Goal: Information Seeking & Learning: Compare options

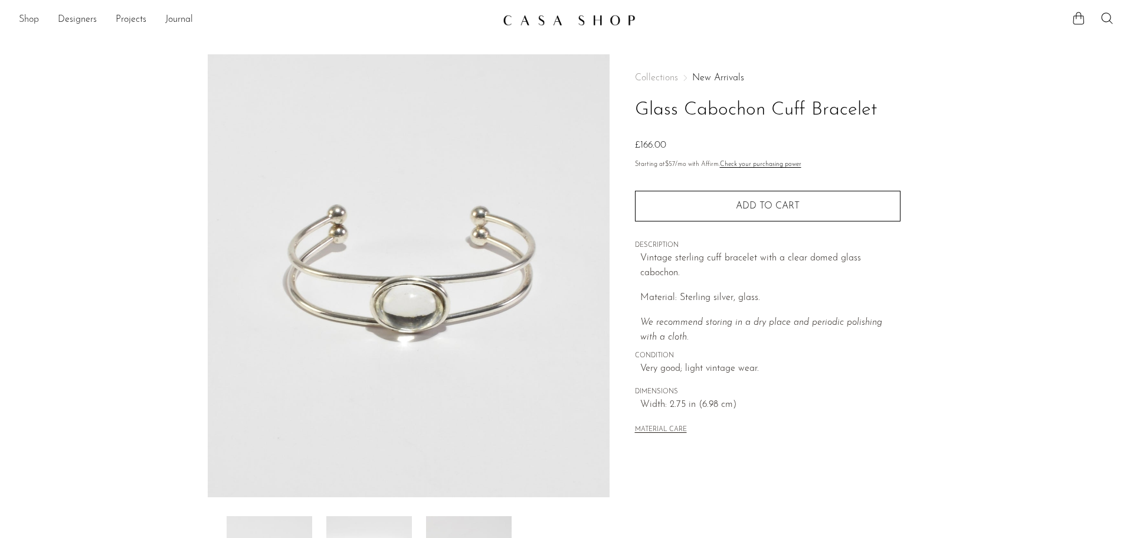
click at [37, 25] on link "Shop" at bounding box center [29, 19] width 20 height 15
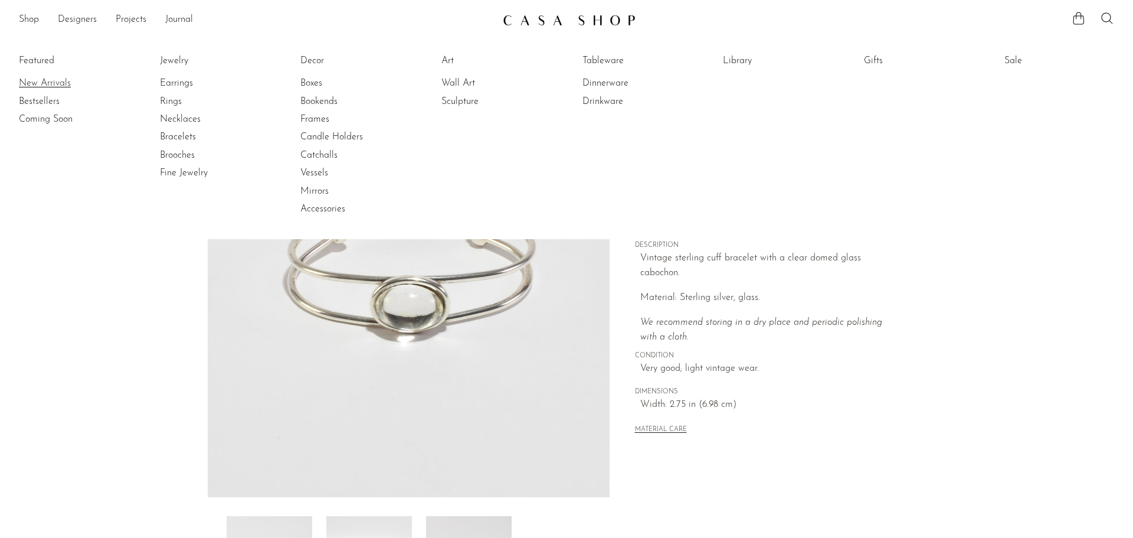
click at [50, 81] on link "New Arrivals" at bounding box center [63, 83] width 89 height 13
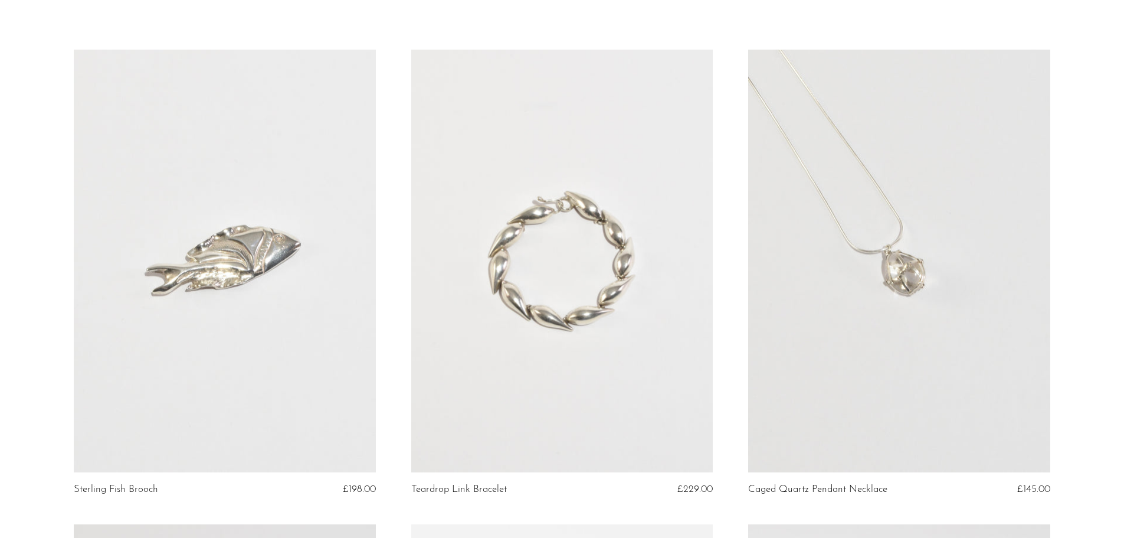
scroll to position [118, 0]
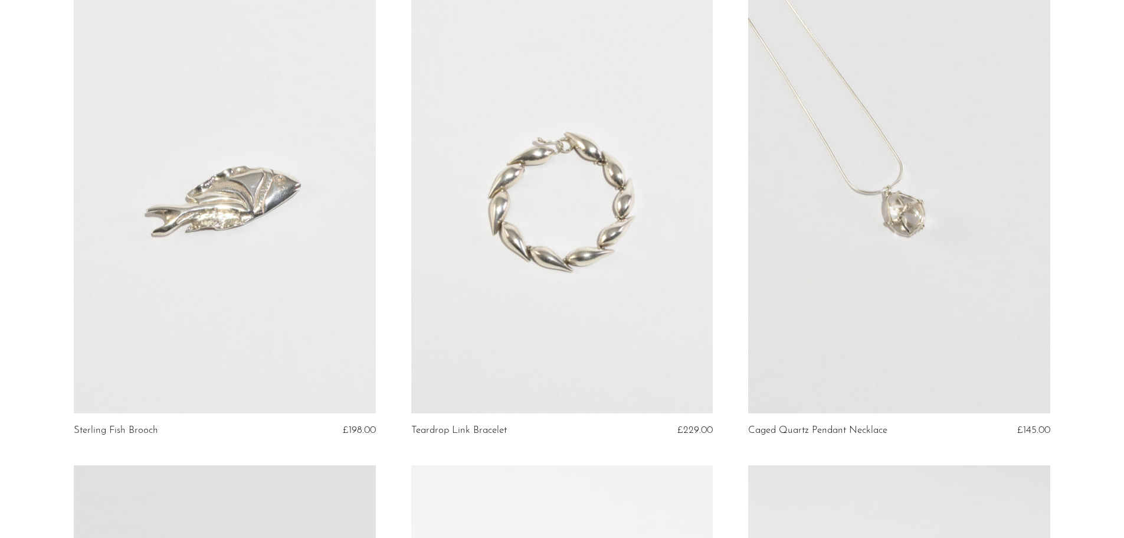
click at [843, 166] on link at bounding box center [899, 202] width 302 height 423
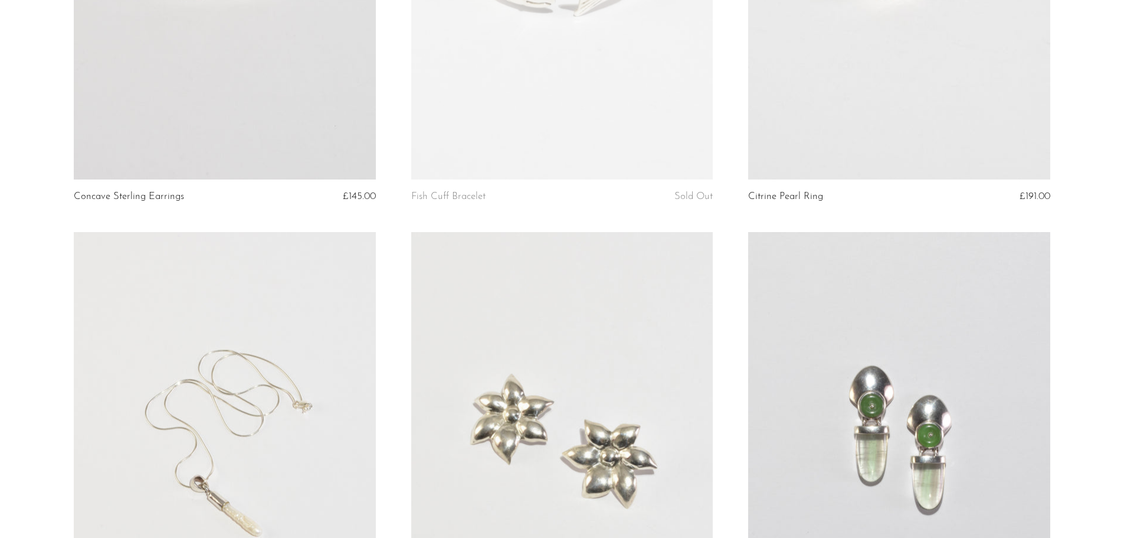
scroll to position [1003, 0]
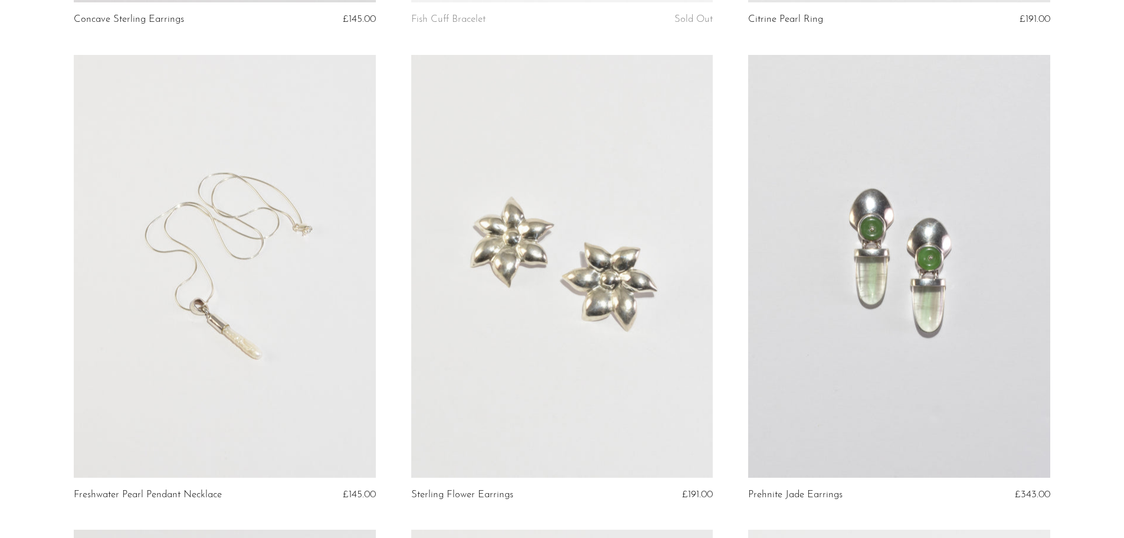
click at [946, 300] on link at bounding box center [899, 266] width 302 height 423
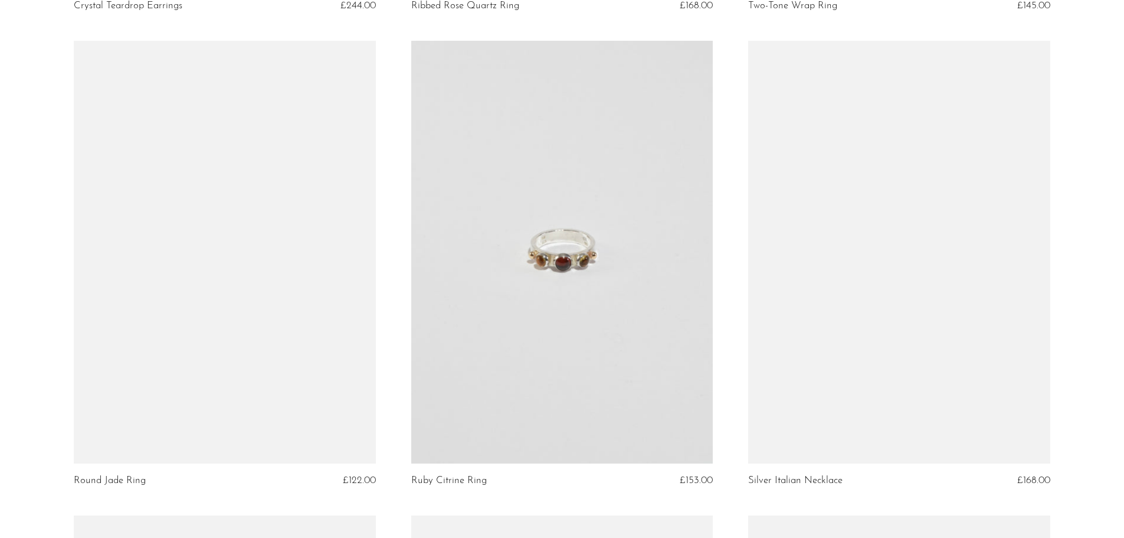
scroll to position [4427, 0]
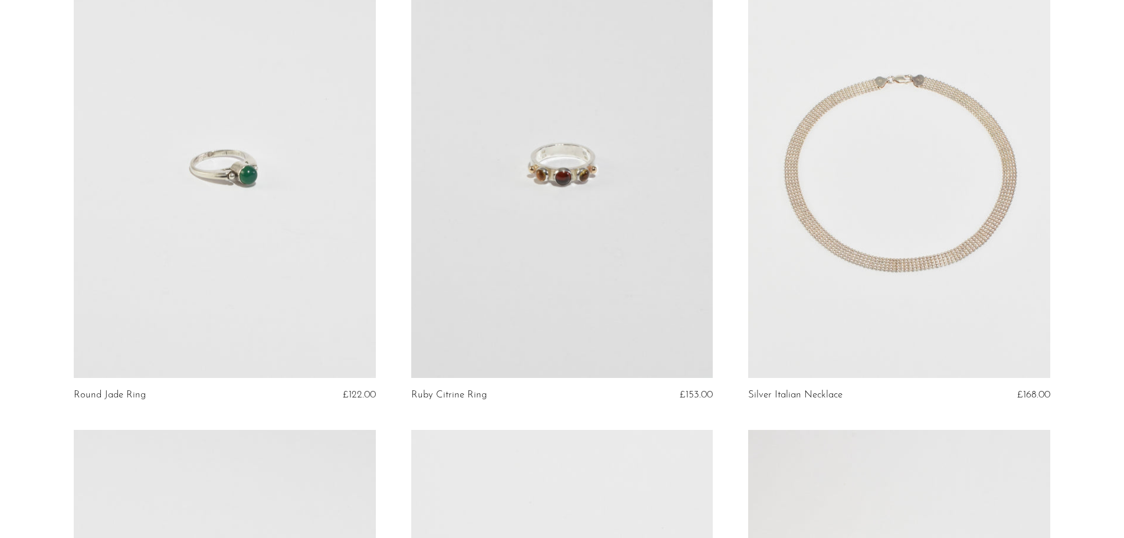
click at [227, 155] on link at bounding box center [225, 166] width 302 height 423
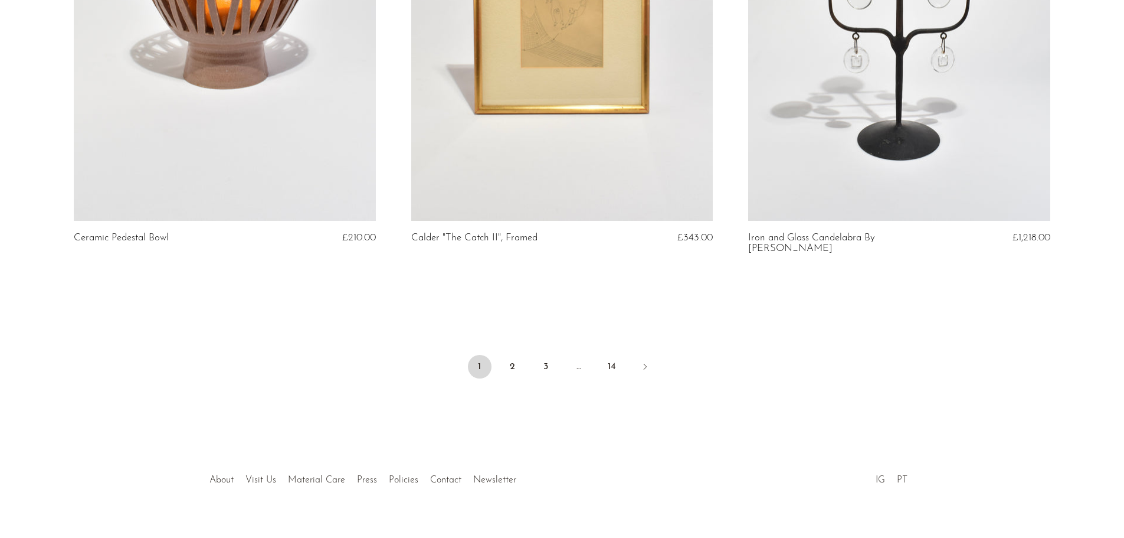
scroll to position [5544, 0]
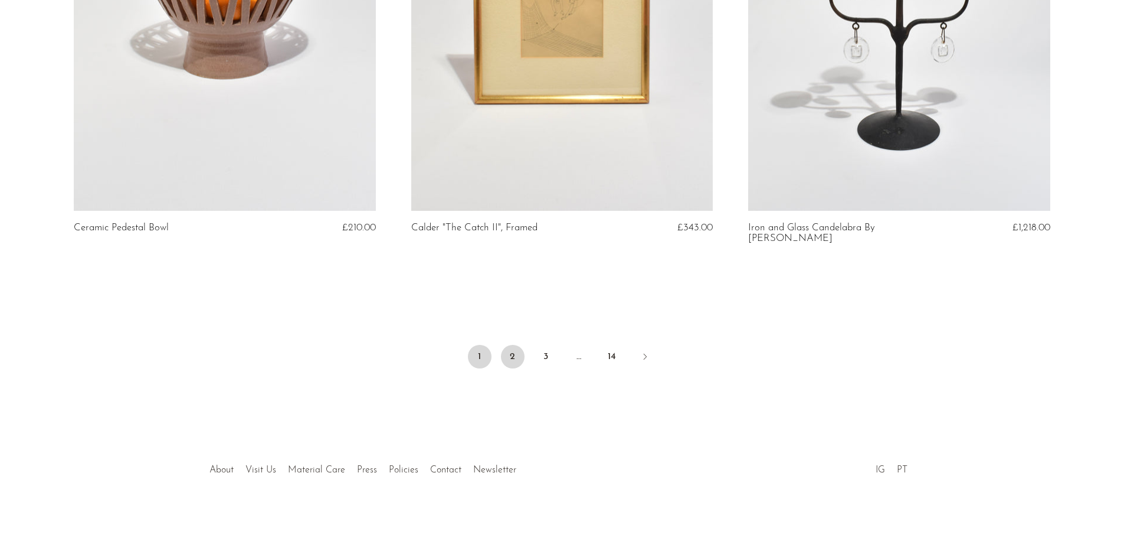
click at [507, 346] on link "2" at bounding box center [513, 357] width 24 height 24
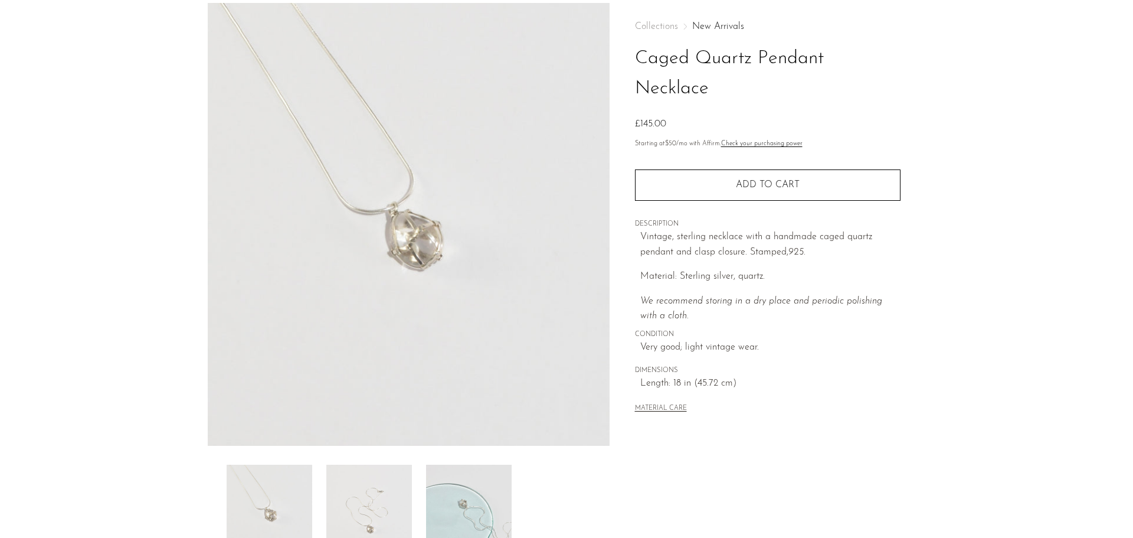
scroll to position [118, 0]
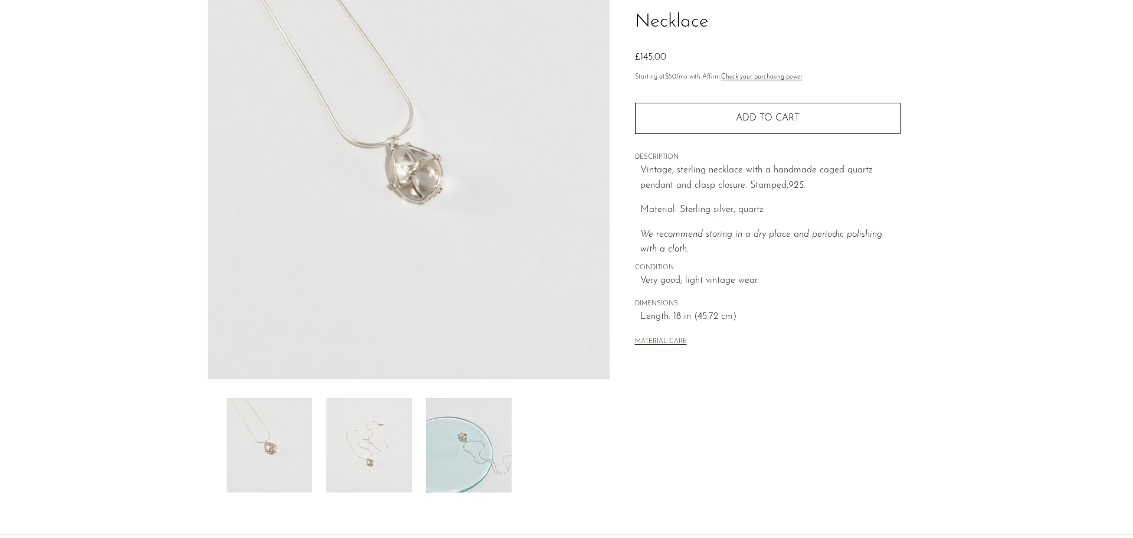
click at [355, 474] on img at bounding box center [369, 445] width 86 height 94
click at [248, 434] on img at bounding box center [270, 445] width 86 height 94
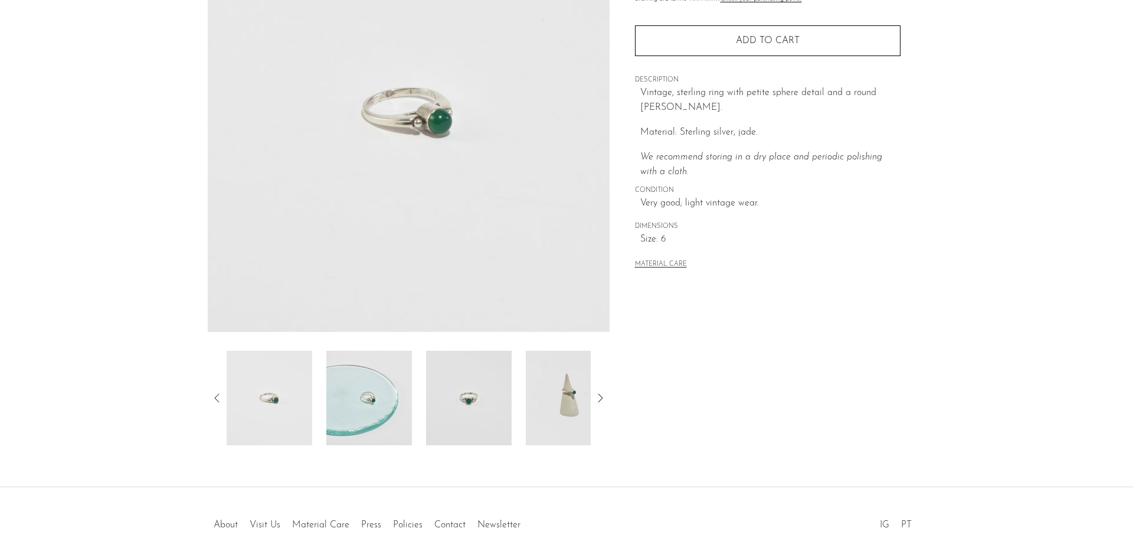
scroll to position [177, 0]
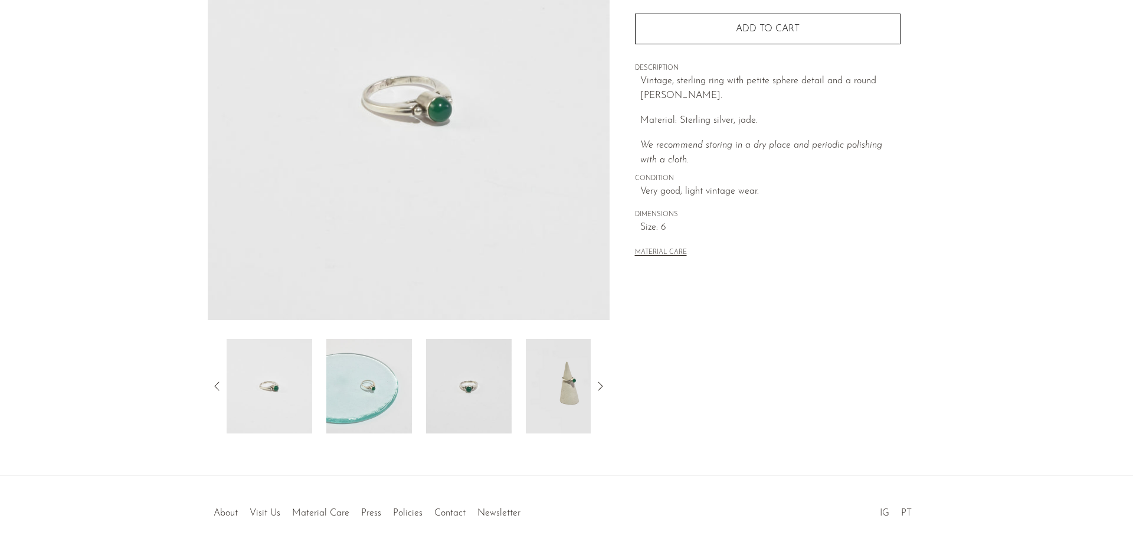
click at [52, 211] on section "Round Jade Ring £122.00" at bounding box center [566, 155] width 1133 height 556
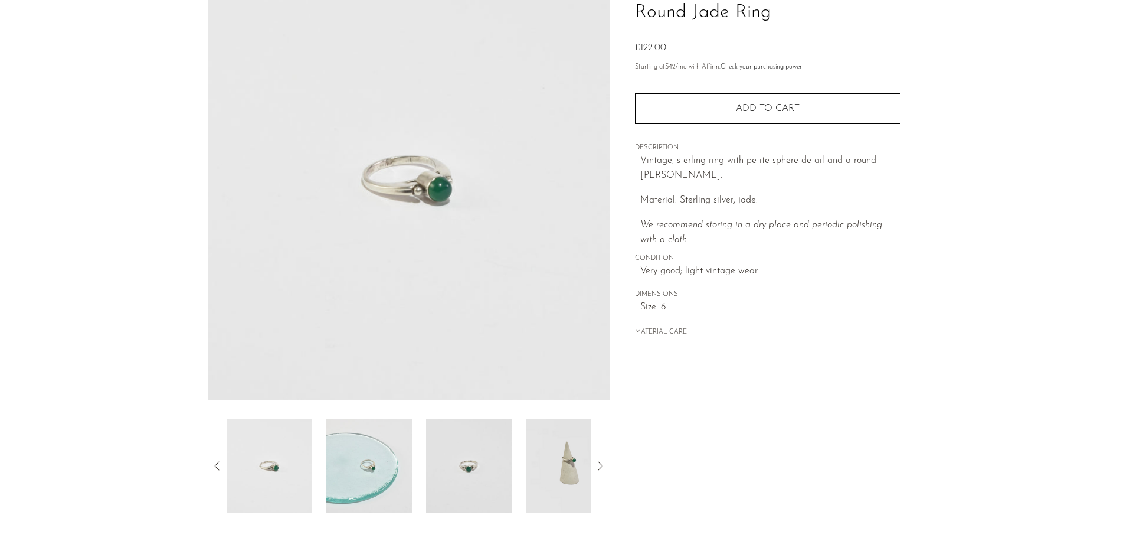
scroll to position [59, 0]
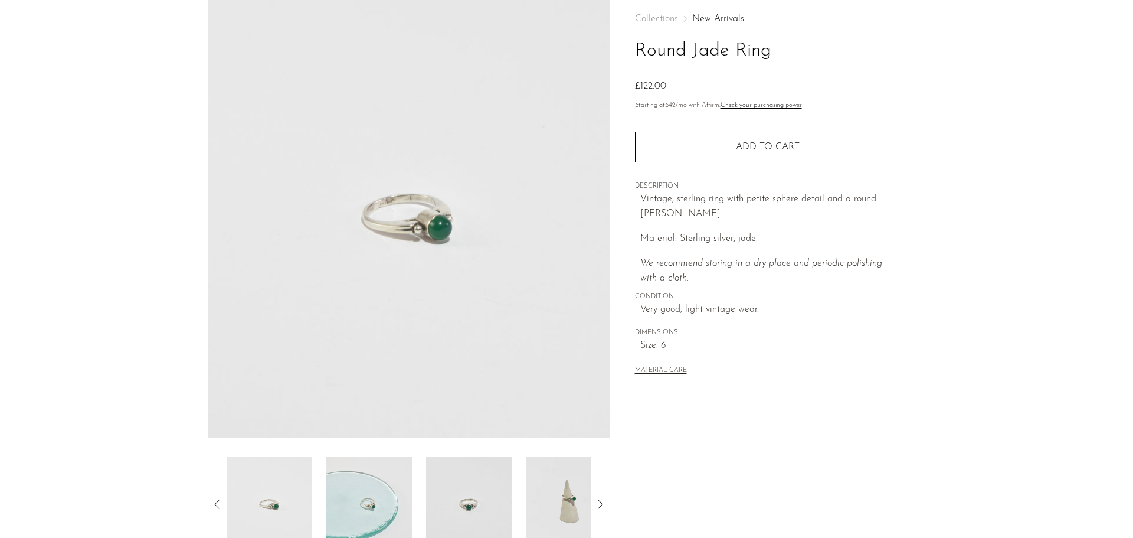
click at [354, 506] on img at bounding box center [369, 504] width 86 height 94
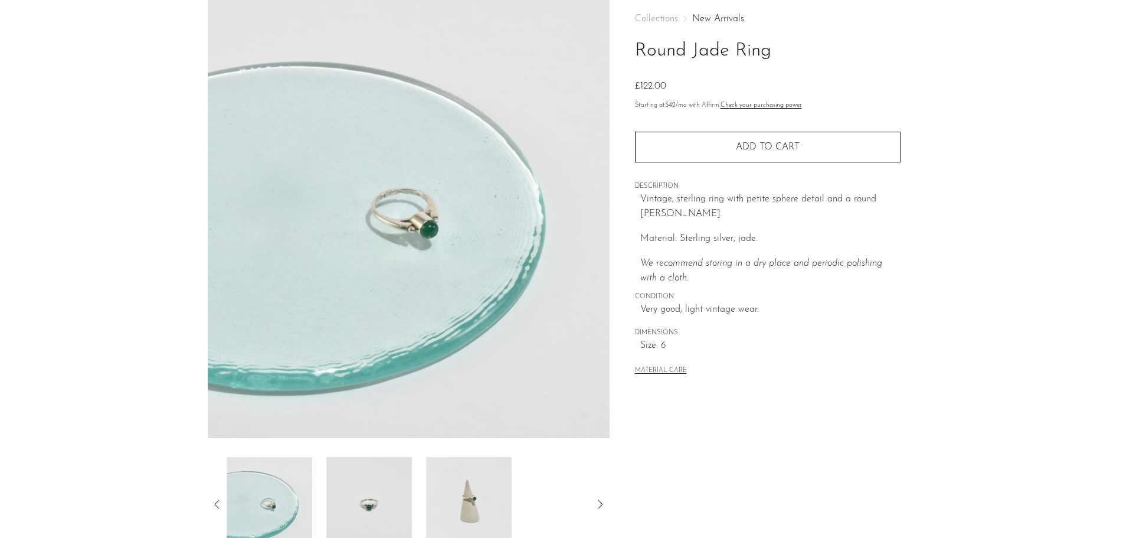
click at [371, 496] on img at bounding box center [369, 504] width 86 height 94
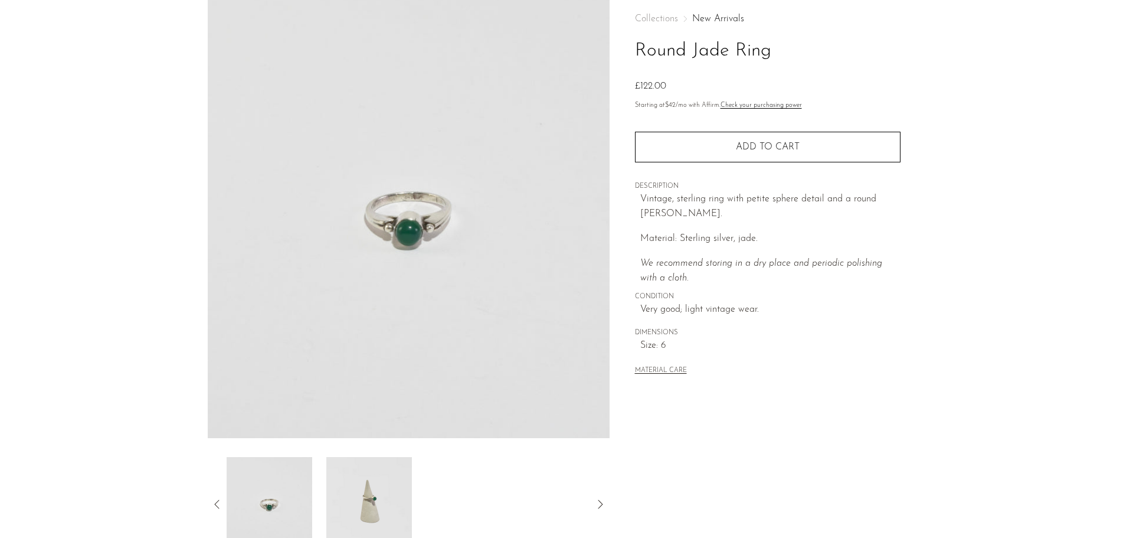
click at [210, 506] on icon at bounding box center [217, 504] width 14 height 14
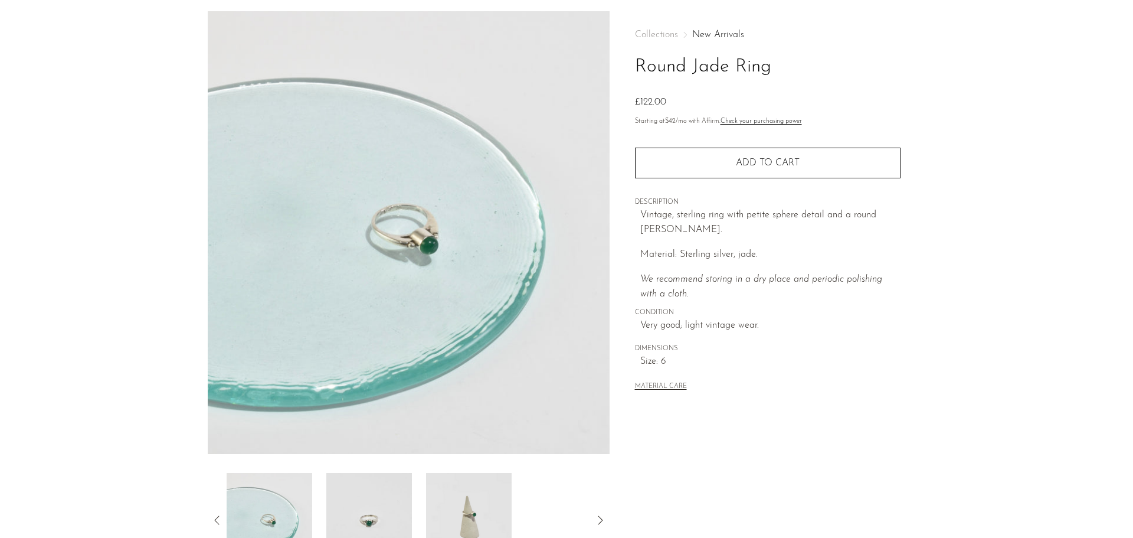
scroll to position [0, 0]
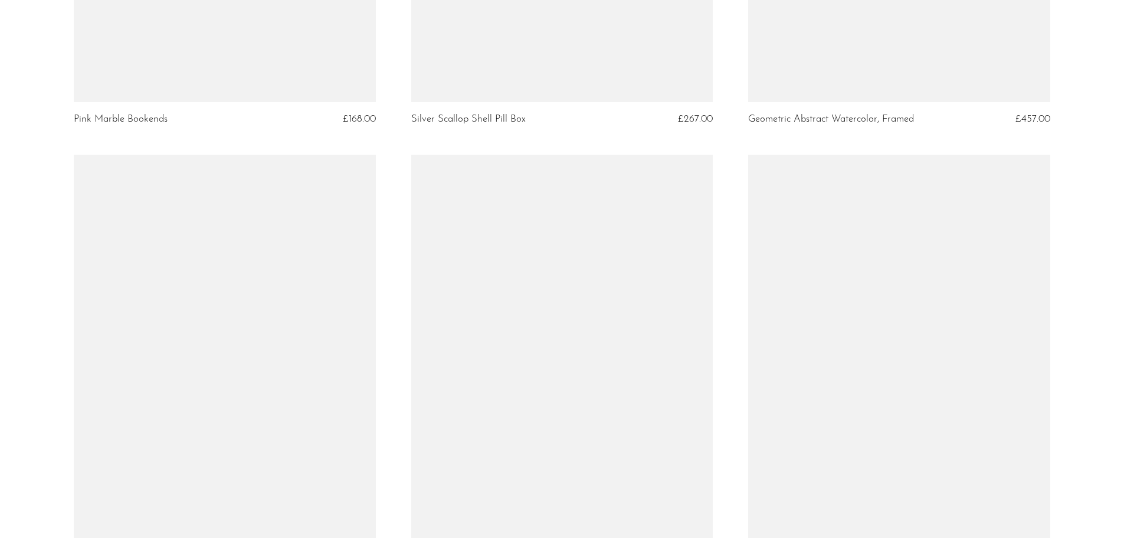
scroll to position [2951, 0]
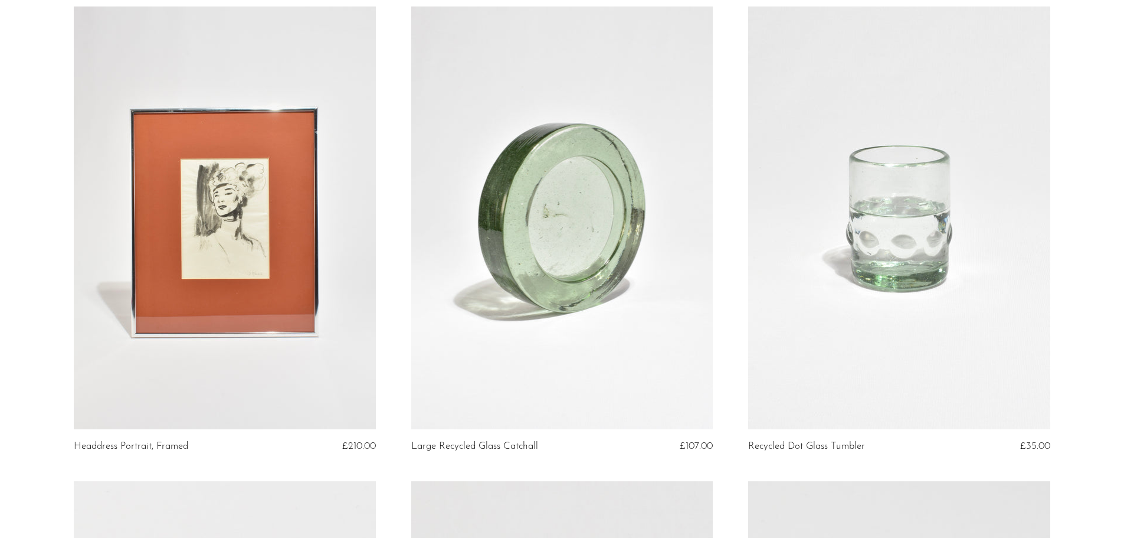
click at [580, 194] on link at bounding box center [562, 217] width 302 height 423
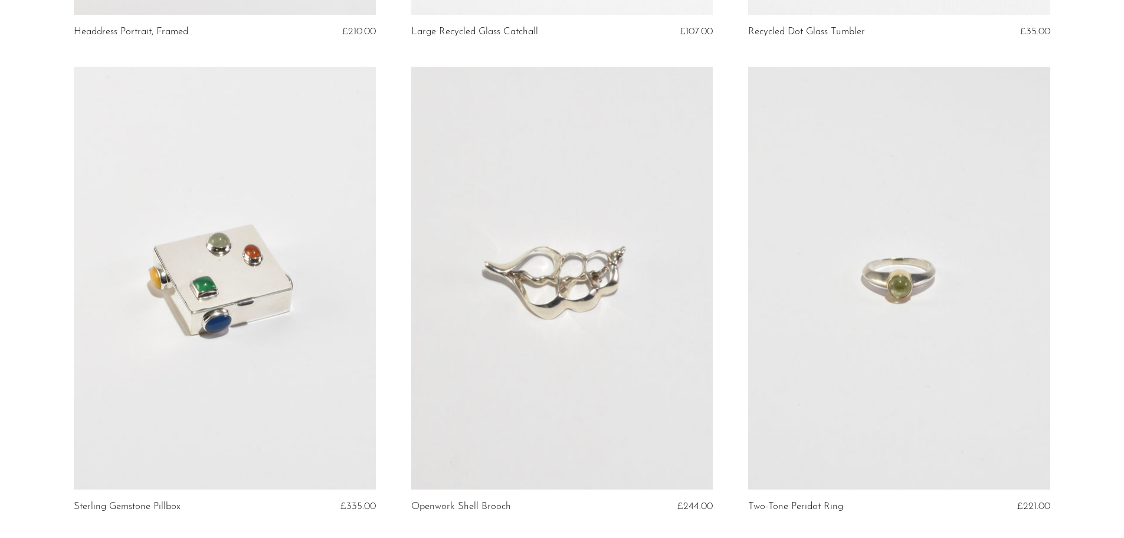
scroll to position [3424, 0]
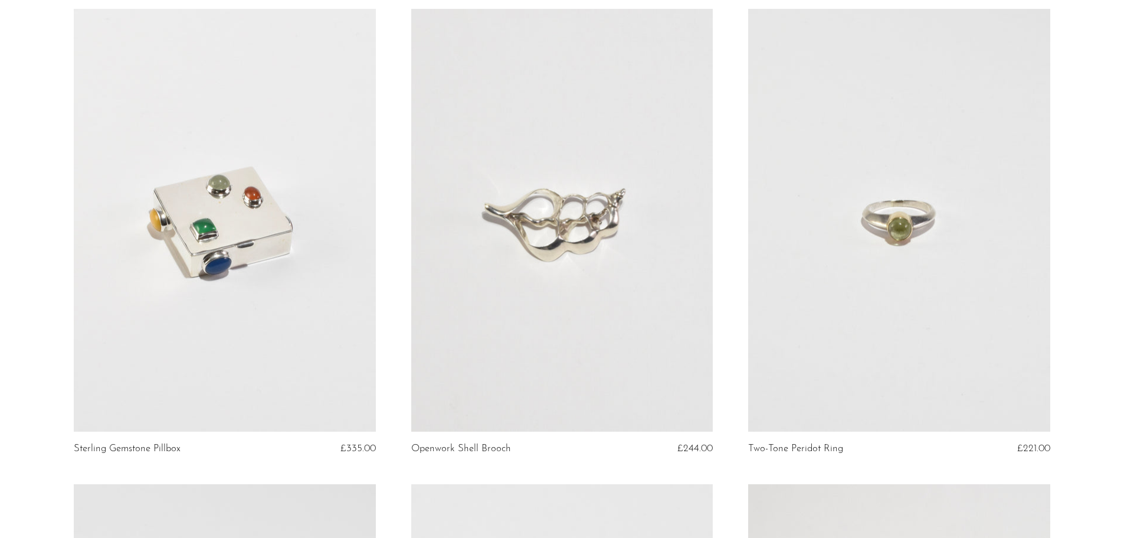
click at [230, 198] on link at bounding box center [225, 220] width 302 height 423
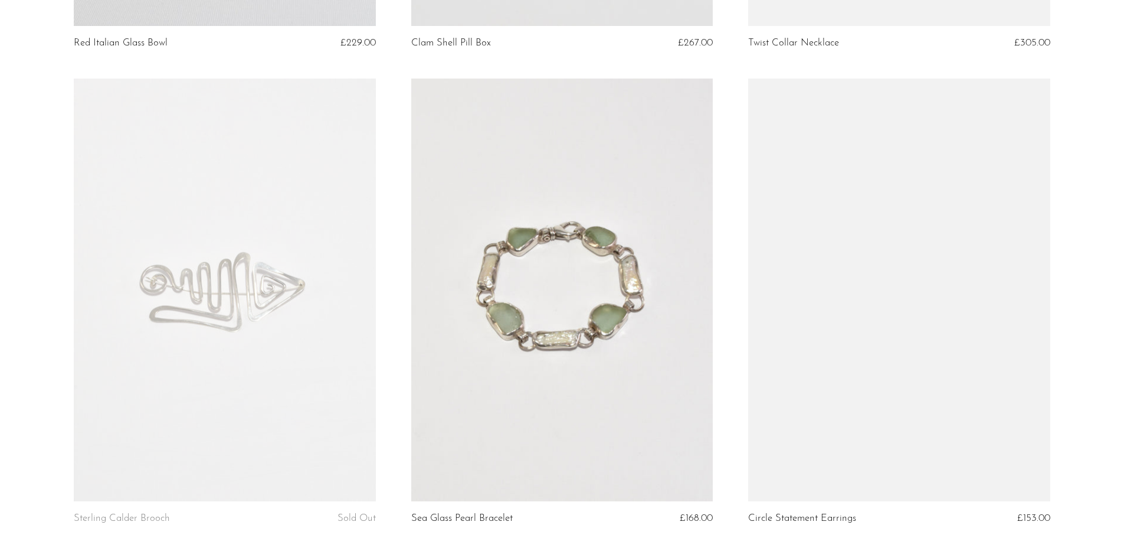
scroll to position [5313, 0]
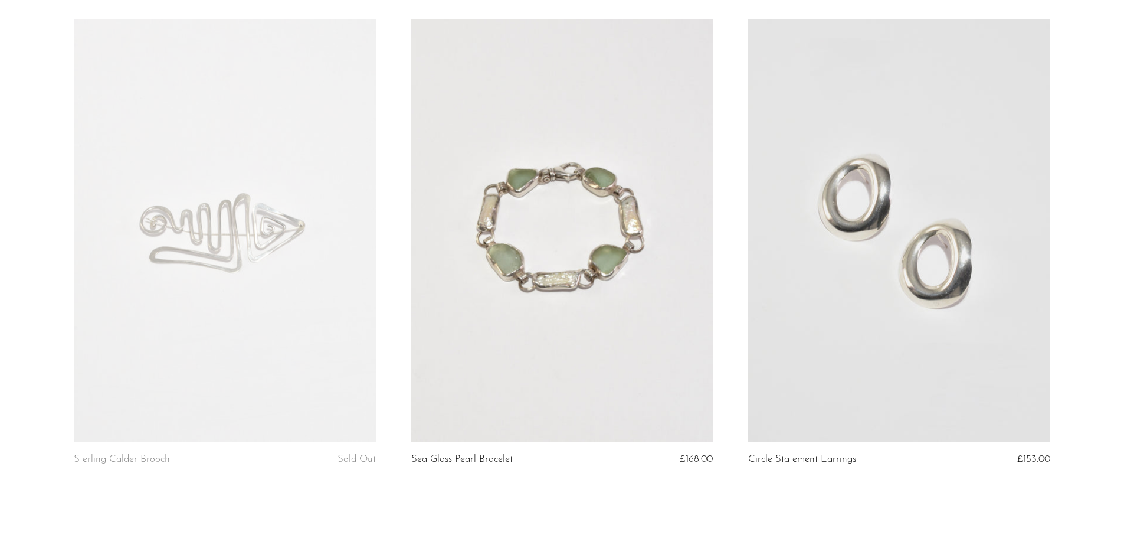
click at [553, 259] on link at bounding box center [562, 230] width 302 height 423
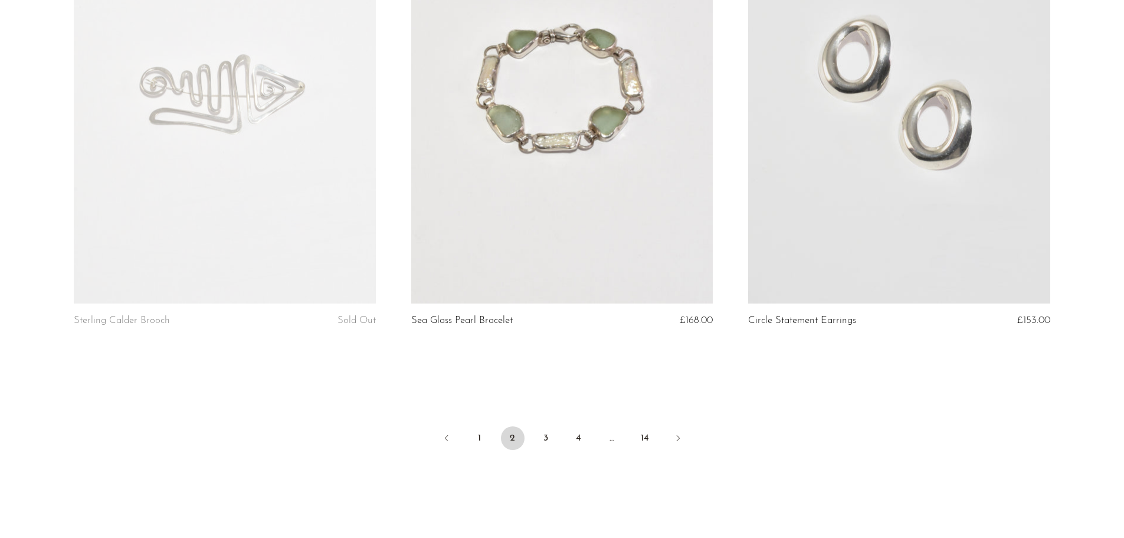
scroll to position [5431, 0]
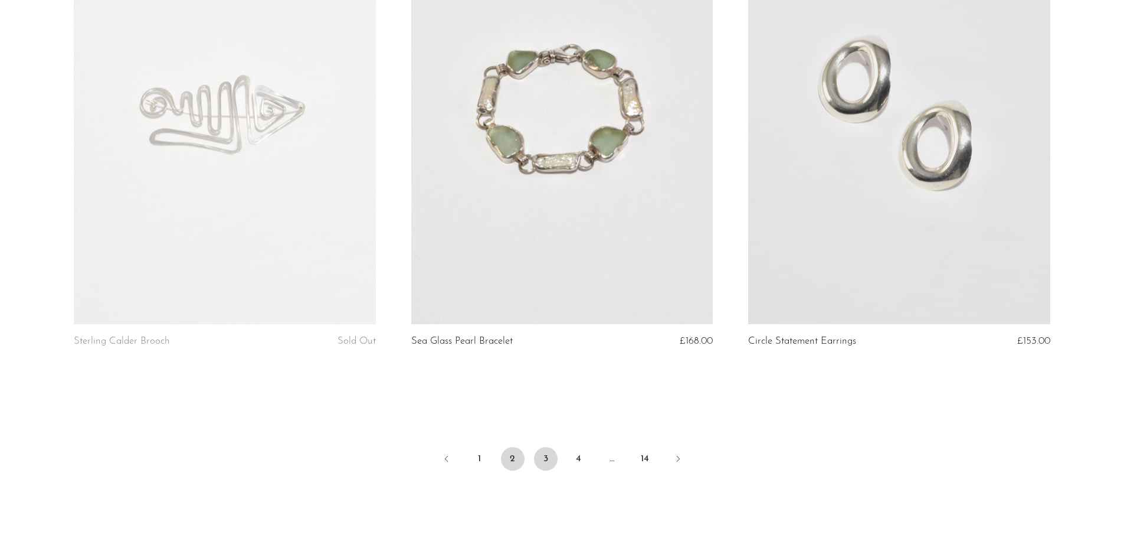
click at [542, 450] on link "3" at bounding box center [546, 459] width 24 height 24
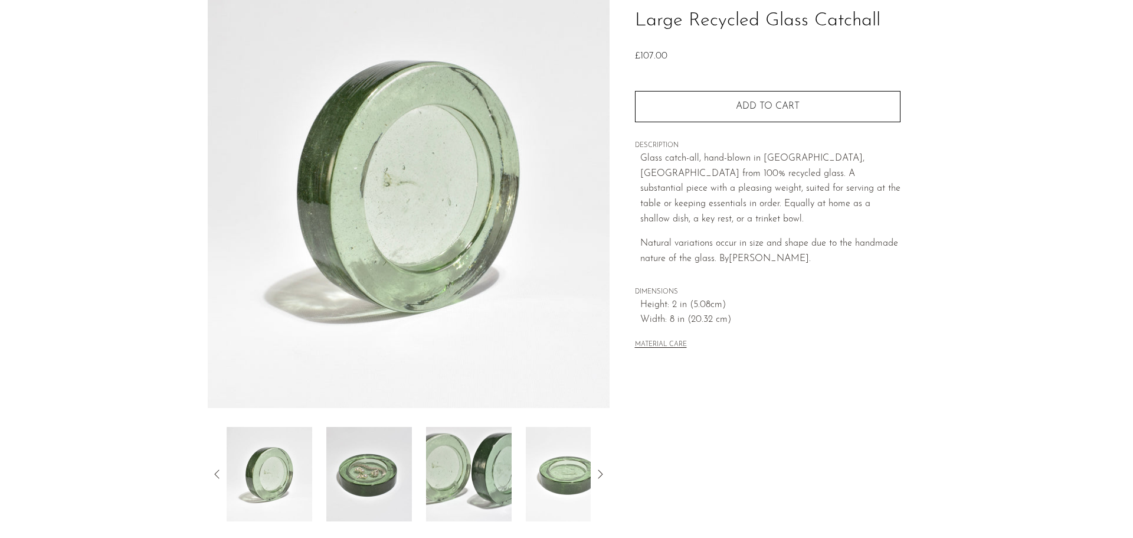
scroll to position [231, 0]
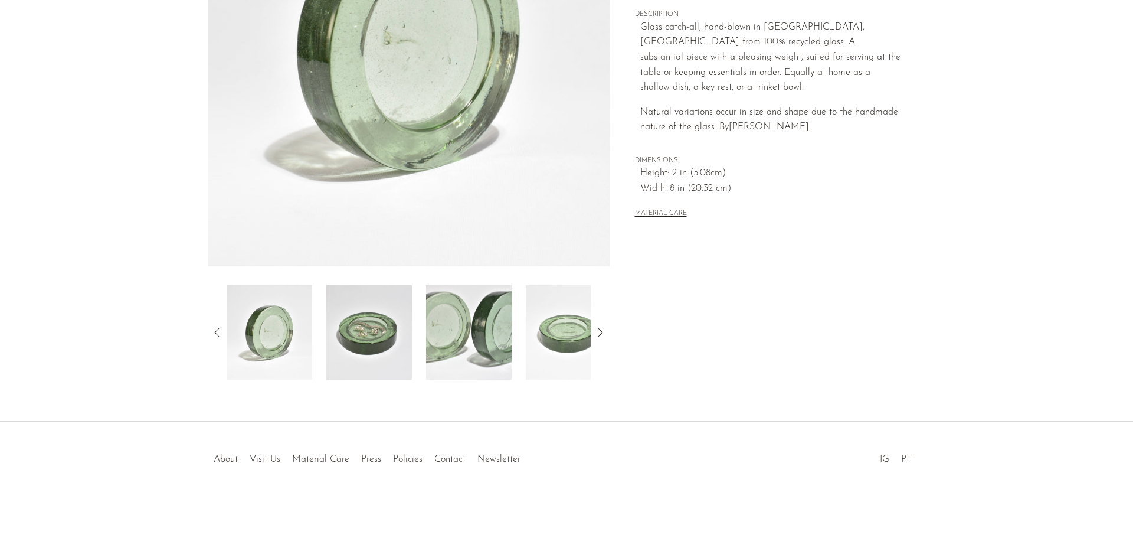
click at [345, 337] on img at bounding box center [369, 332] width 86 height 94
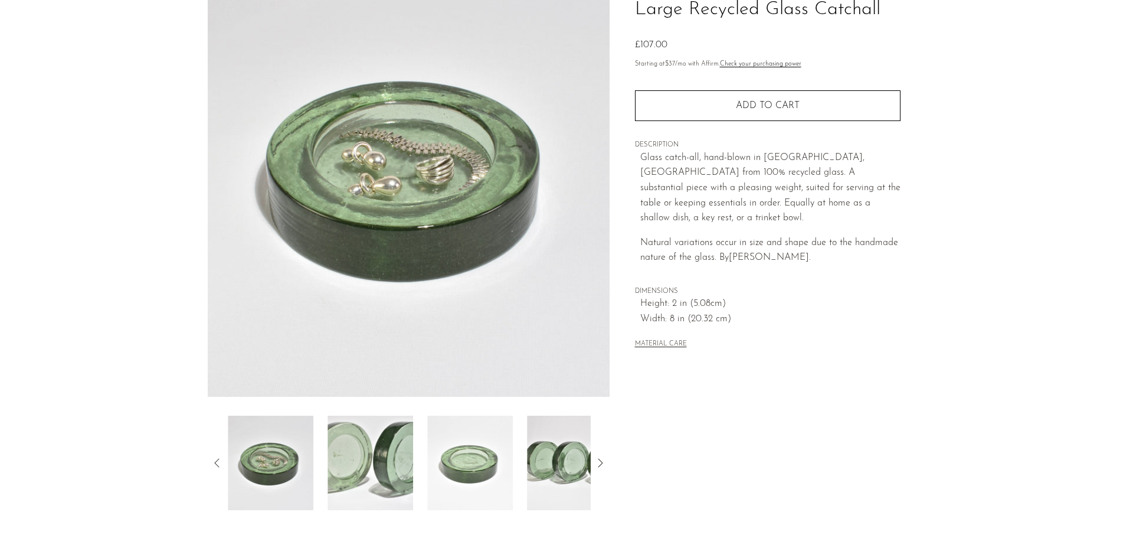
scroll to position [0, 0]
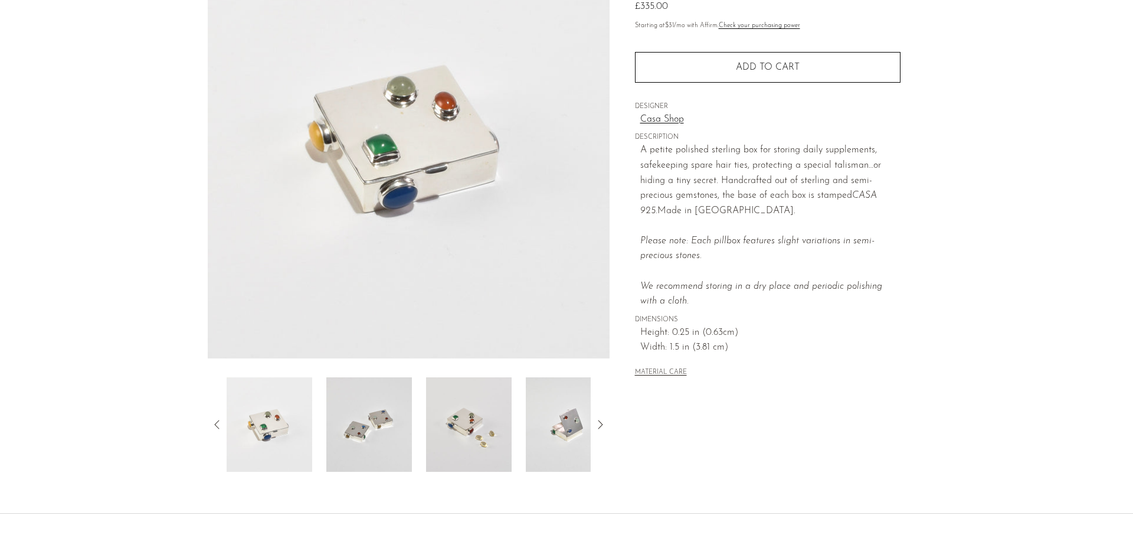
scroll to position [118, 0]
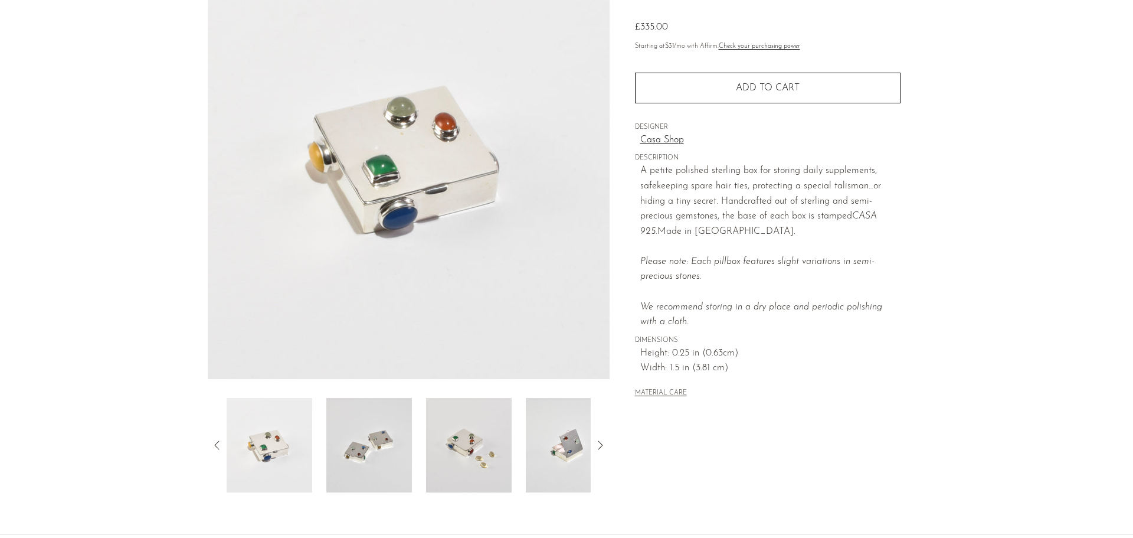
click at [486, 435] on img at bounding box center [469, 445] width 86 height 94
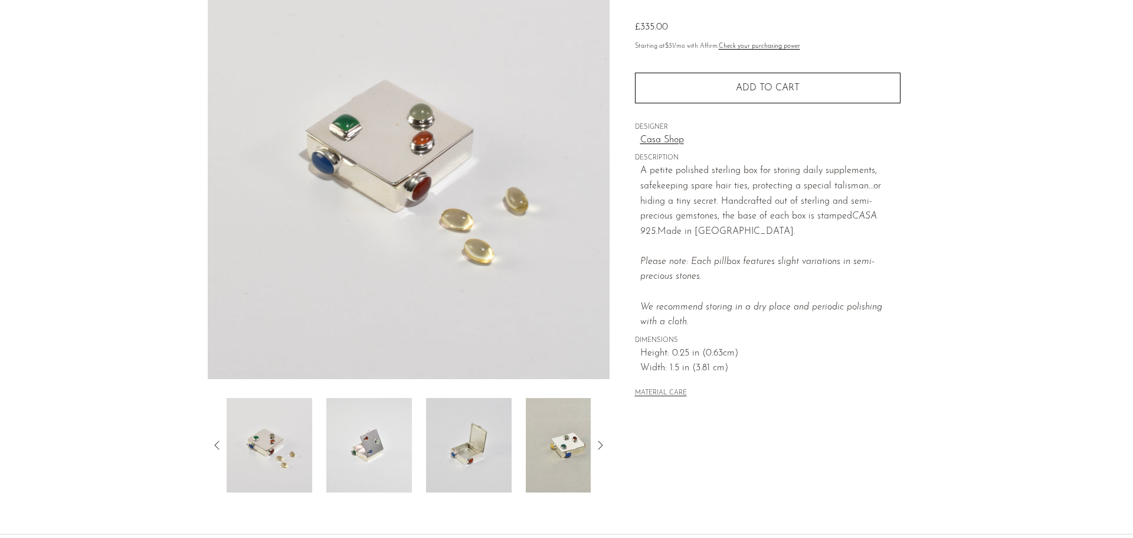
click at [390, 449] on img at bounding box center [369, 445] width 86 height 94
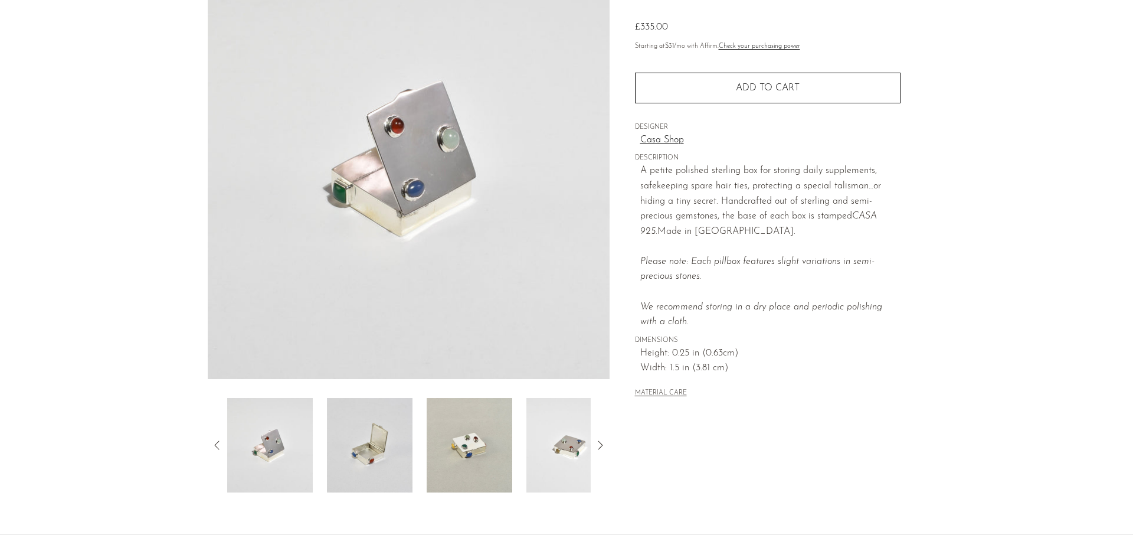
click at [356, 444] on img at bounding box center [370, 445] width 86 height 94
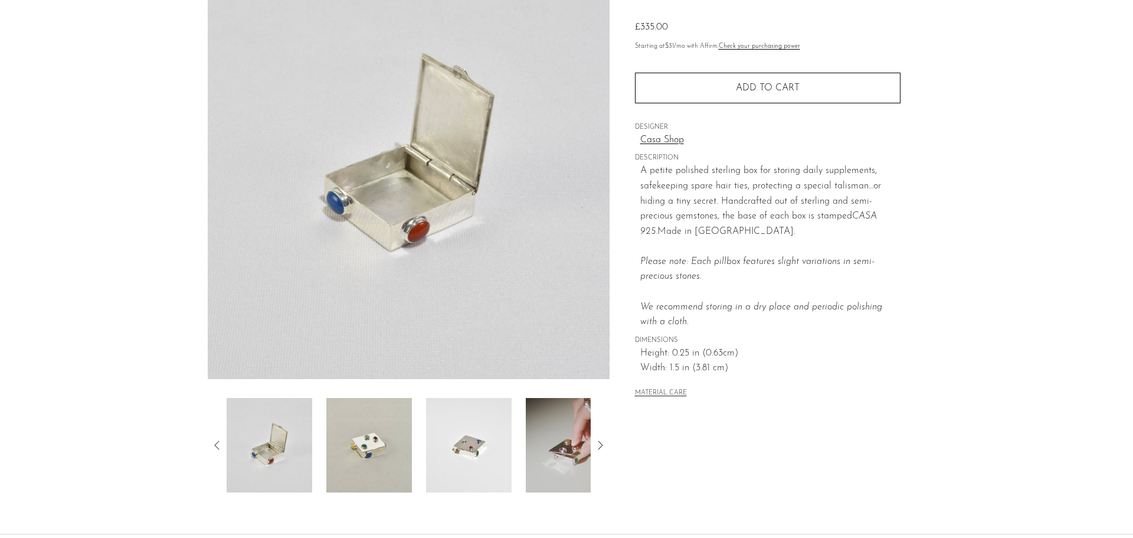
click at [571, 455] on img at bounding box center [569, 445] width 86 height 94
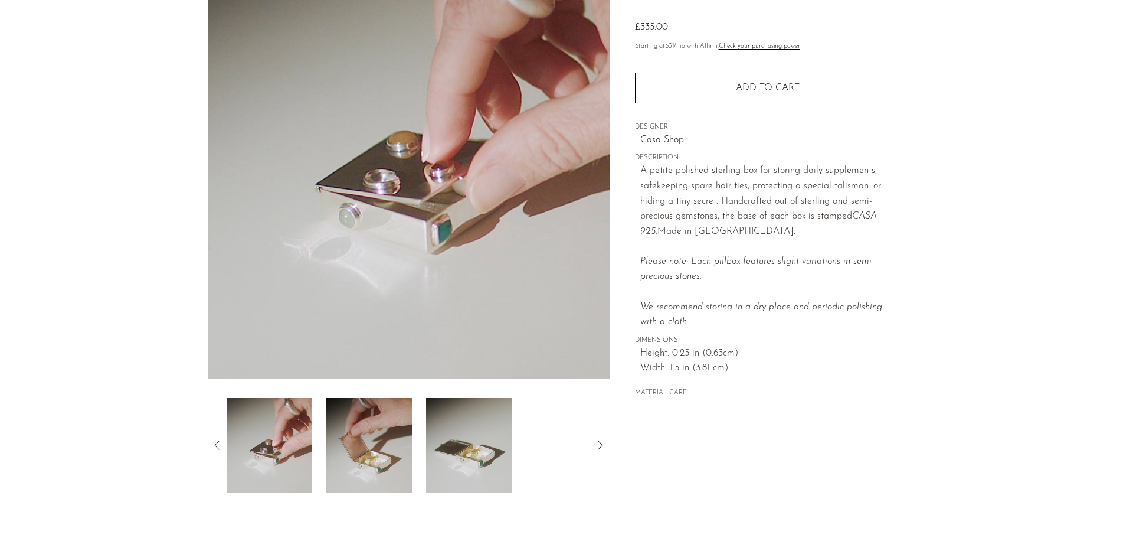
click at [220, 442] on icon at bounding box center [217, 445] width 14 height 14
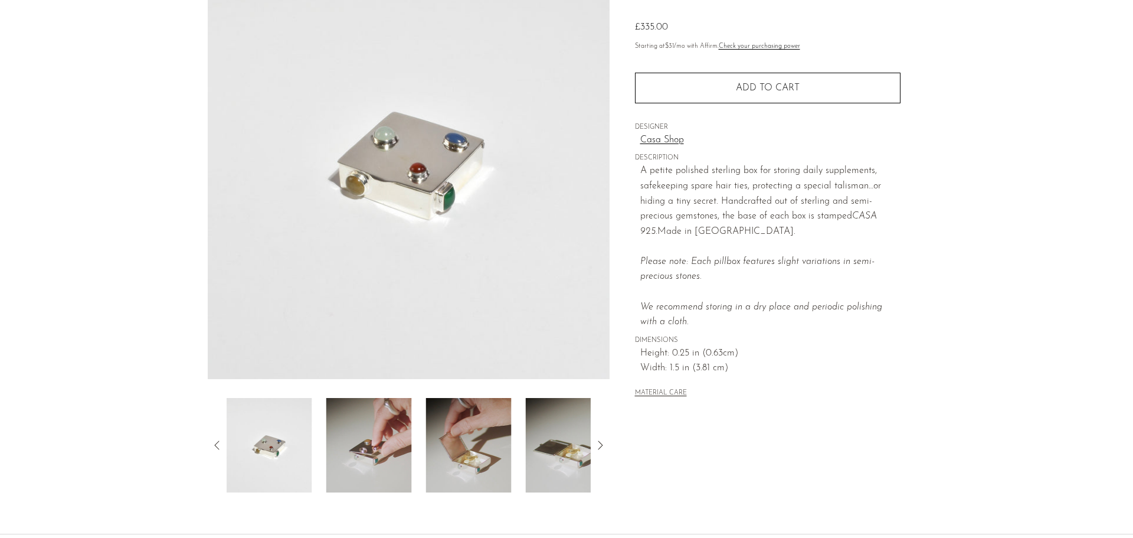
click at [220, 442] on icon at bounding box center [217, 445] width 14 height 14
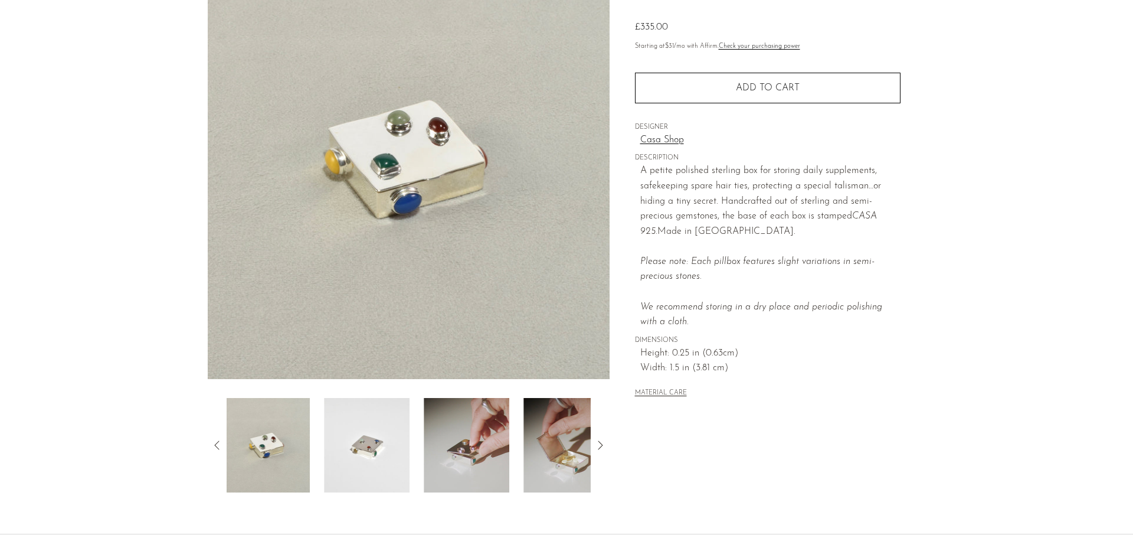
click at [220, 442] on icon at bounding box center [217, 445] width 14 height 14
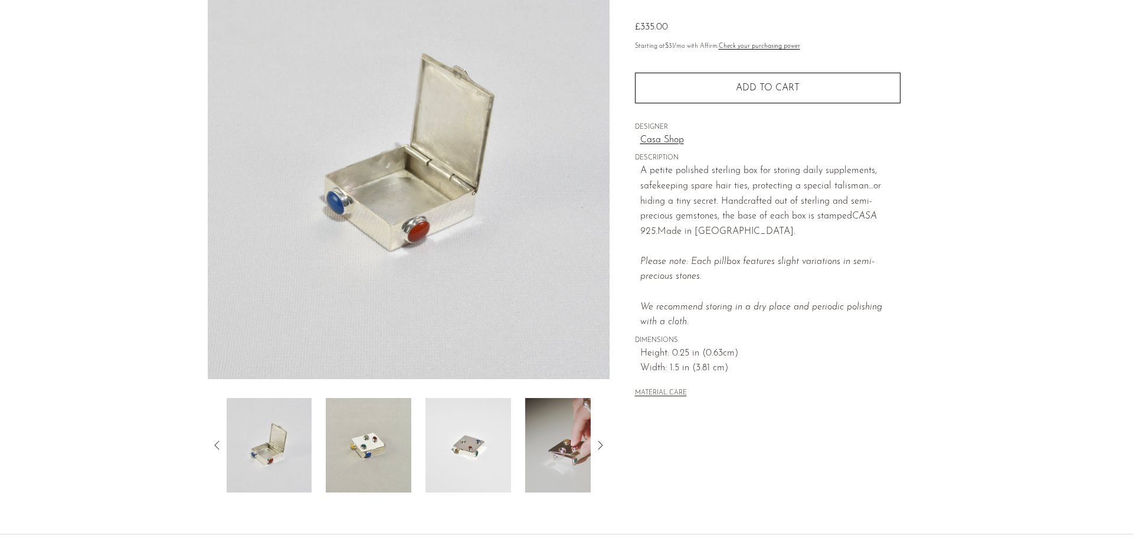
click at [220, 442] on icon at bounding box center [217, 445] width 14 height 14
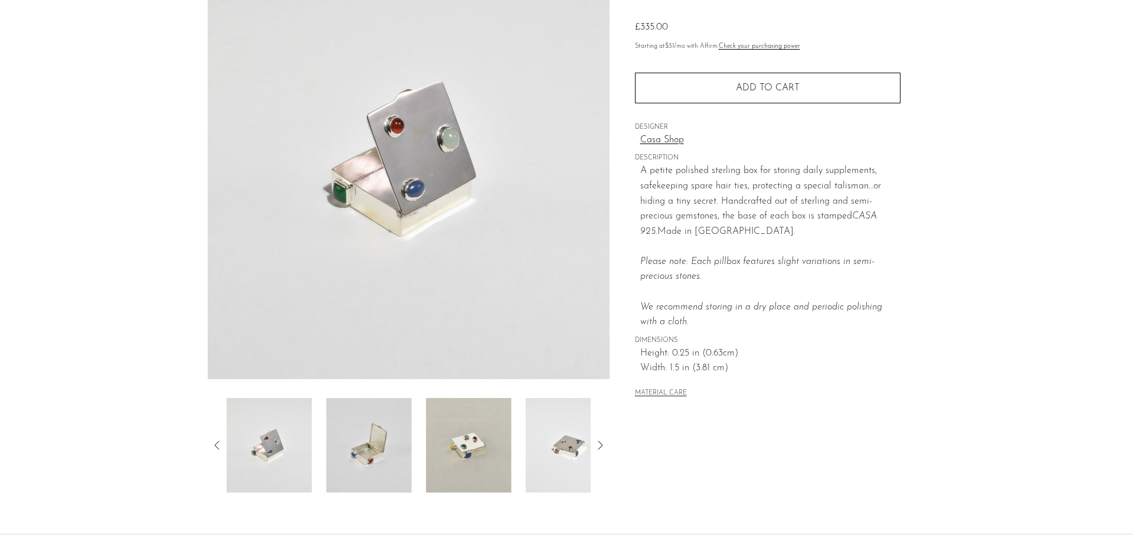
click at [220, 442] on icon at bounding box center [217, 445] width 14 height 14
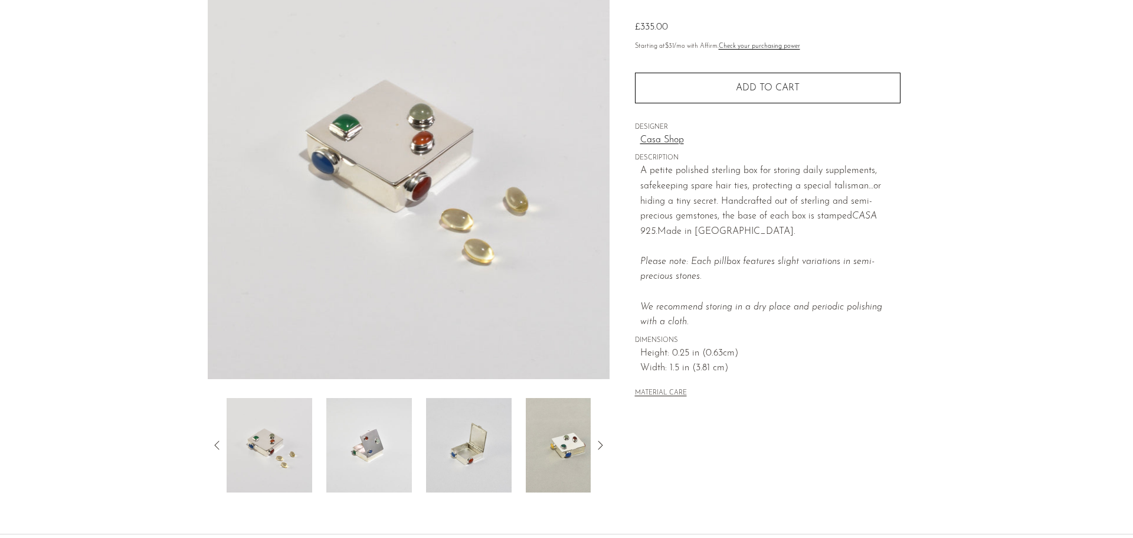
click at [220, 442] on icon at bounding box center [217, 445] width 14 height 14
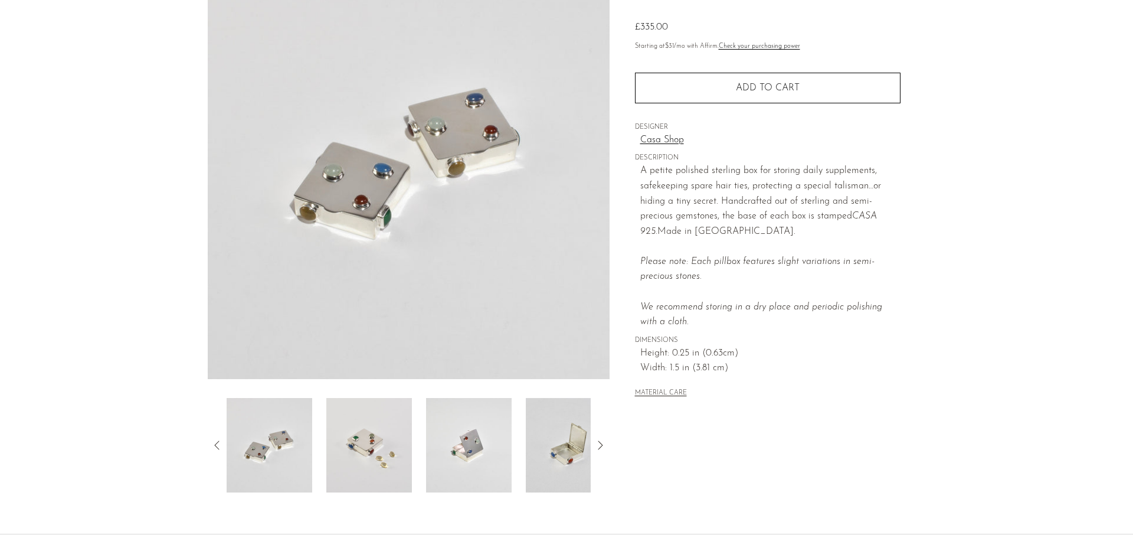
click at [222, 446] on icon at bounding box center [217, 445] width 14 height 14
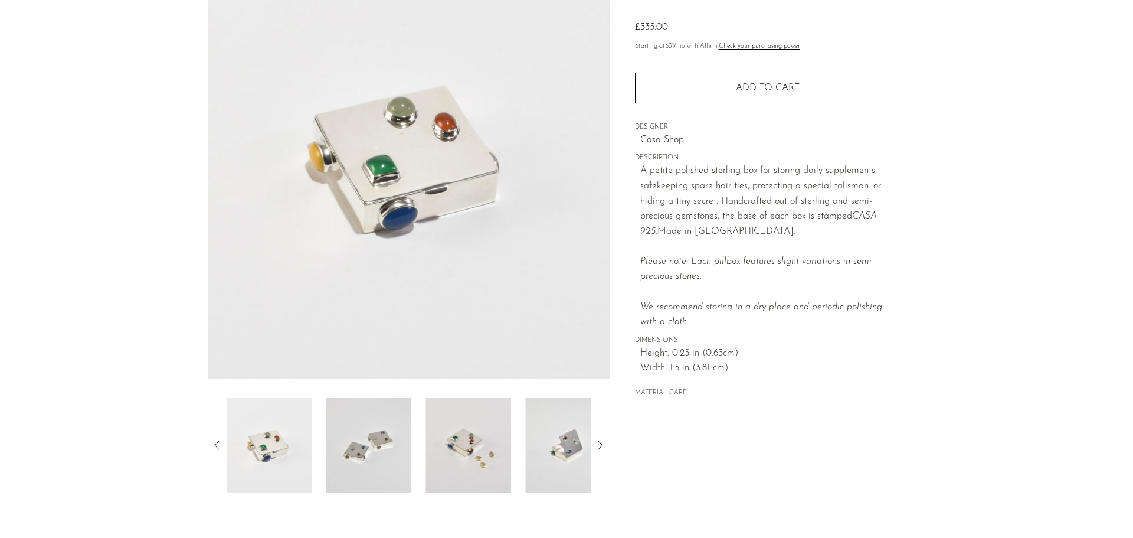
click at [222, 446] on icon at bounding box center [217, 445] width 14 height 14
click at [299, 447] on img at bounding box center [270, 445] width 86 height 94
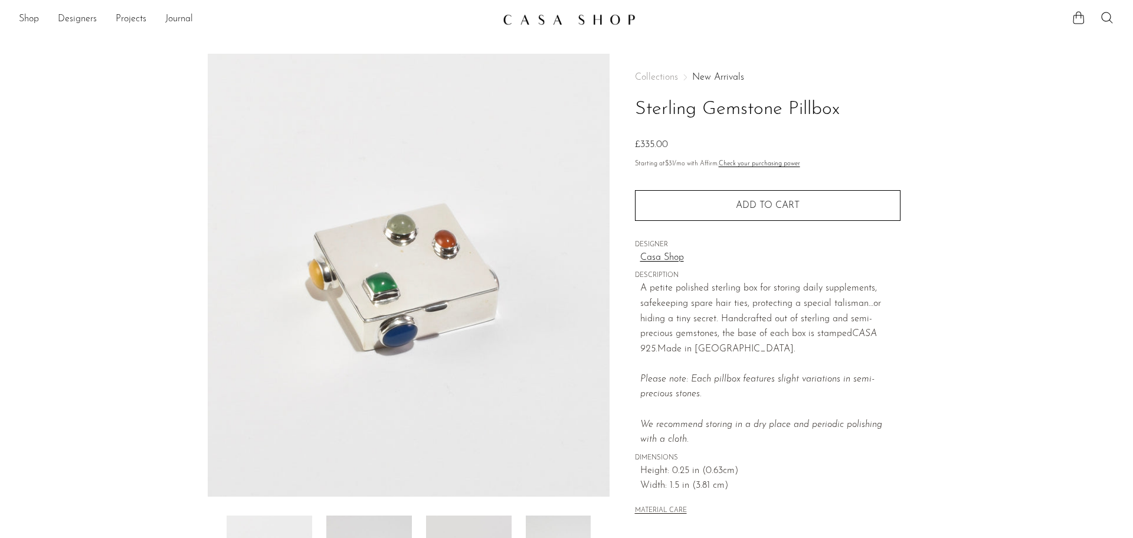
scroll to position [0, 0]
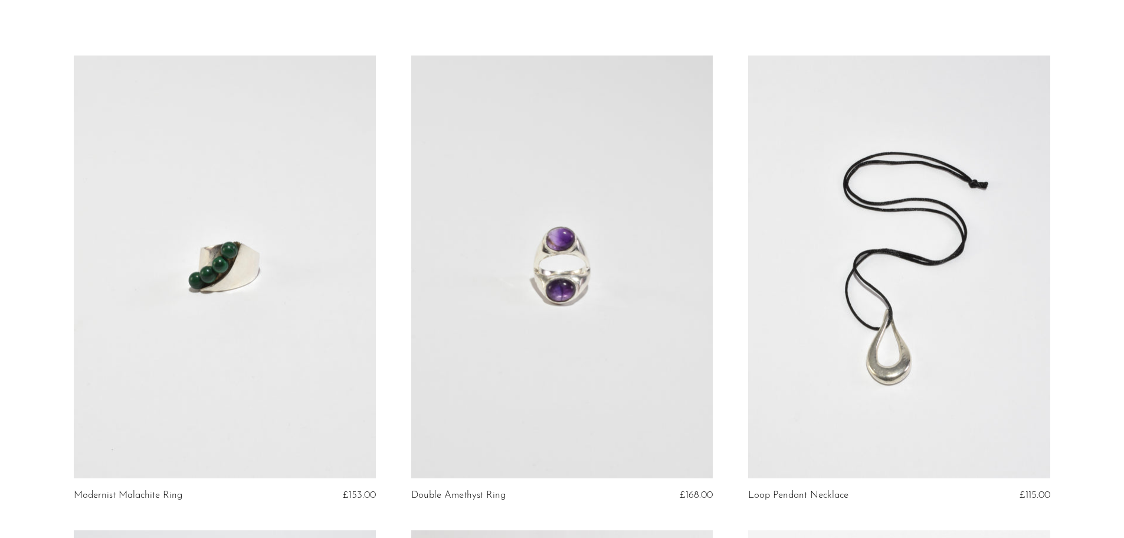
scroll to position [118, 0]
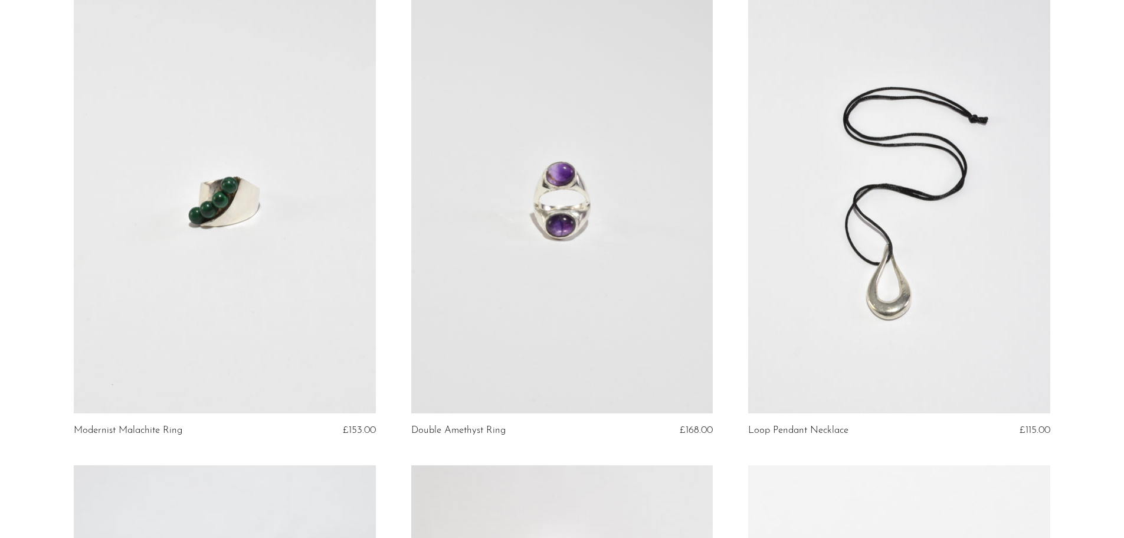
click at [569, 181] on link at bounding box center [562, 202] width 302 height 423
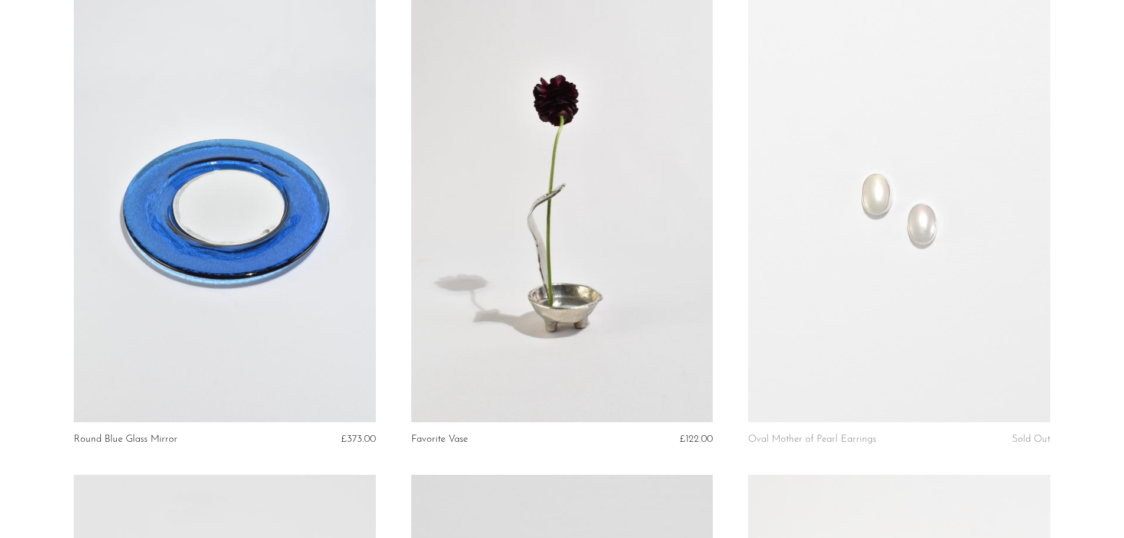
scroll to position [590, 0]
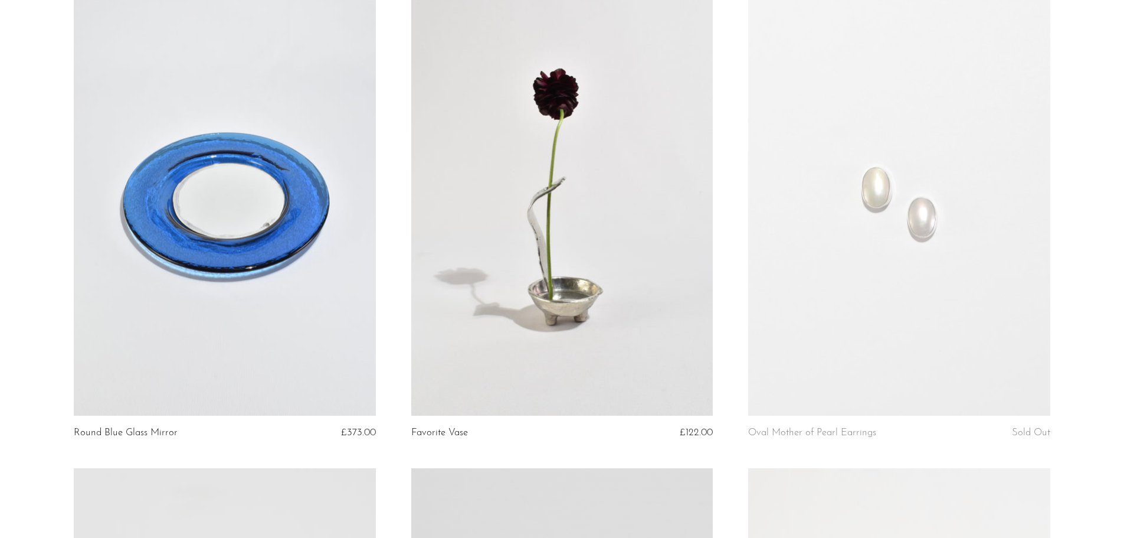
click at [597, 180] on link at bounding box center [562, 204] width 302 height 423
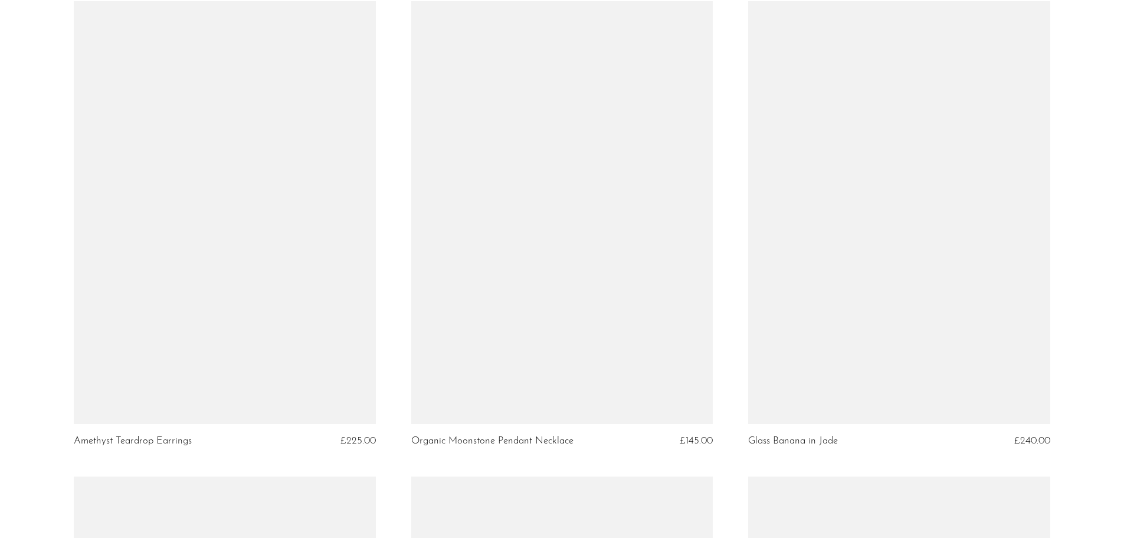
scroll to position [1594, 0]
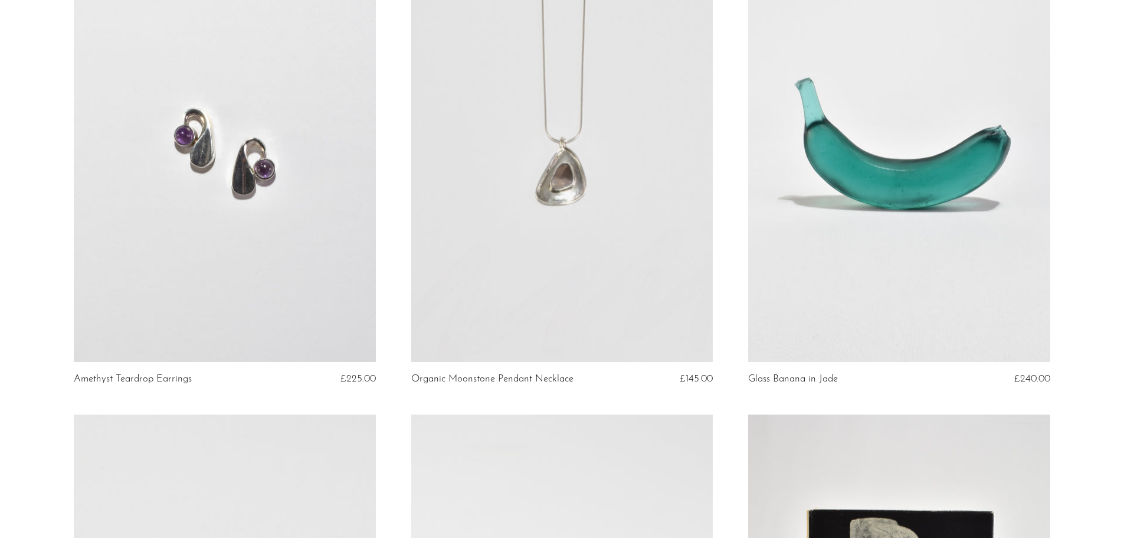
click at [264, 163] on link at bounding box center [225, 150] width 302 height 423
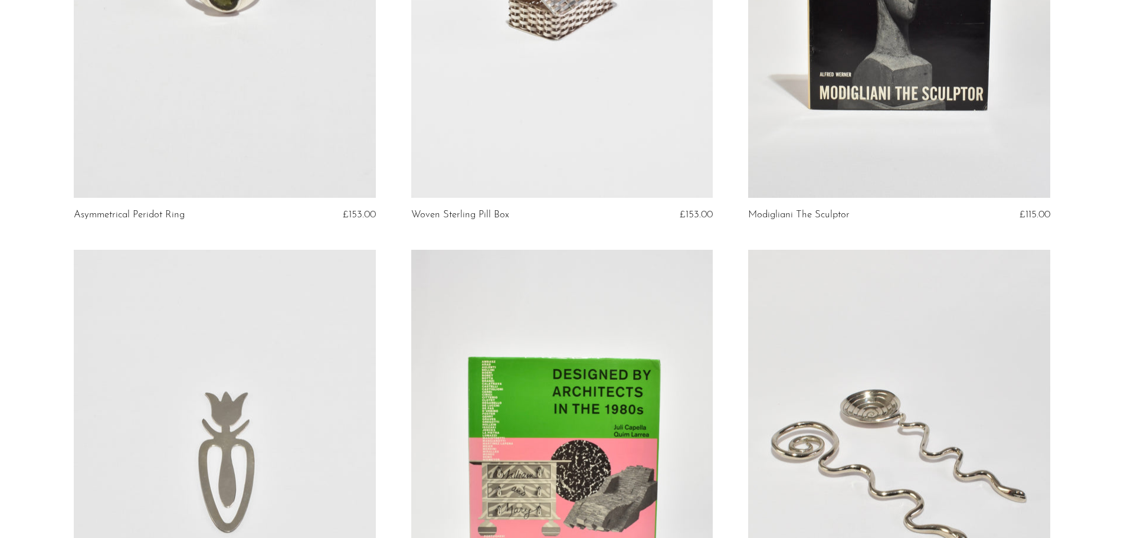
scroll to position [2125, 0]
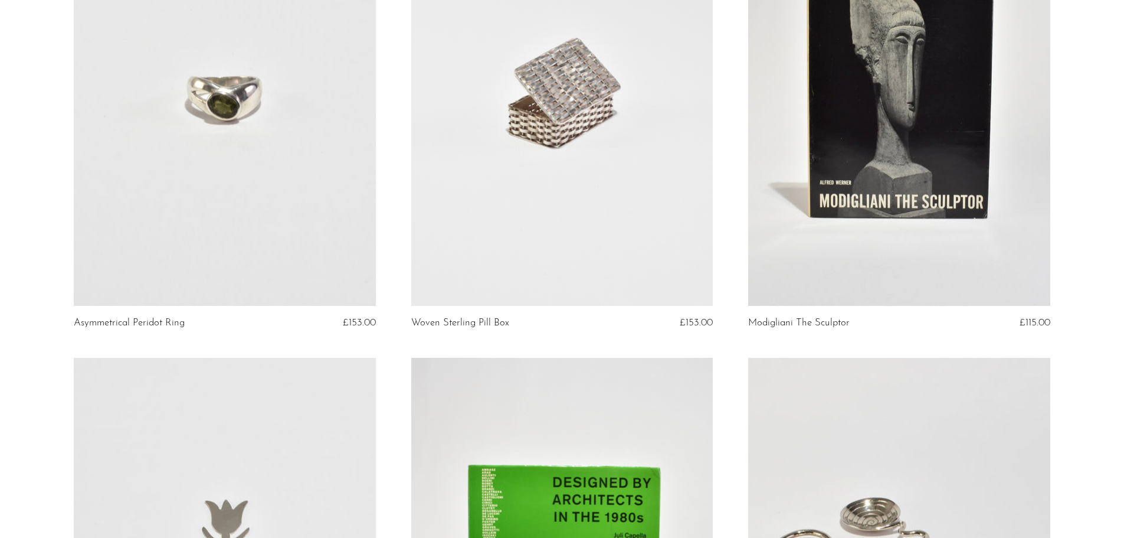
click at [267, 165] on link at bounding box center [225, 94] width 302 height 423
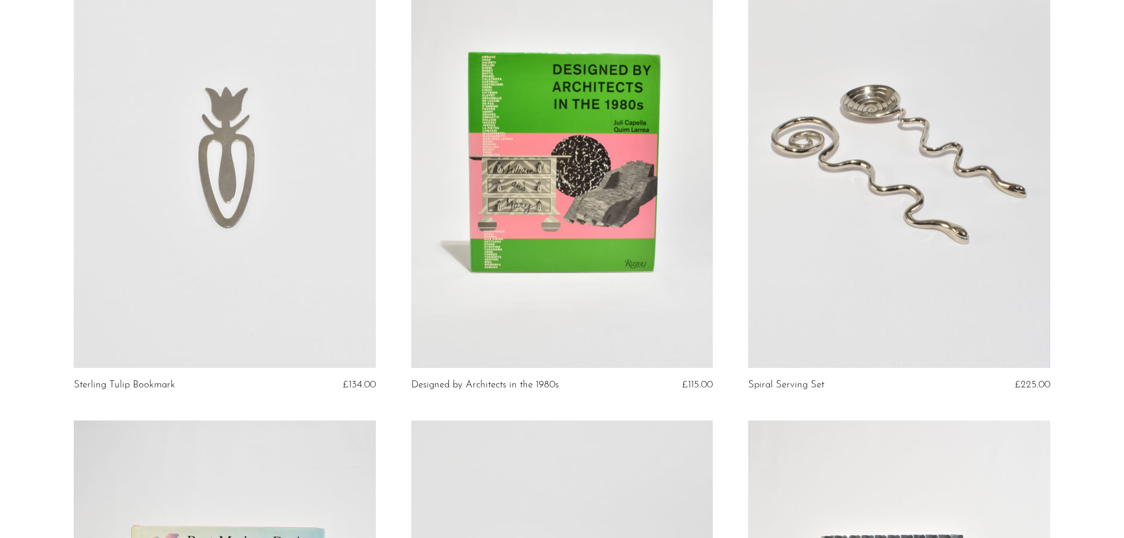
scroll to position [2538, 0]
click at [24, 283] on section "Modernist Malachite Ring £153.00 Double Amethyst Ring £168.00 Loop Pendant Neck…" at bounding box center [562, 419] width 1124 height 5699
click at [1087, 241] on section "Modernist Malachite Ring £153.00 Double Amethyst Ring £168.00 Loop Pendant Neck…" at bounding box center [562, 419] width 1124 height 5699
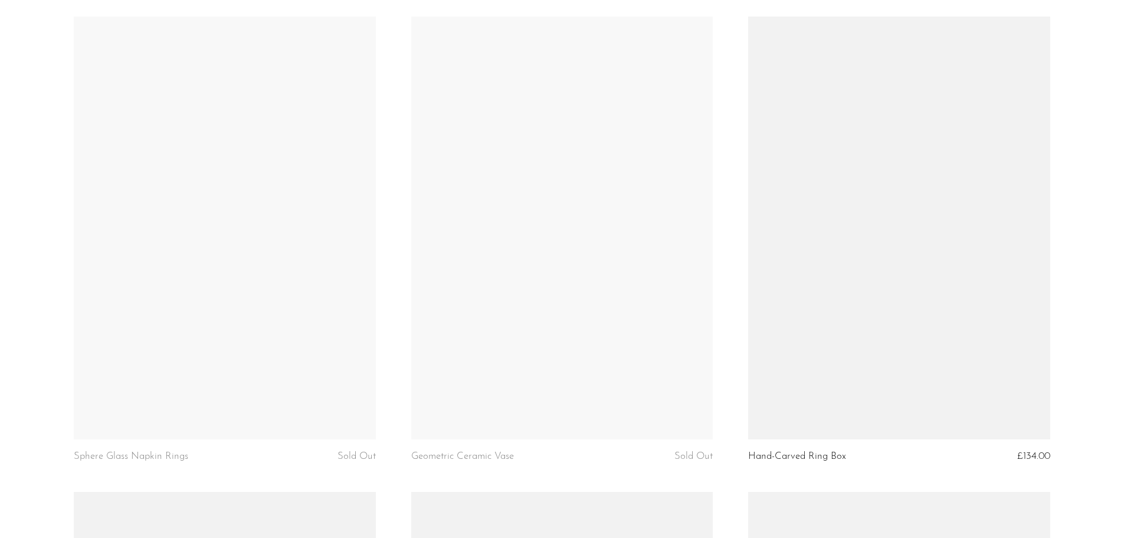
scroll to position [4899, 0]
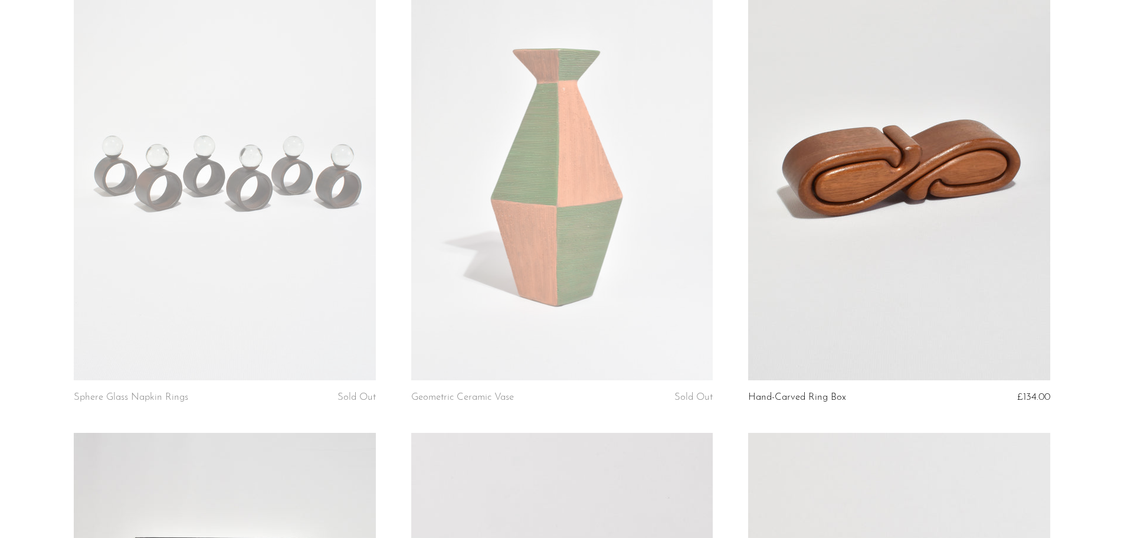
drag, startPoint x: 719, startPoint y: 163, endPoint x: 892, endPoint y: 129, distance: 176.2
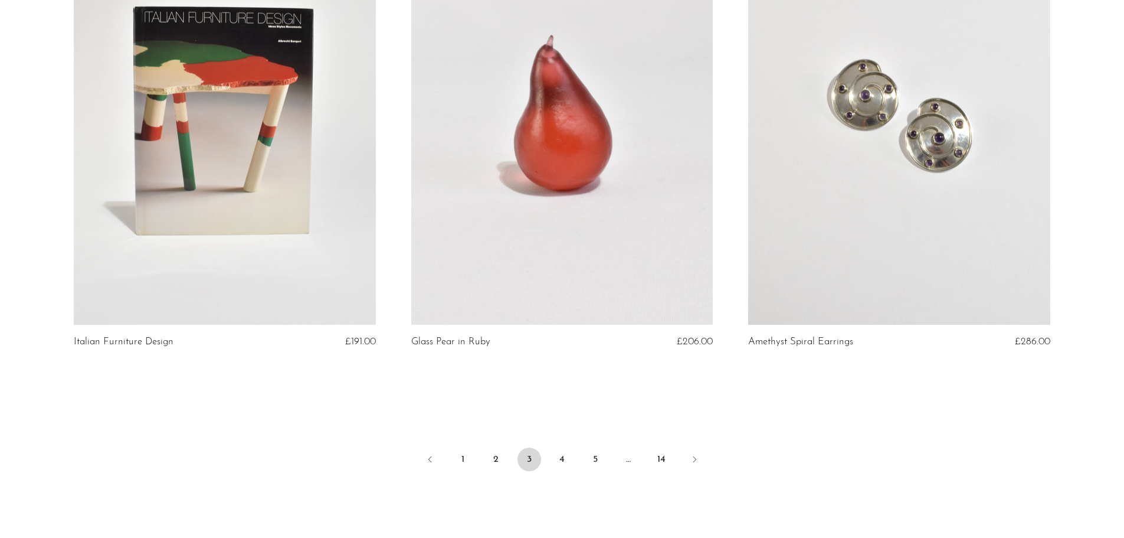
scroll to position [5431, 0]
click at [557, 466] on link "4" at bounding box center [563, 459] width 24 height 24
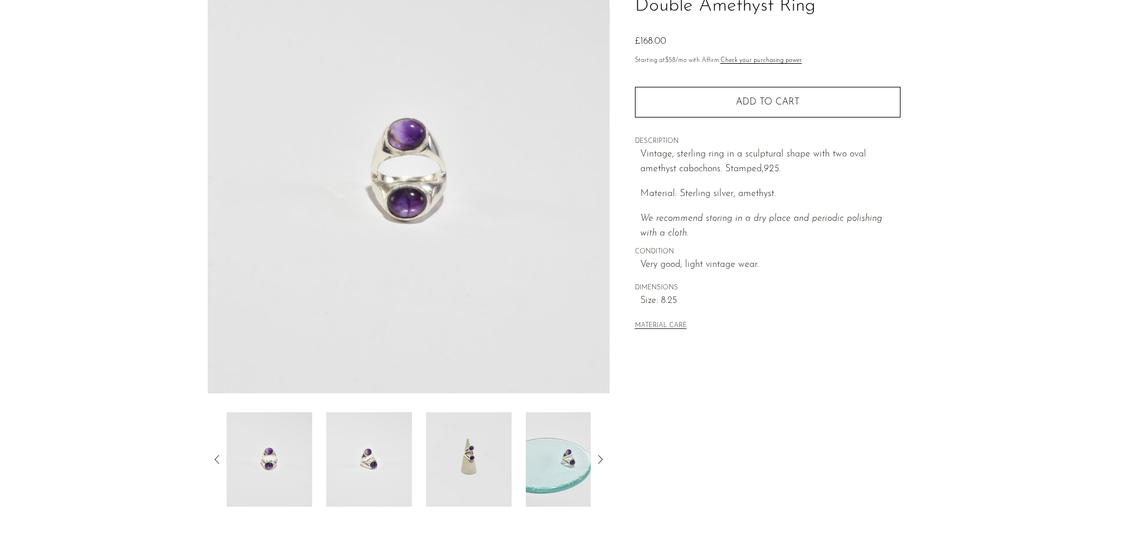
scroll to position [231, 0]
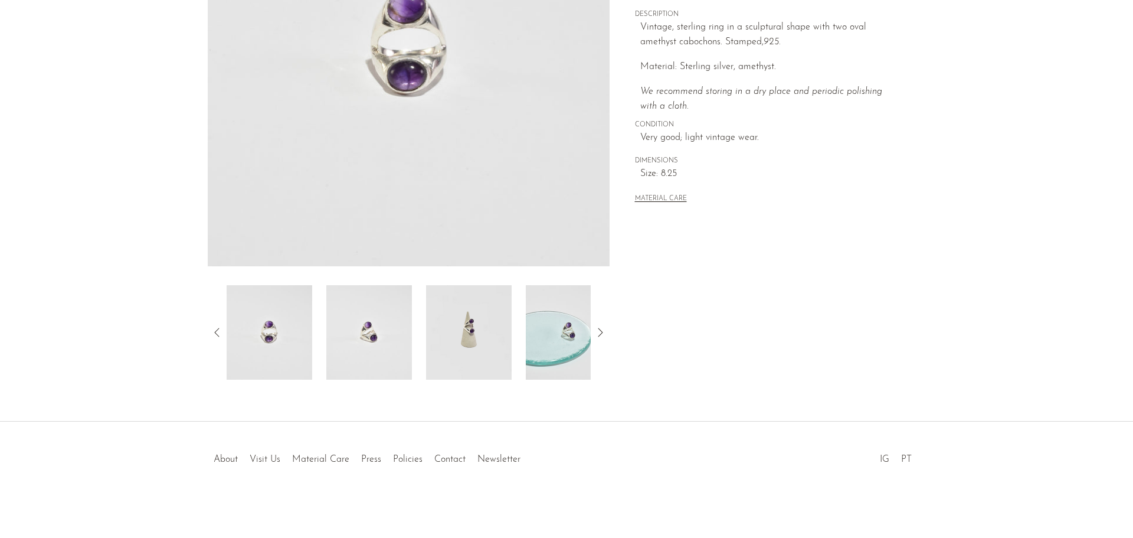
click at [398, 322] on img at bounding box center [369, 332] width 86 height 94
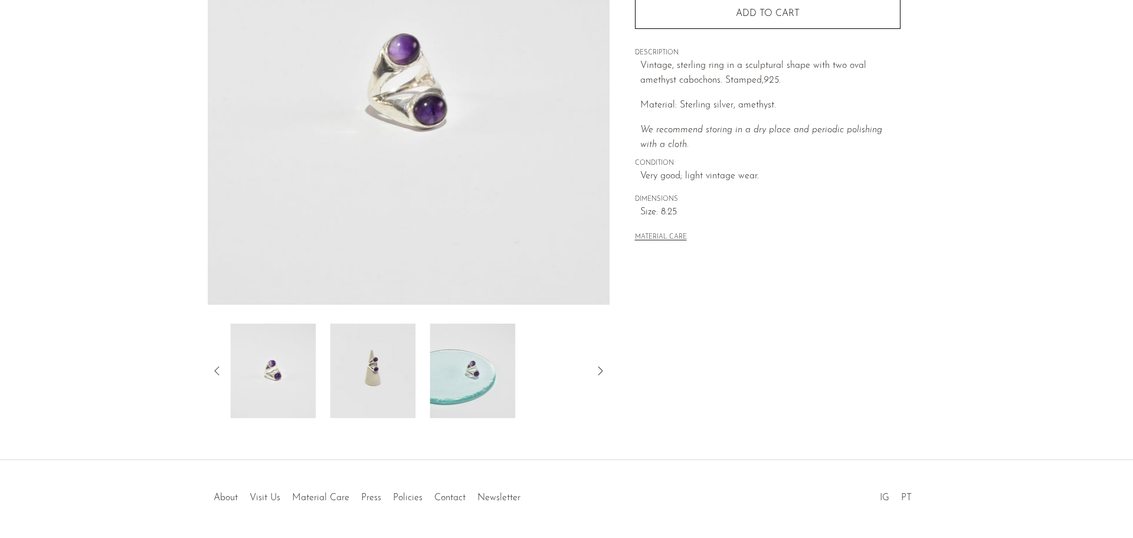
scroll to position [172, 0]
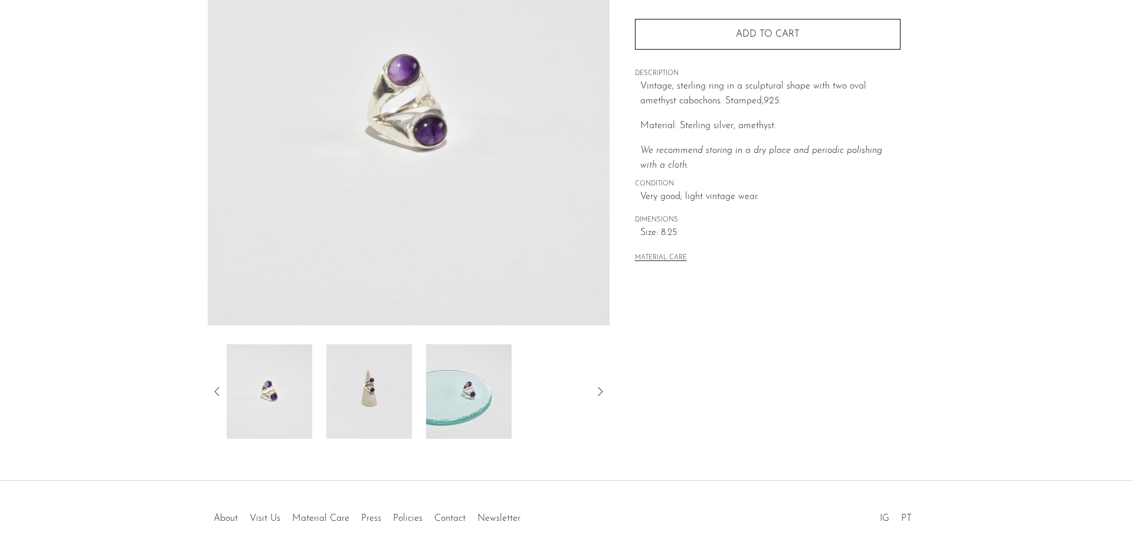
click at [447, 395] on img at bounding box center [469, 391] width 86 height 94
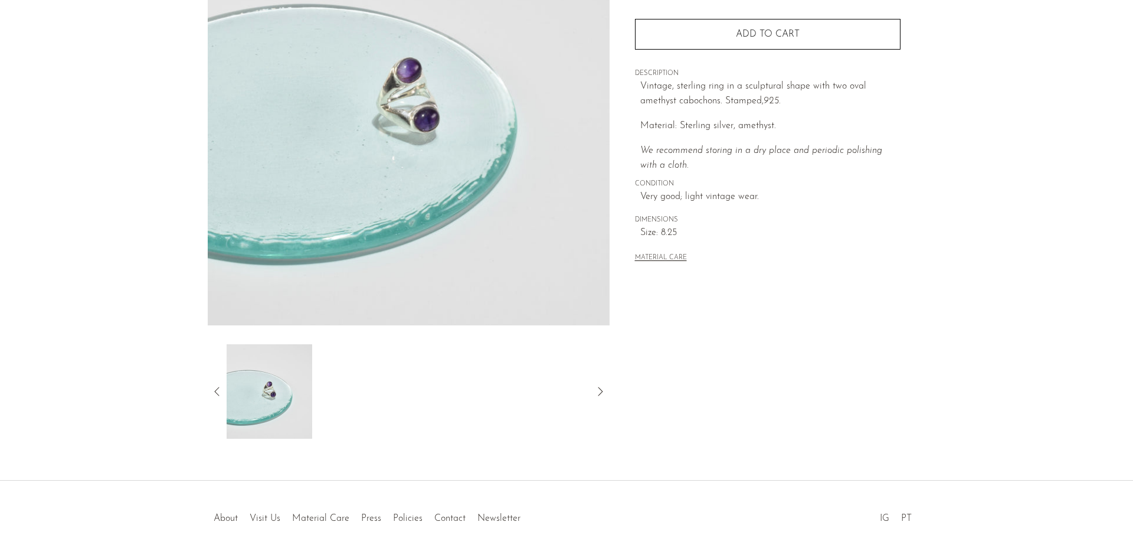
click at [225, 393] on div at bounding box center [409, 391] width 402 height 94
click at [220, 393] on icon at bounding box center [217, 391] width 14 height 14
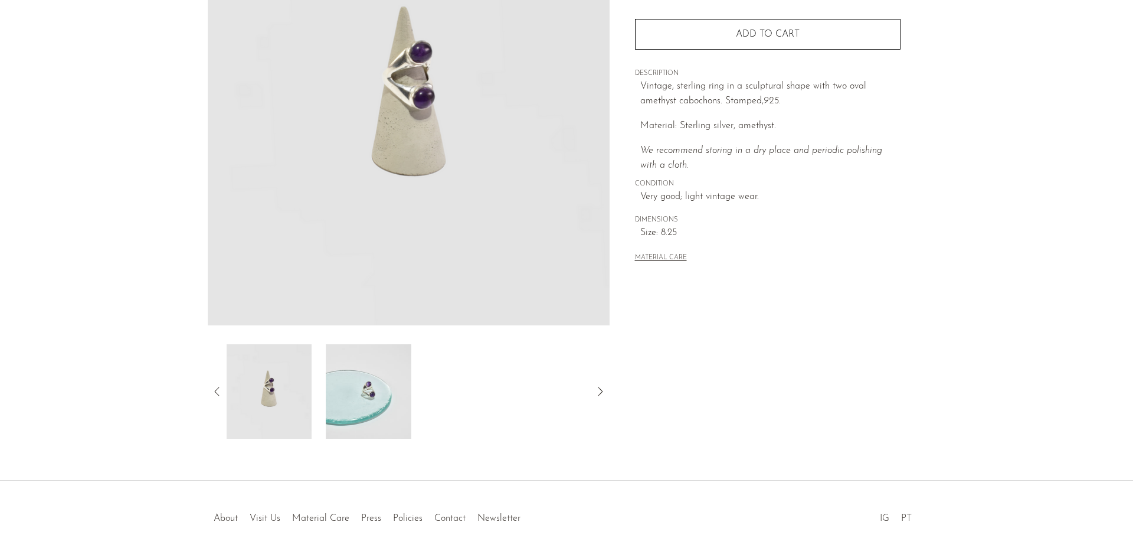
click at [283, 397] on img at bounding box center [269, 391] width 86 height 94
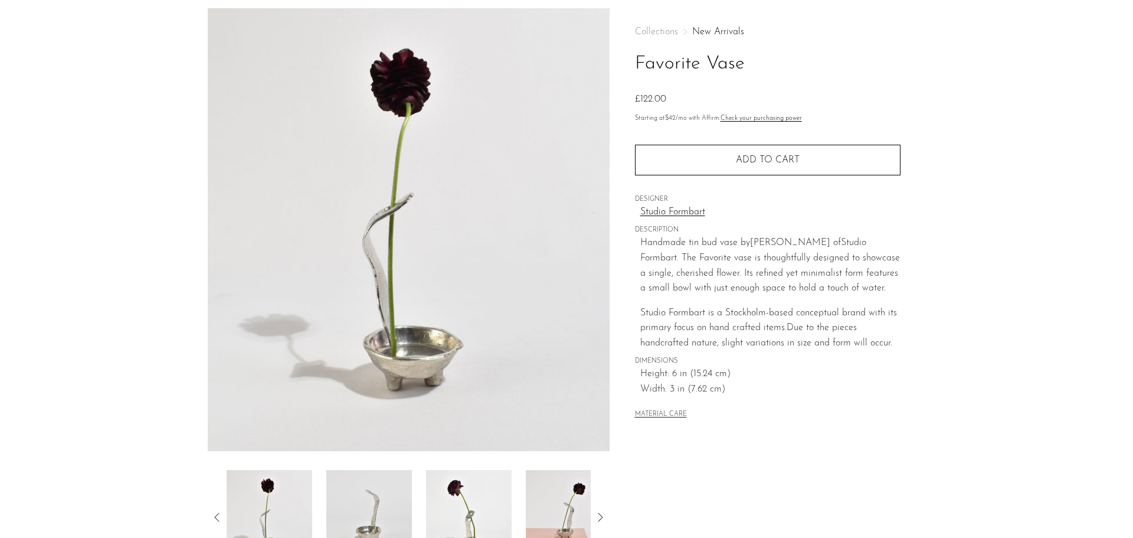
scroll to position [118, 0]
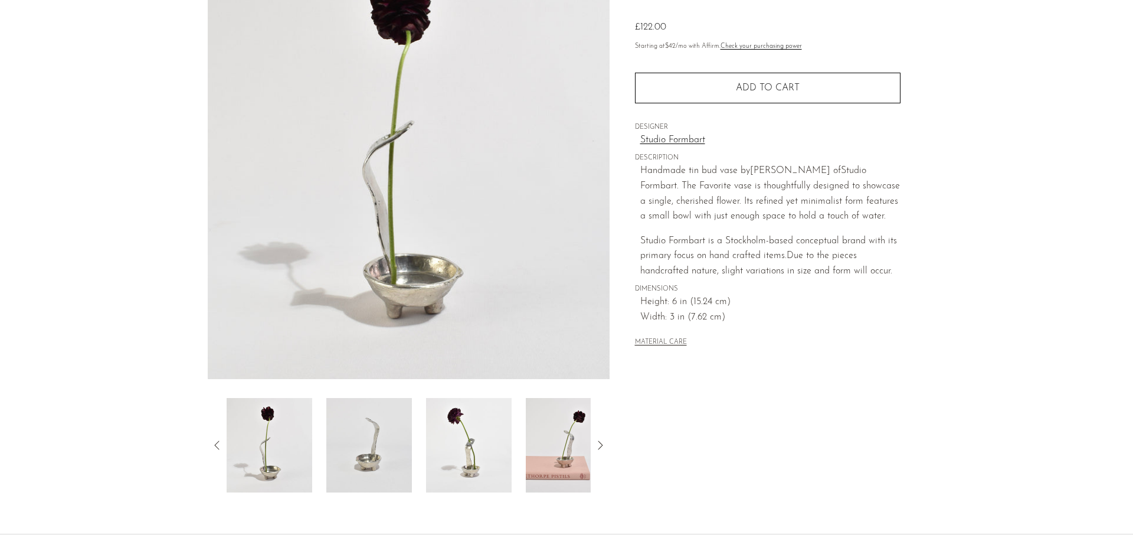
click at [533, 494] on div "Favorite Vase £122.00" at bounding box center [566, 235] width 1133 height 598
click at [549, 444] on img at bounding box center [569, 445] width 86 height 94
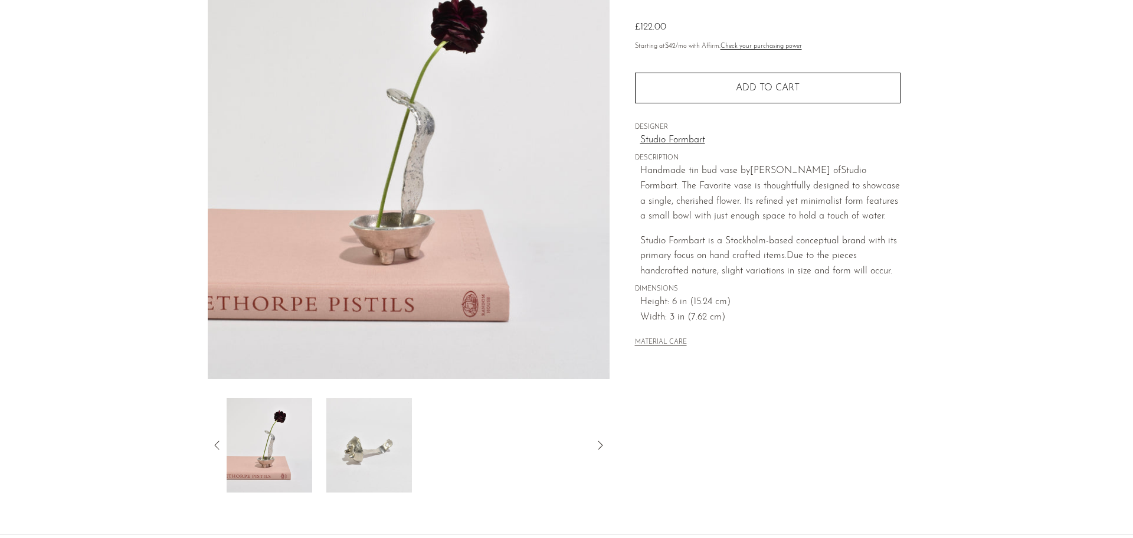
click at [382, 445] on img at bounding box center [369, 445] width 86 height 94
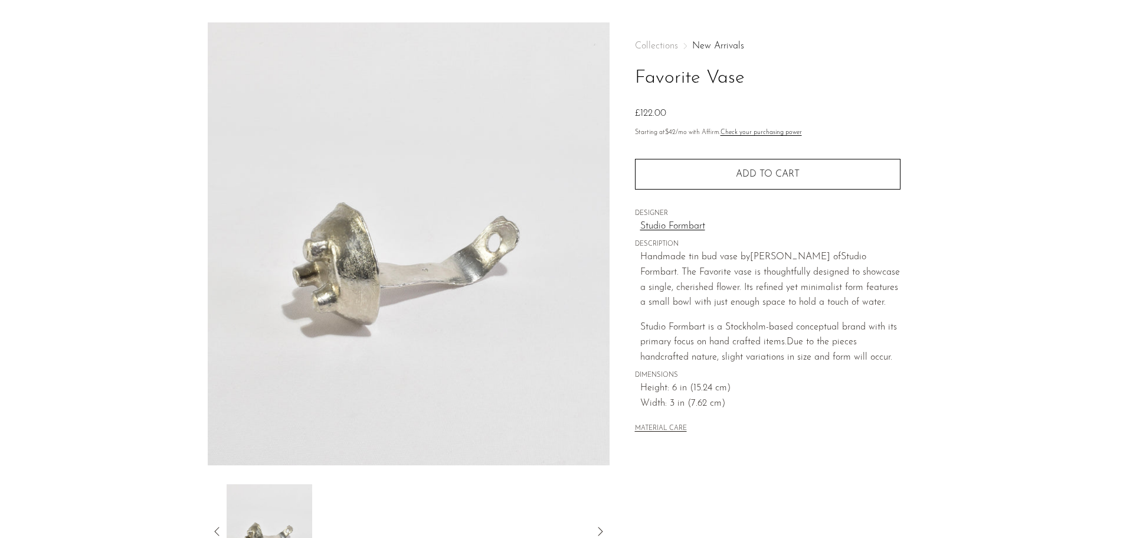
scroll to position [59, 0]
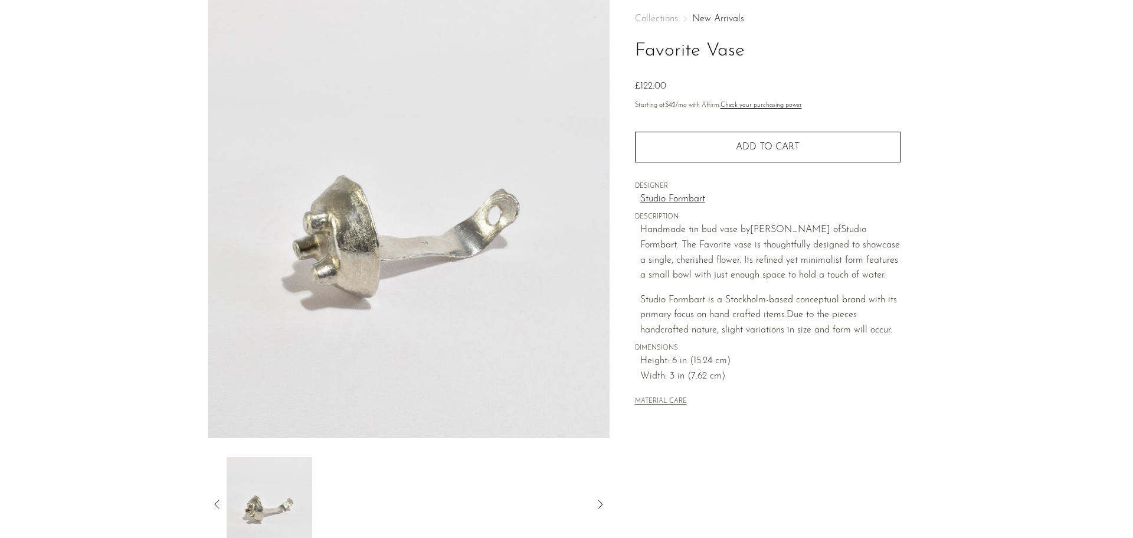
click at [218, 507] on icon at bounding box center [217, 504] width 14 height 14
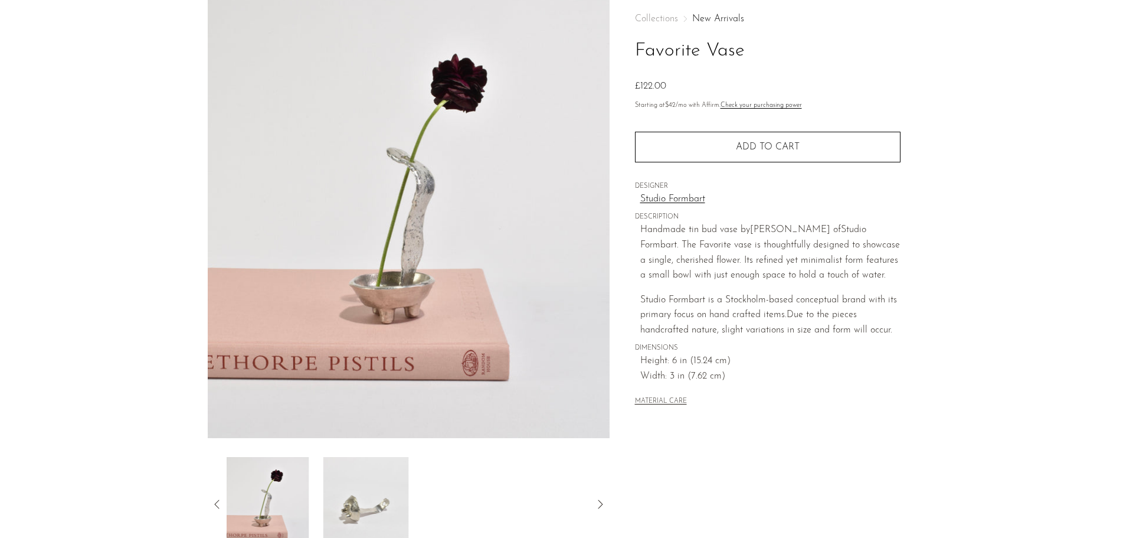
click at [218, 507] on icon at bounding box center [217, 504] width 14 height 14
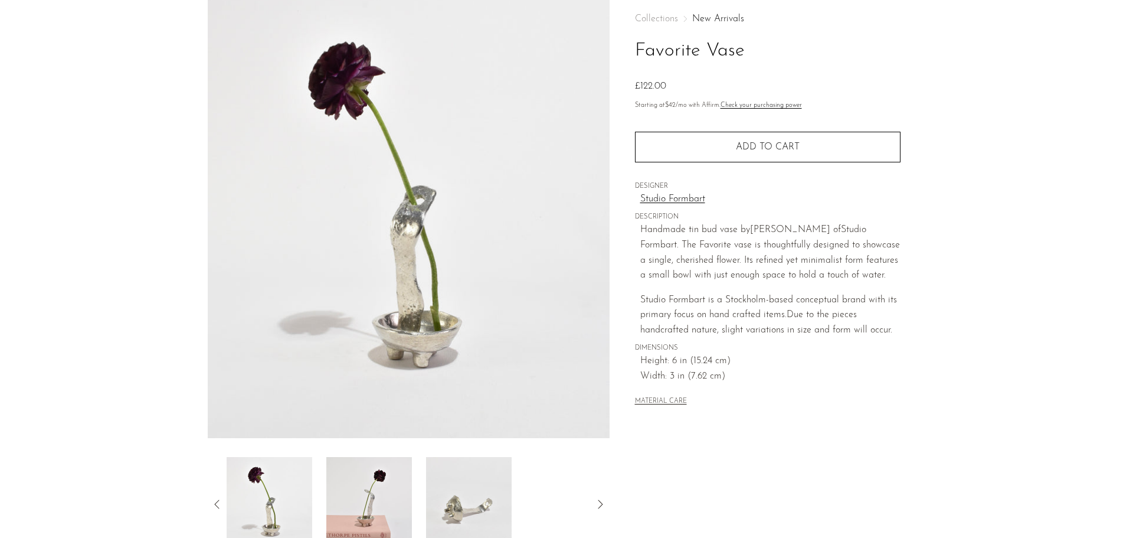
click at [367, 500] on img at bounding box center [369, 504] width 86 height 94
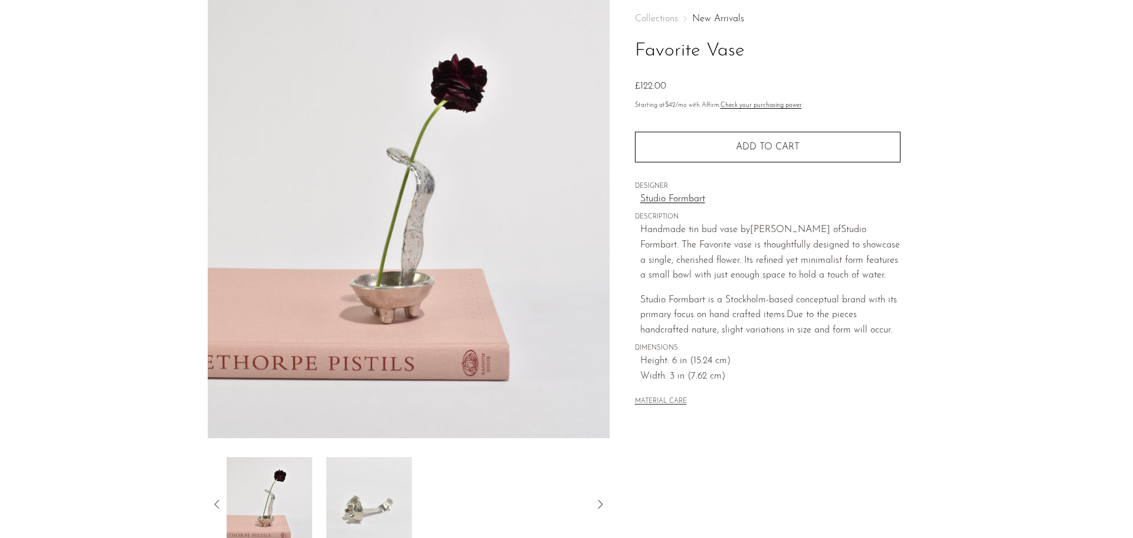
click at [218, 508] on icon at bounding box center [217, 504] width 14 height 14
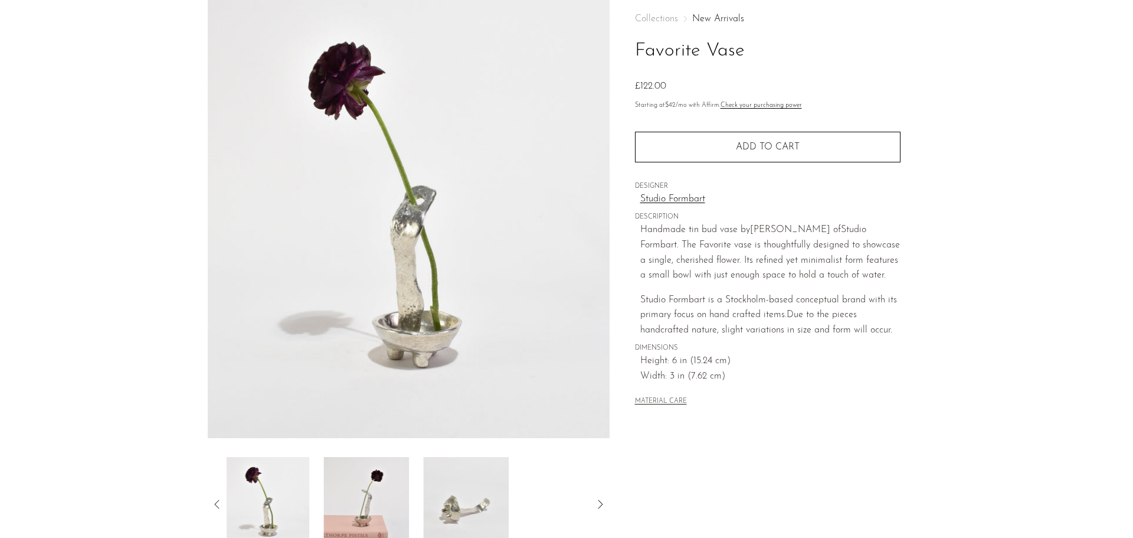
click at [286, 508] on img at bounding box center [267, 504] width 86 height 94
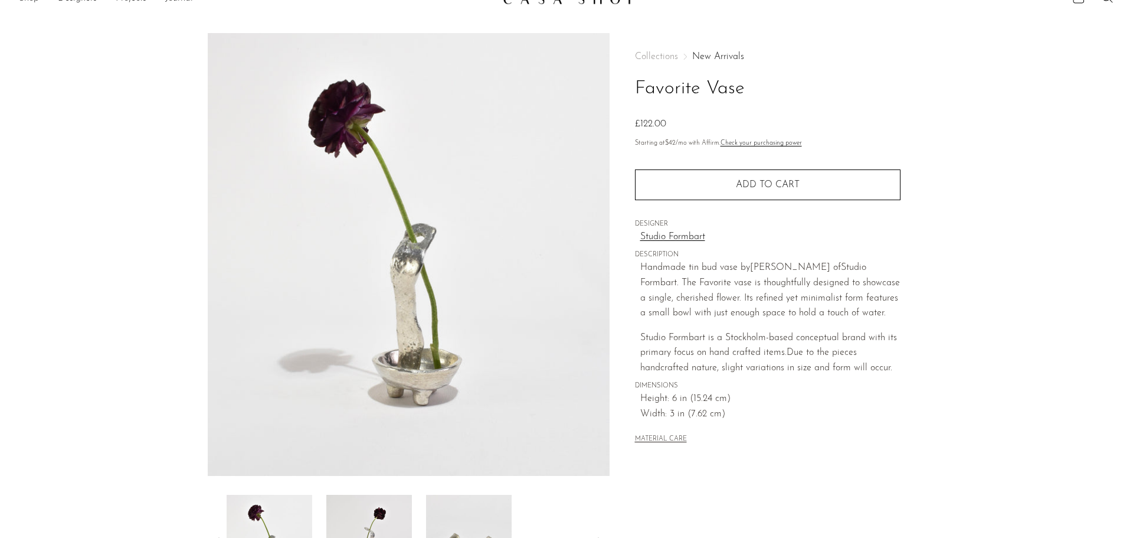
scroll to position [0, 0]
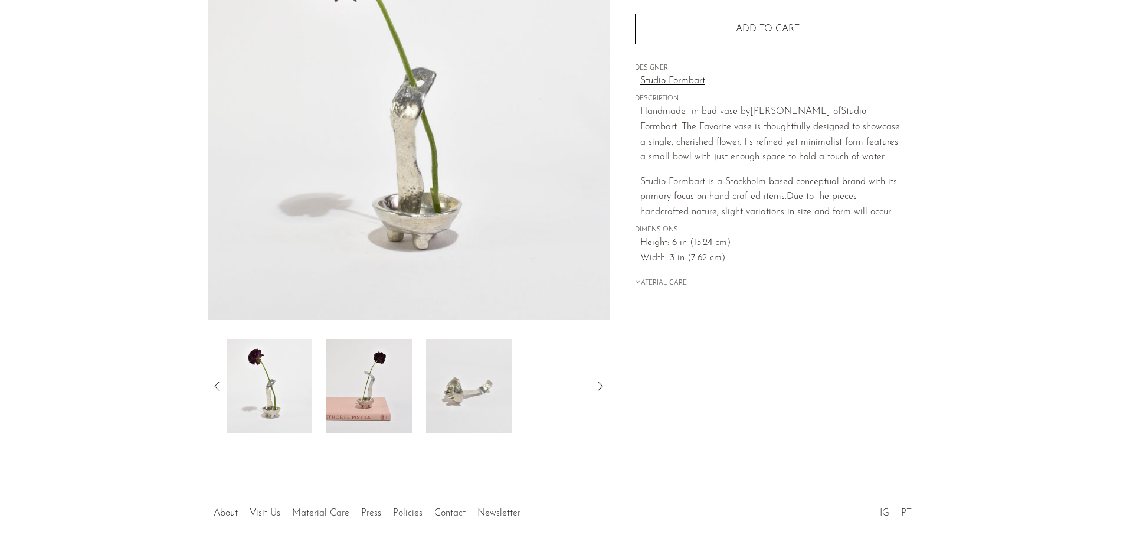
click at [358, 403] on img at bounding box center [369, 386] width 86 height 94
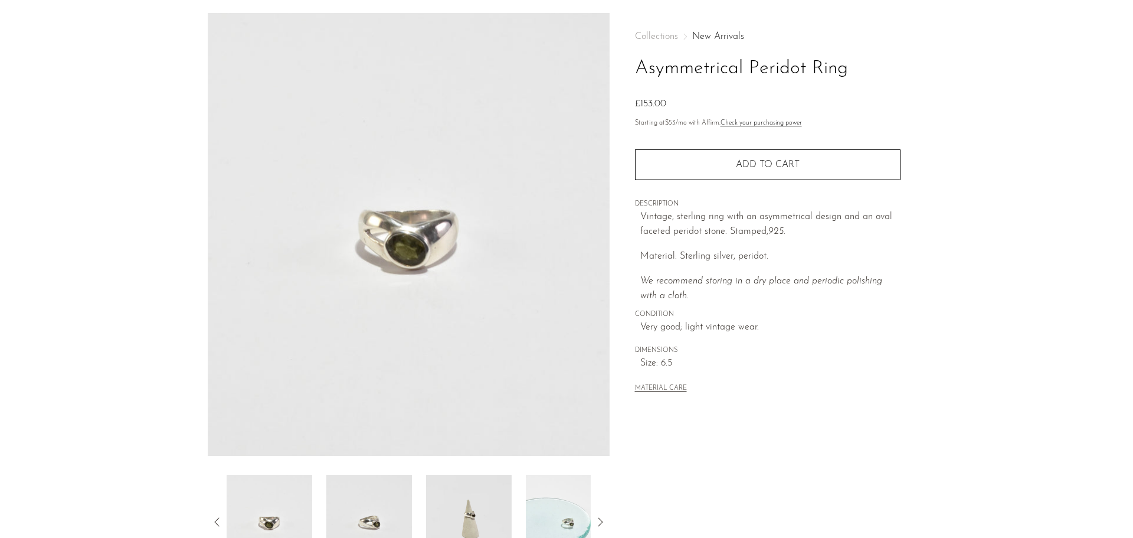
scroll to position [59, 0]
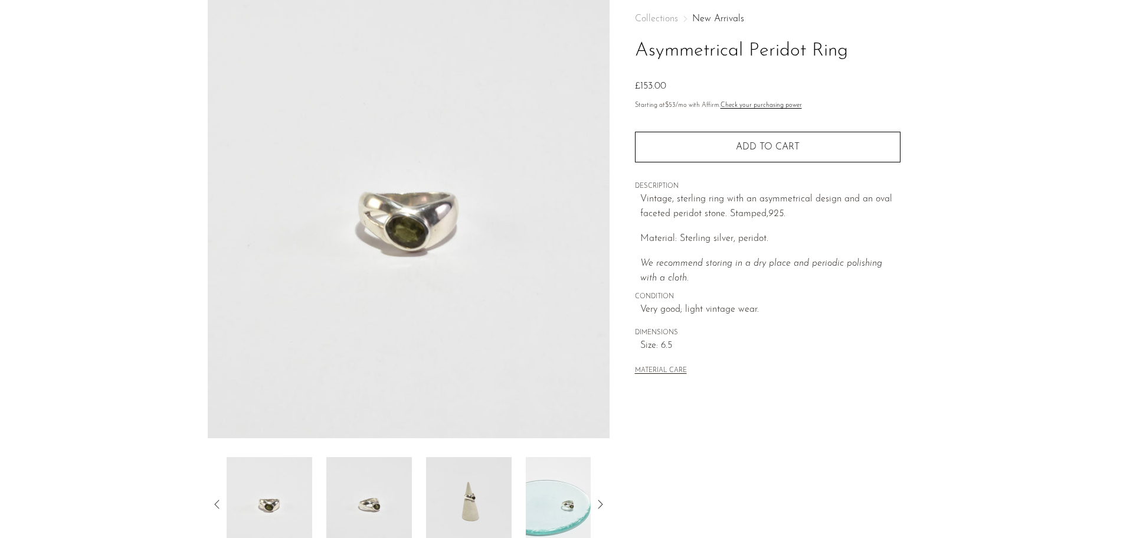
click at [358, 477] on img at bounding box center [369, 504] width 86 height 94
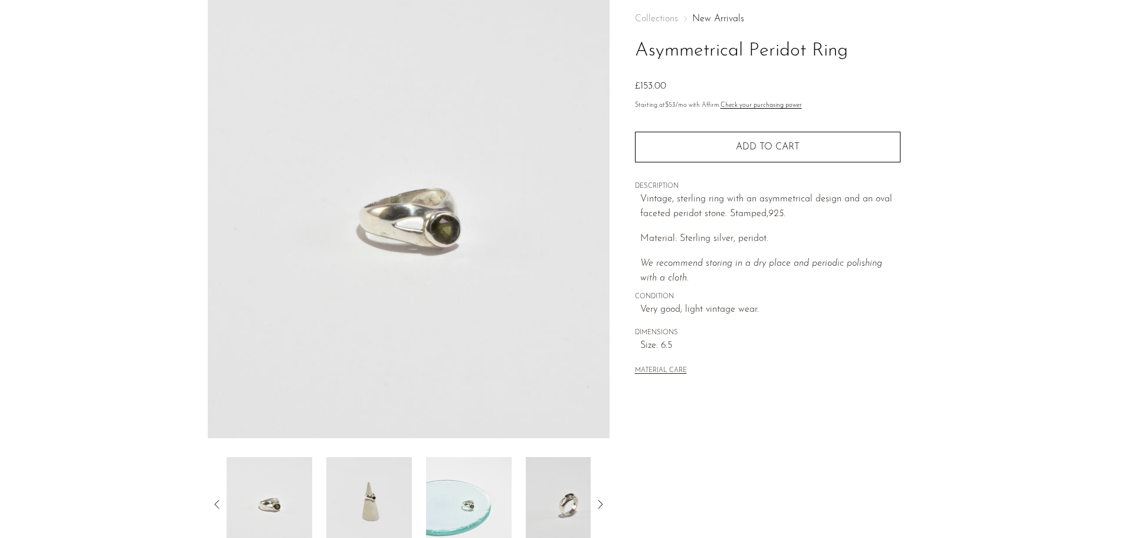
click at [221, 500] on icon at bounding box center [217, 504] width 14 height 14
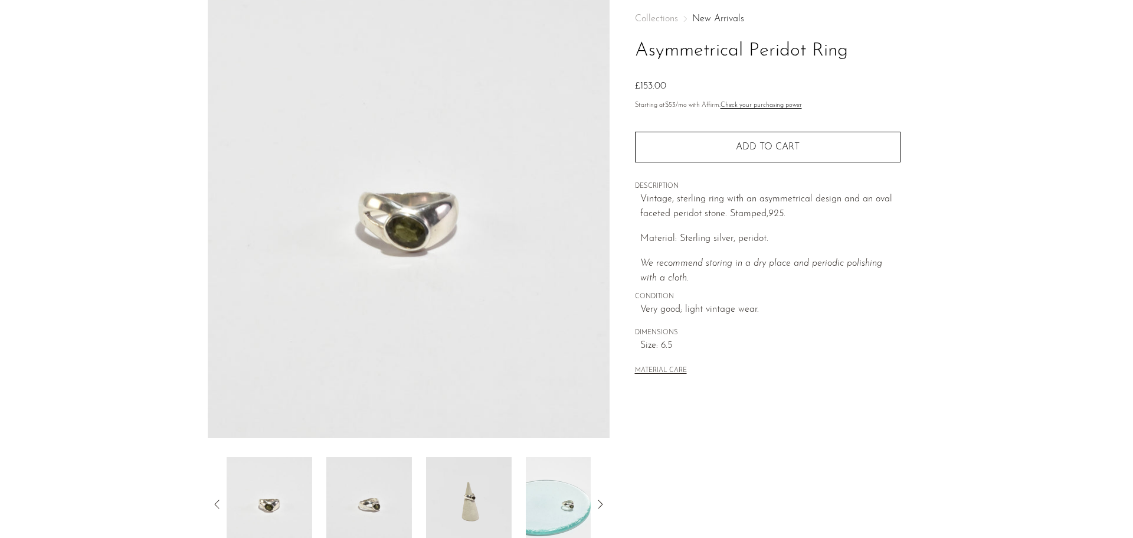
click at [79, 341] on section "Asymmetrical Peridot Ring £153.00" at bounding box center [566, 273] width 1133 height 556
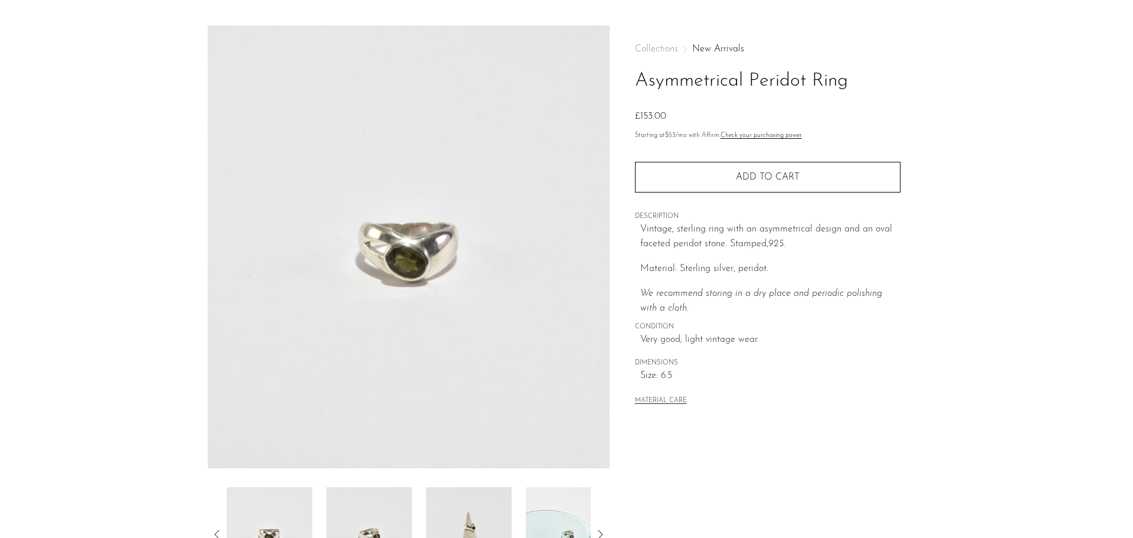
scroll to position [0, 0]
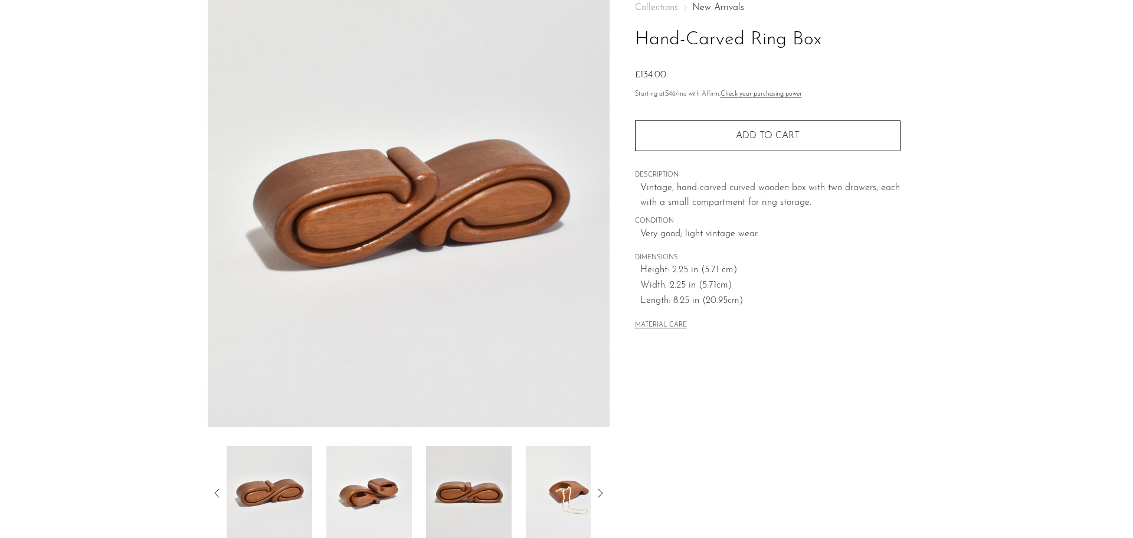
scroll to position [177, 0]
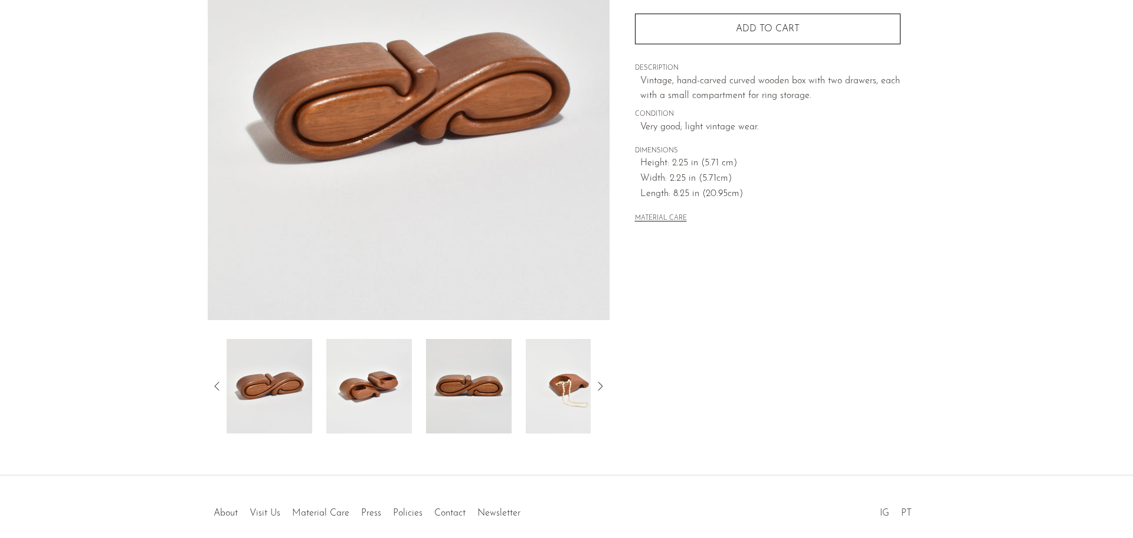
click at [357, 370] on img at bounding box center [369, 386] width 86 height 94
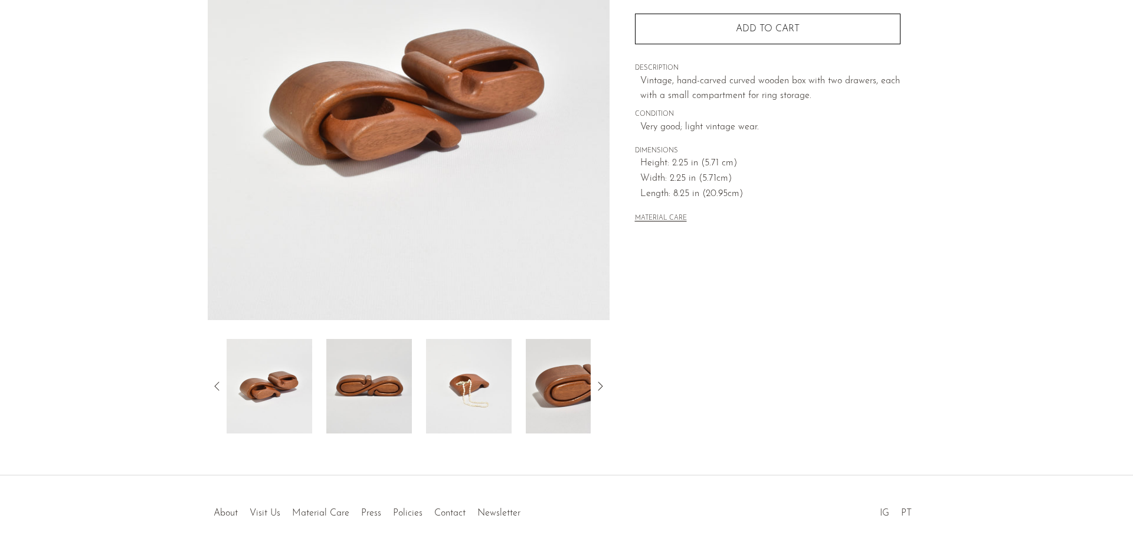
click at [350, 398] on img at bounding box center [369, 386] width 86 height 94
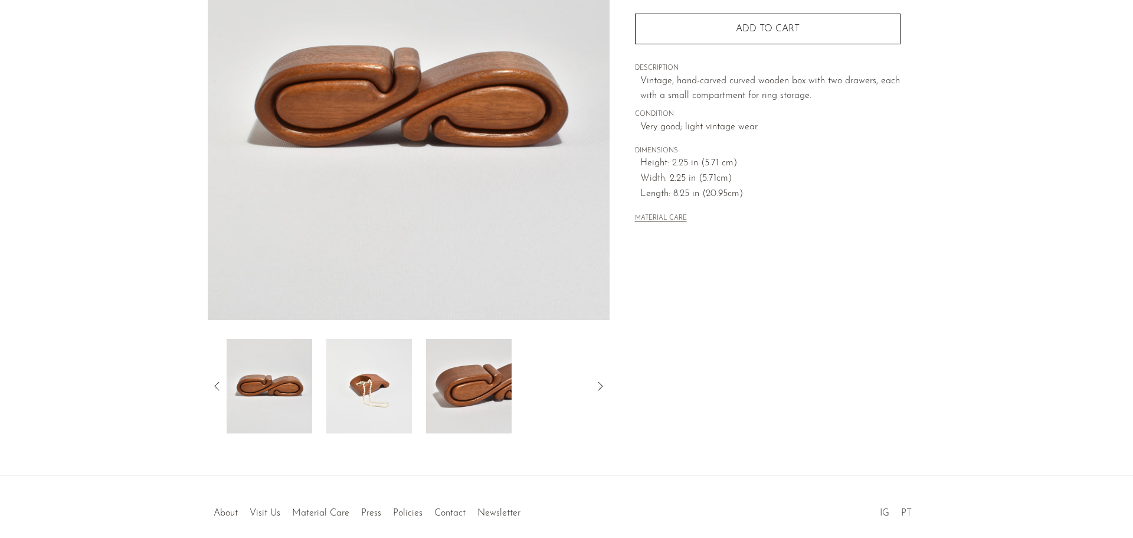
click at [369, 398] on img at bounding box center [369, 386] width 86 height 94
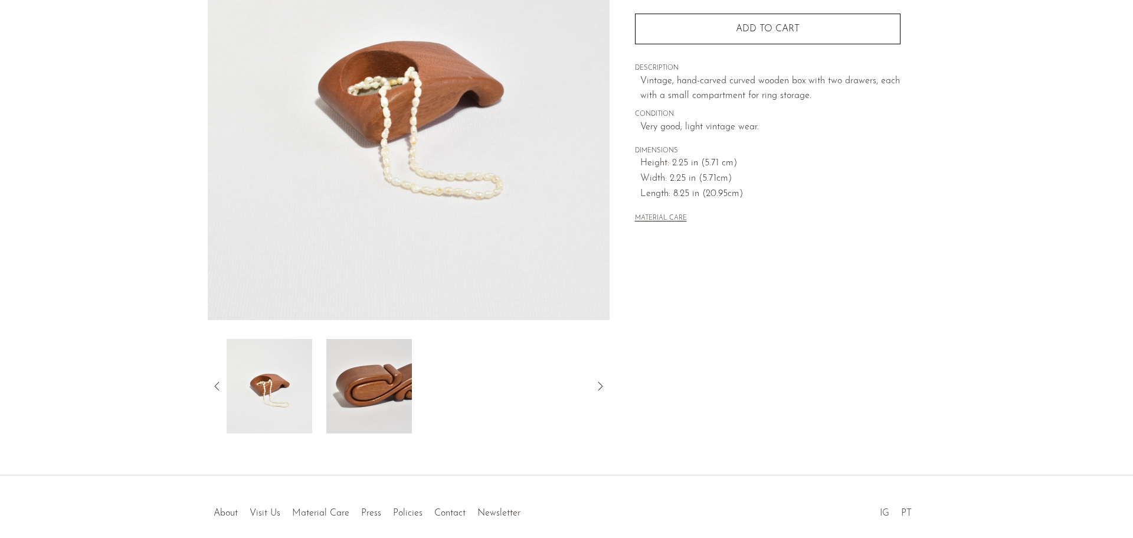
click at [217, 385] on icon at bounding box center [217, 386] width 14 height 14
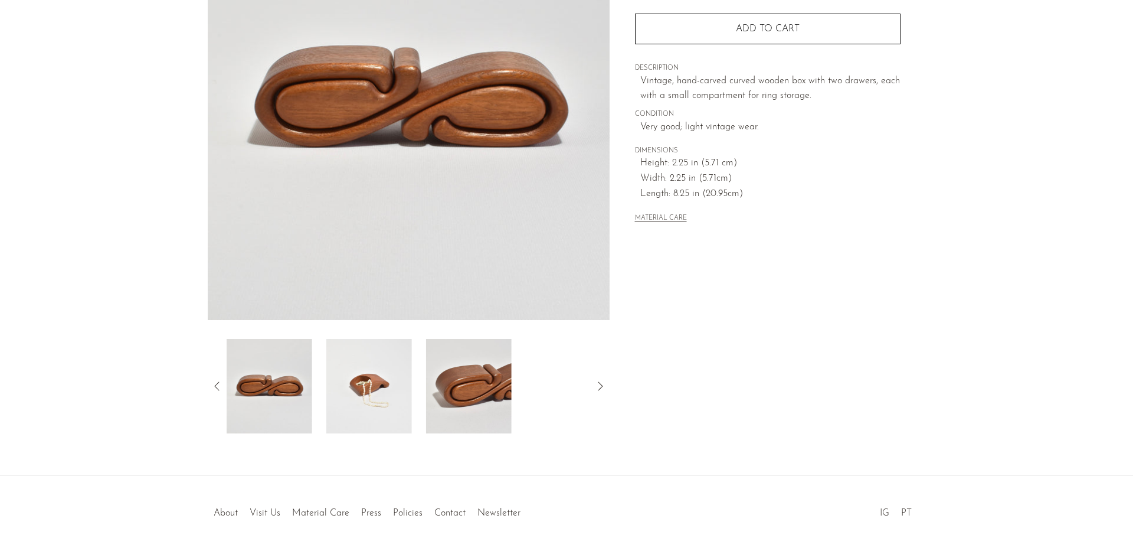
click at [217, 385] on icon at bounding box center [217, 386] width 14 height 14
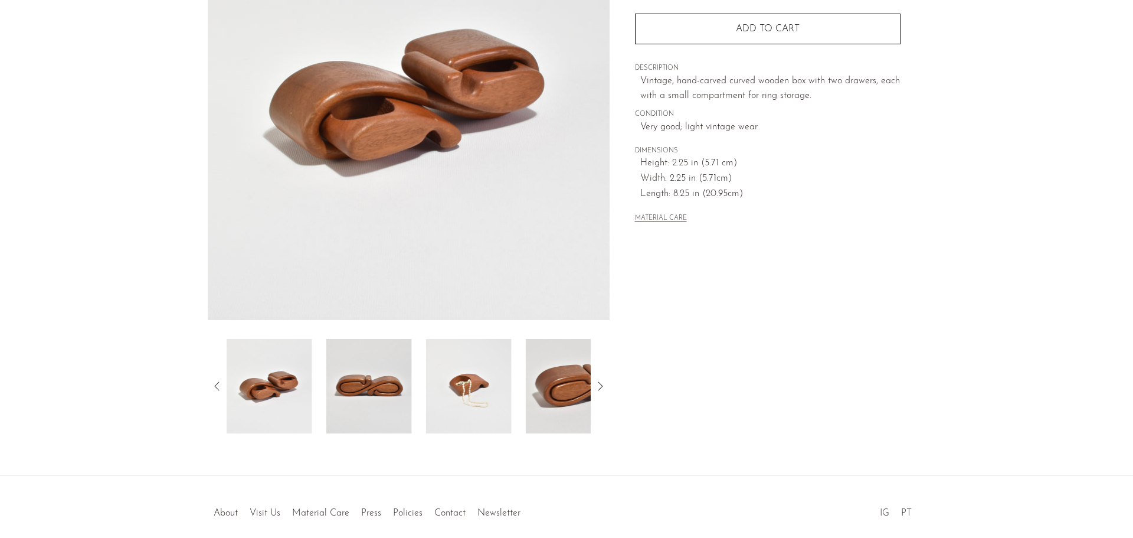
click at [272, 399] on img at bounding box center [270, 386] width 86 height 94
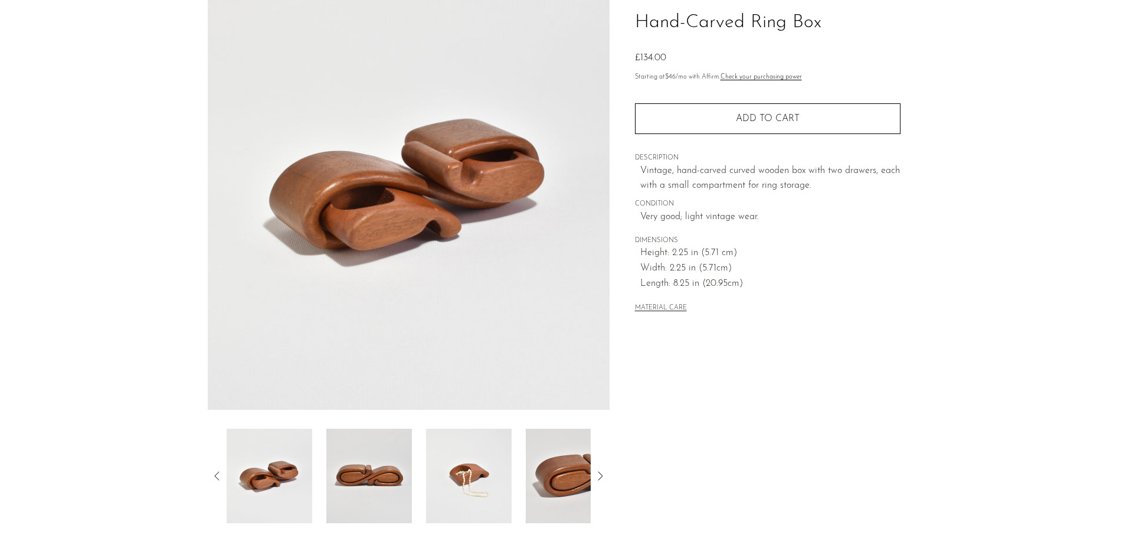
scroll to position [59, 0]
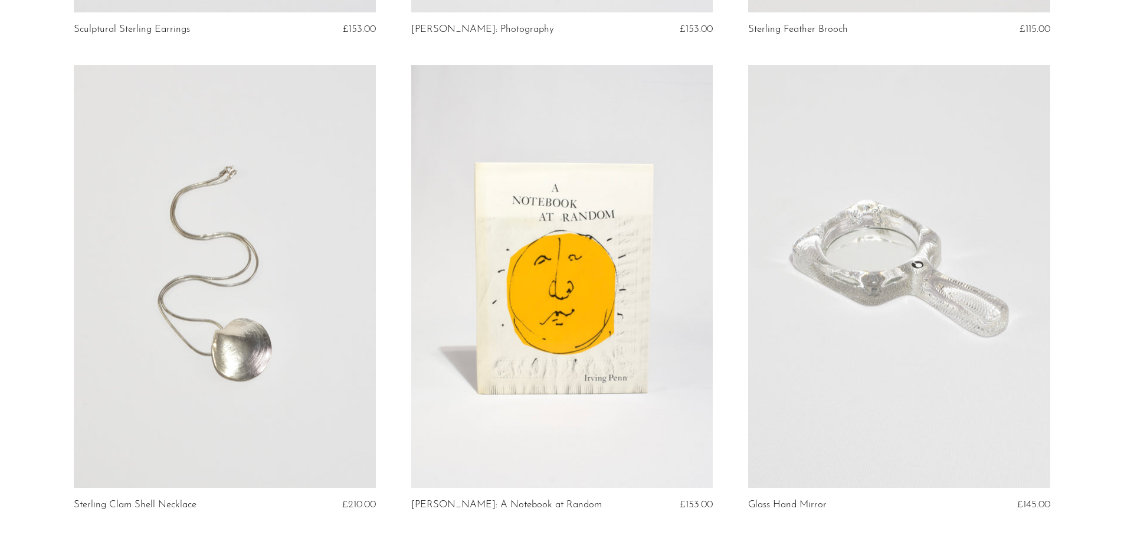
scroll to position [2007, 0]
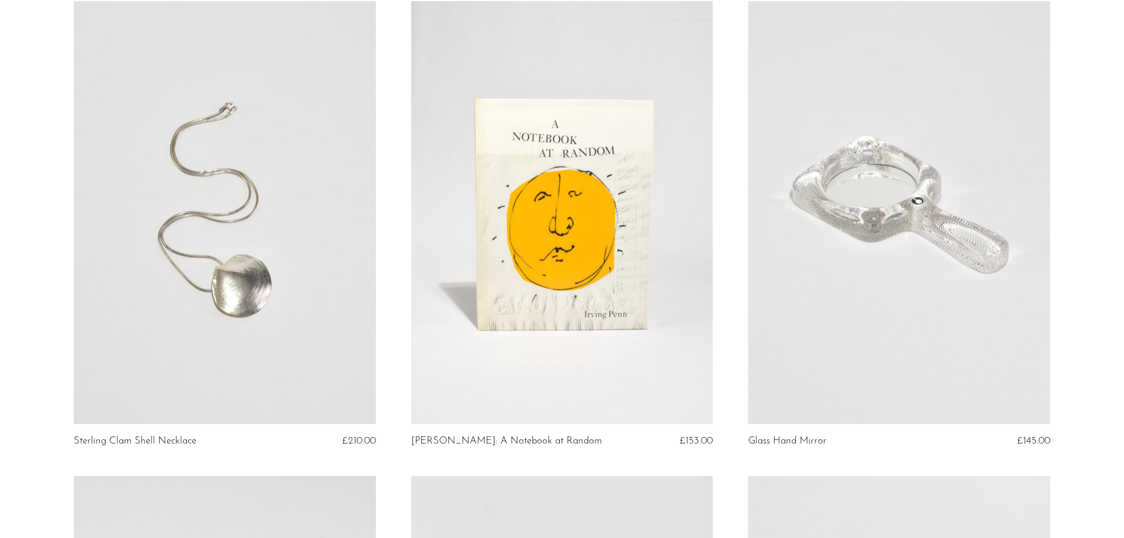
click at [1064, 234] on article "Glass Hand Mirror £145.00" at bounding box center [899, 238] width 337 height 475
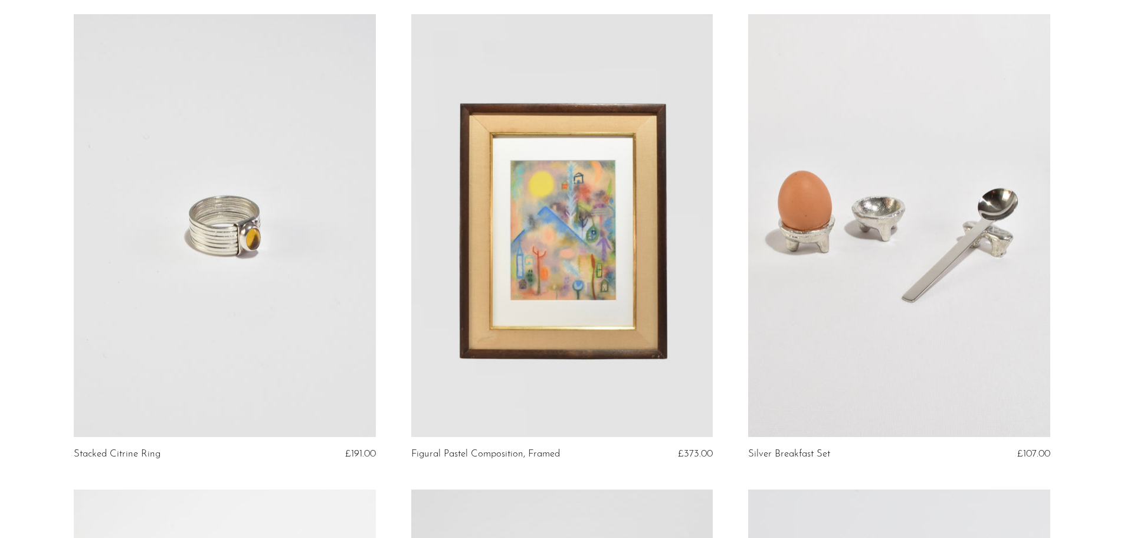
scroll to position [2479, 0]
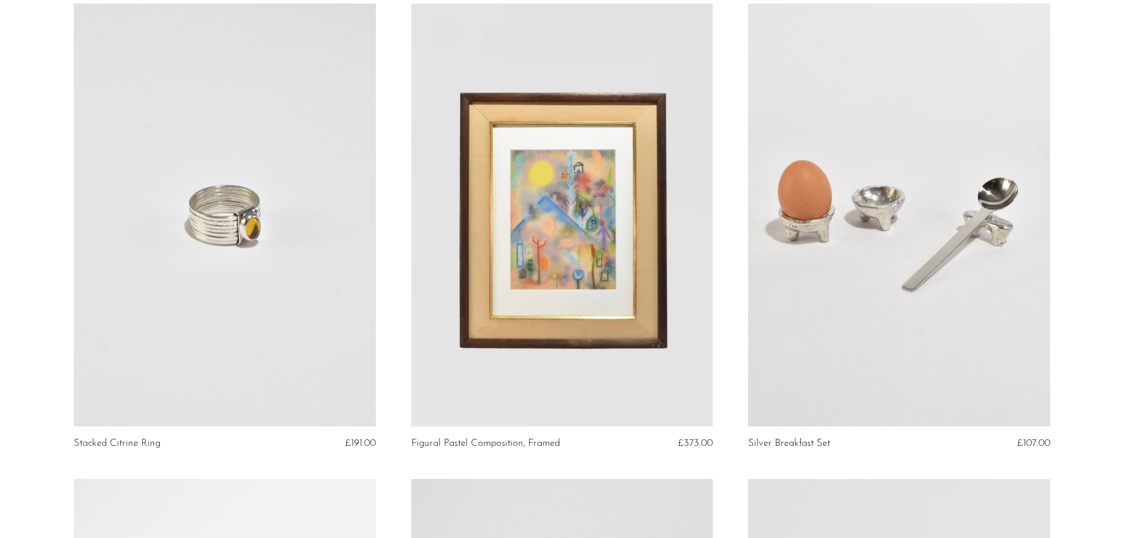
click at [41, 215] on section "Solid Brass Mussel Shell Box £191.00 Colorful Blown Glass Tumblers £92.00 Shell…" at bounding box center [562, 478] width 1124 height 5699
click at [1078, 167] on section "Solid Brass Mussel Shell Box £191.00 Colorful Blown Glass Tumblers £92.00 Shell…" at bounding box center [562, 478] width 1124 height 5699
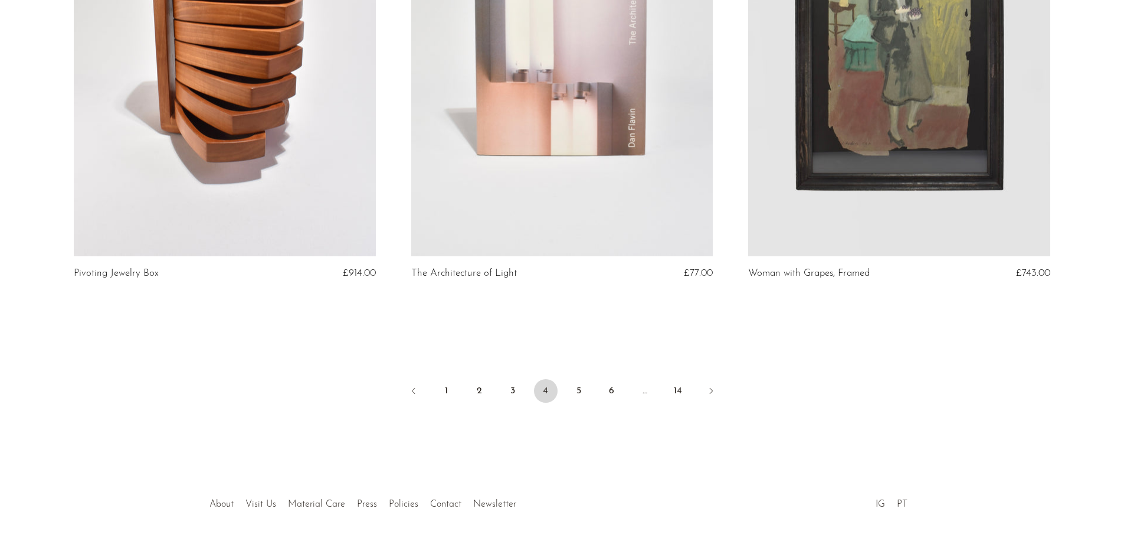
scroll to position [5544, 0]
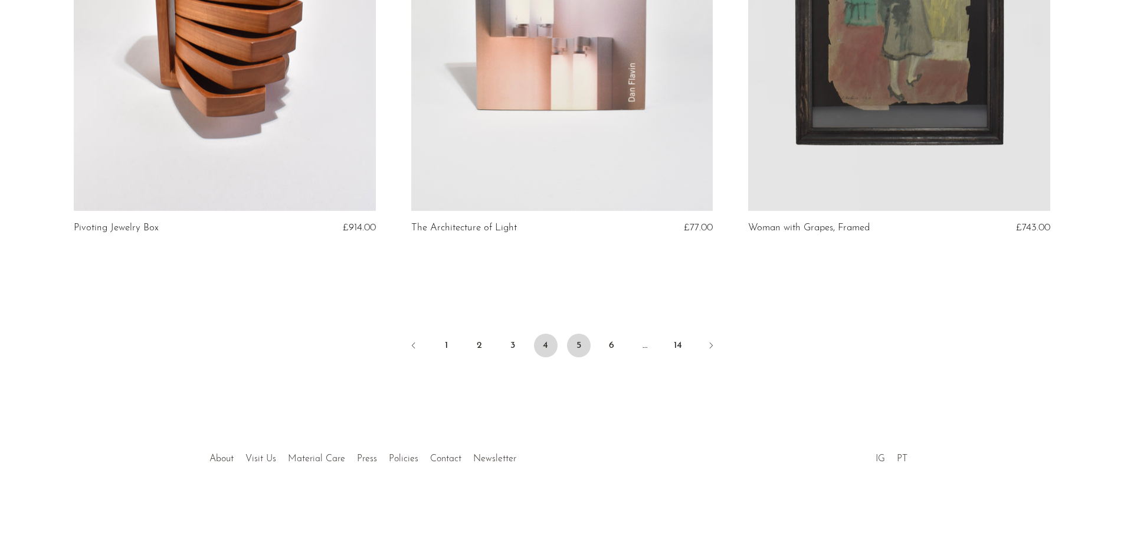
click at [580, 350] on link "5" at bounding box center [579, 346] width 24 height 24
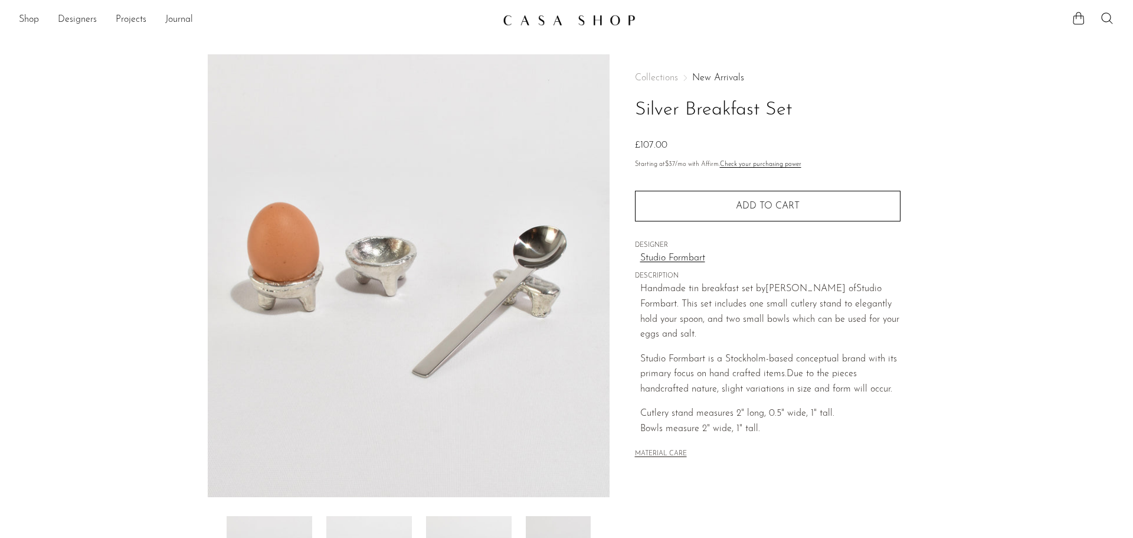
click at [142, 223] on section "Silver Breakfast Set £107.00" at bounding box center [566, 332] width 1133 height 556
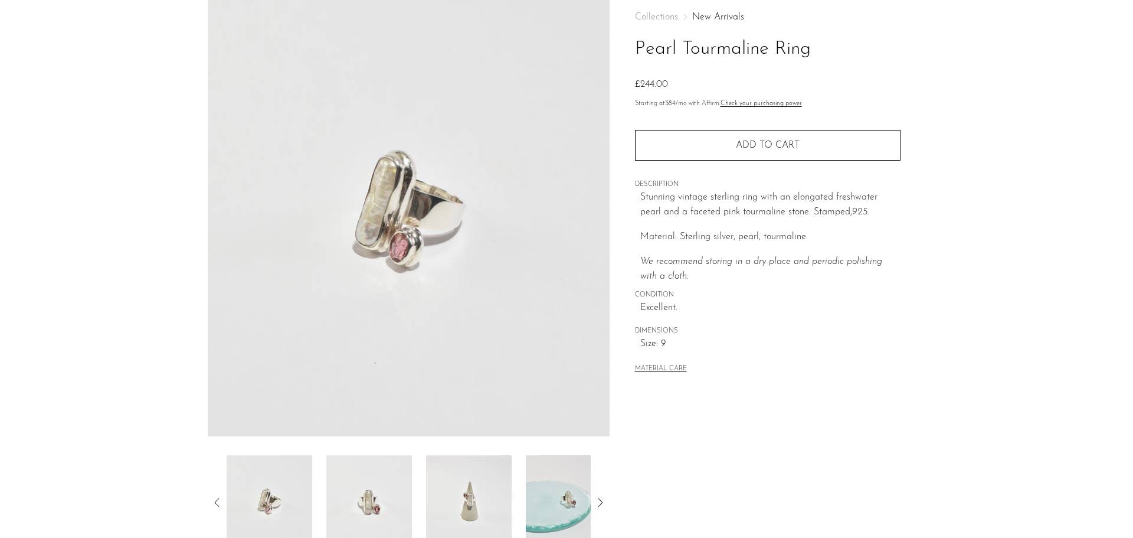
scroll to position [118, 0]
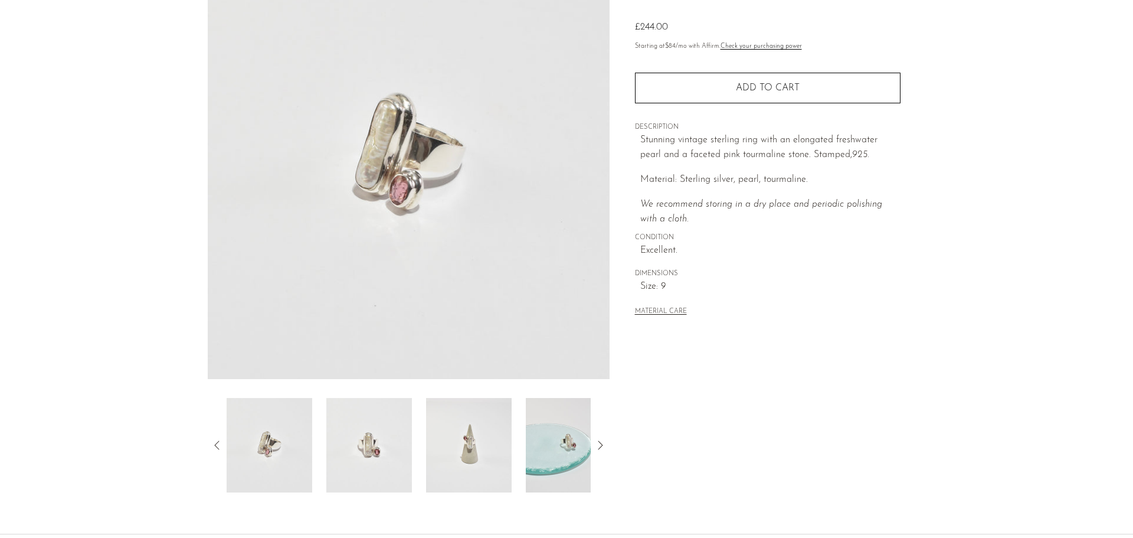
click at [357, 440] on img at bounding box center [369, 445] width 86 height 94
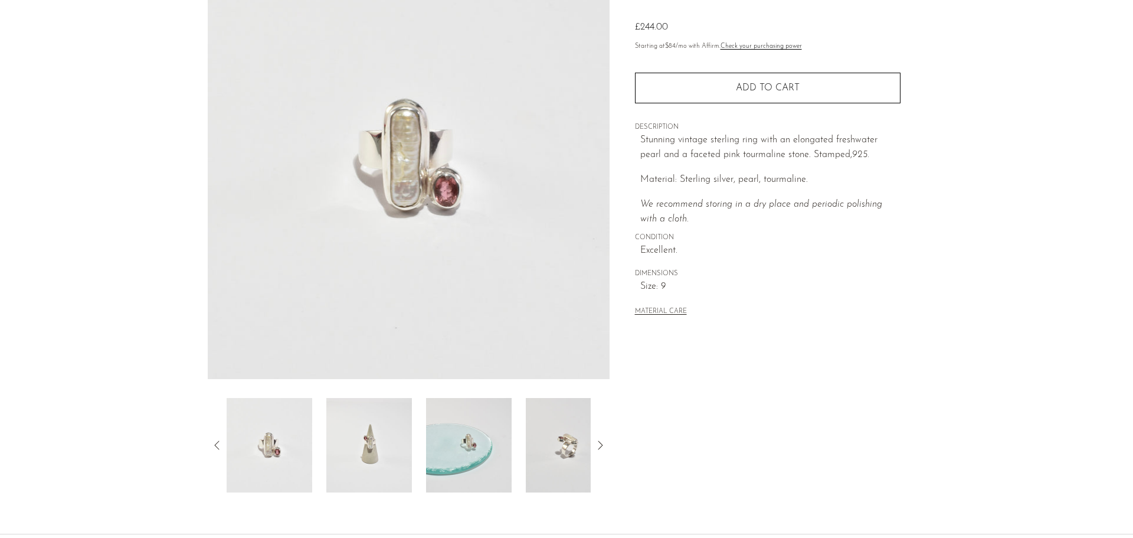
click at [214, 439] on icon at bounding box center [217, 445] width 14 height 14
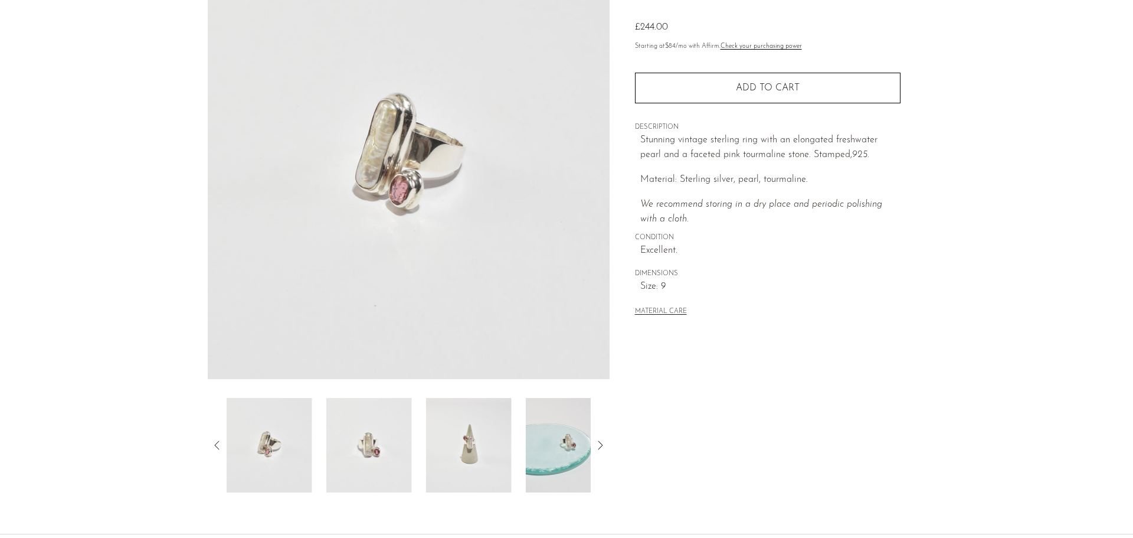
click at [265, 440] on img at bounding box center [270, 445] width 86 height 94
click at [172, 334] on section "Pearl Tourmaline Ring £244.00" at bounding box center [566, 214] width 1133 height 556
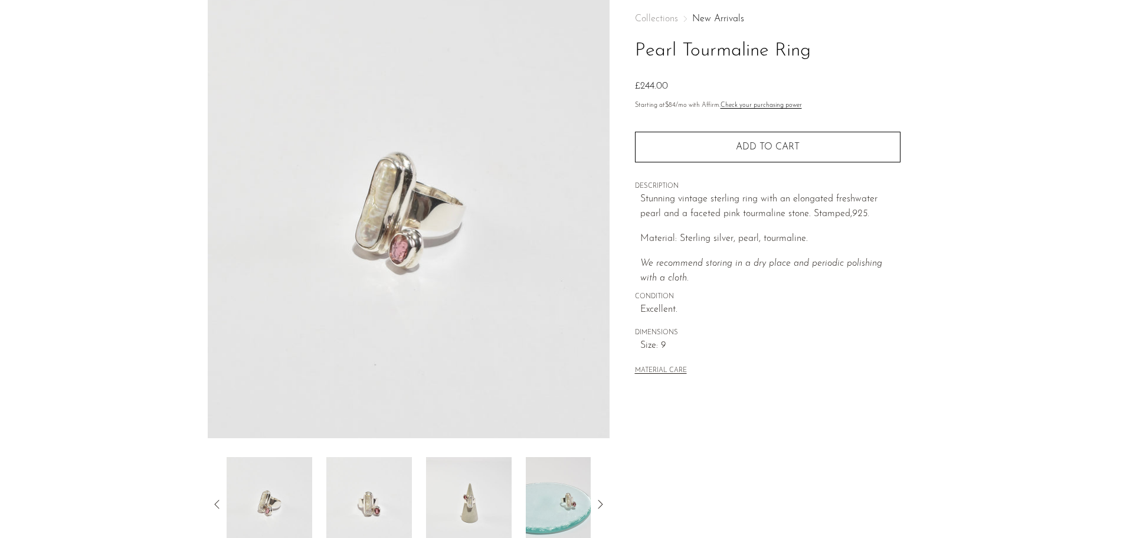
scroll to position [0, 0]
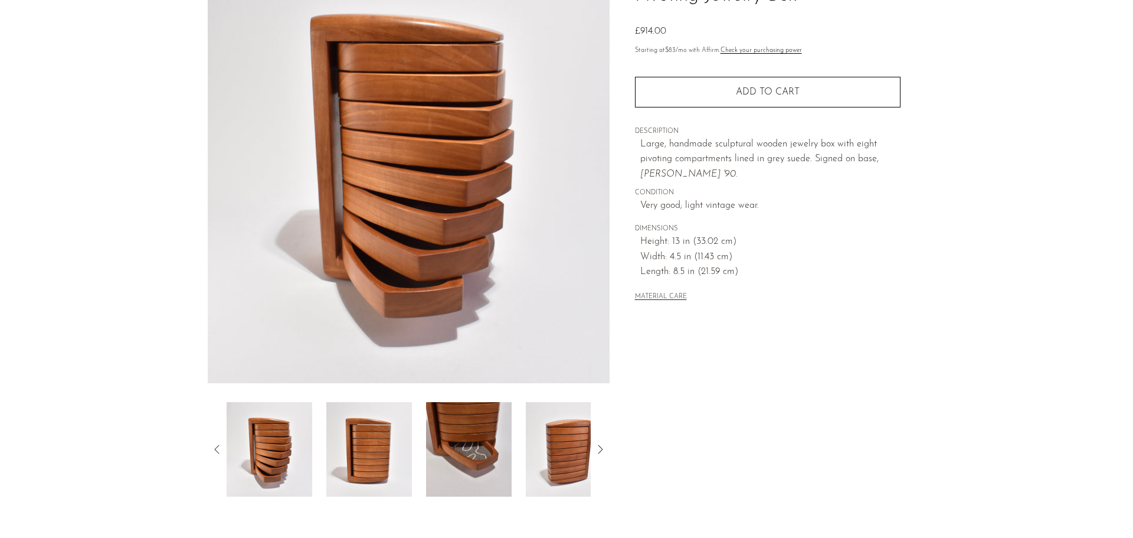
scroll to position [118, 0]
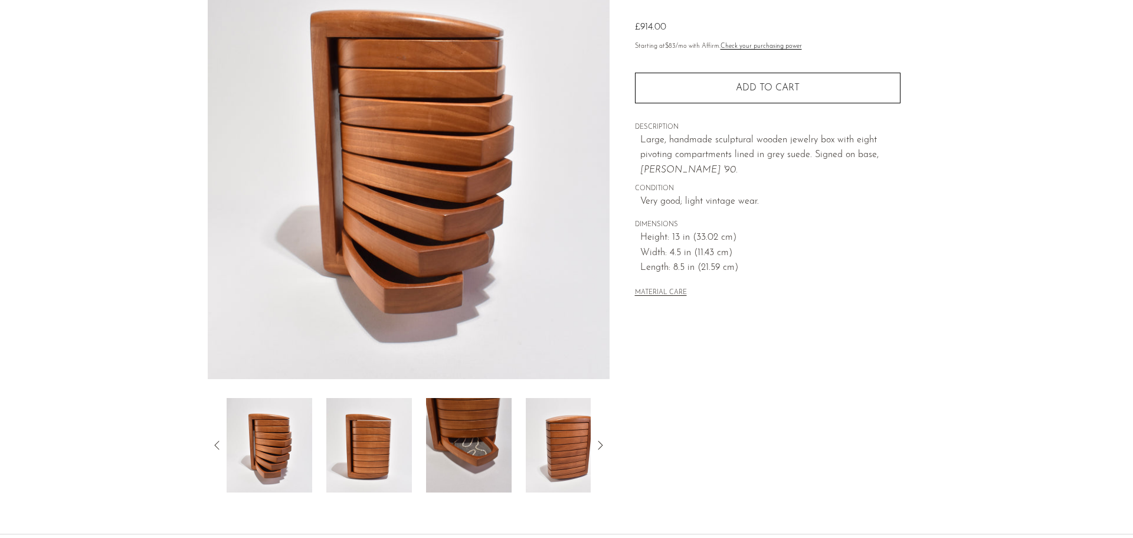
click at [444, 439] on img at bounding box center [469, 445] width 86 height 94
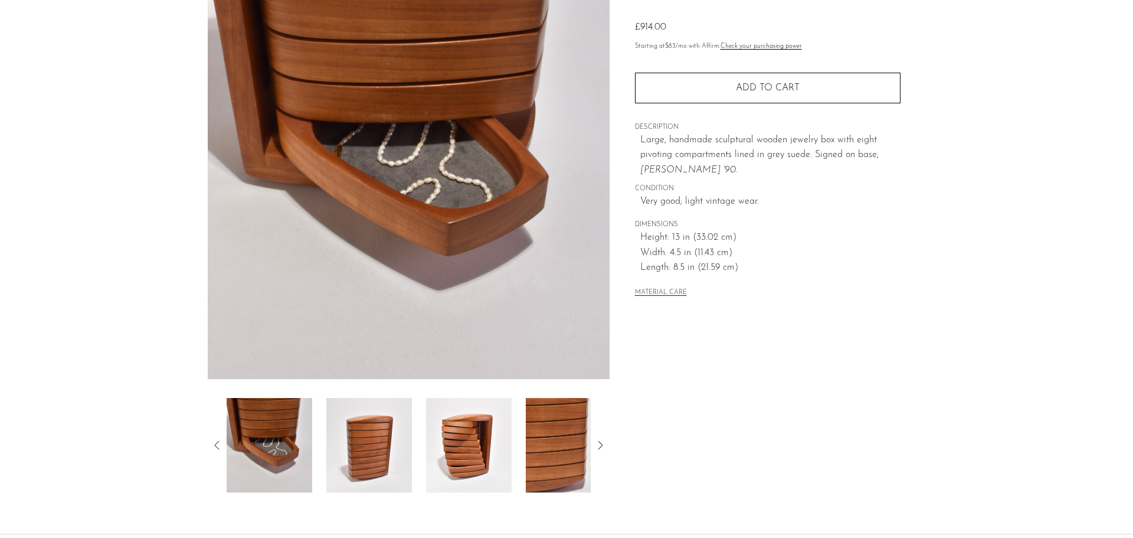
click at [216, 443] on icon at bounding box center [217, 445] width 14 height 14
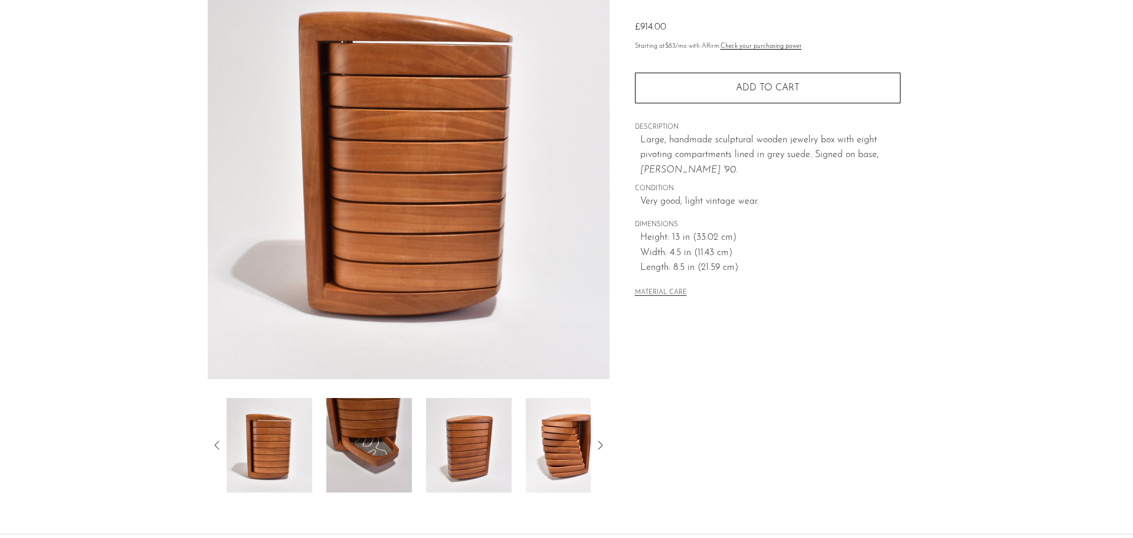
click at [565, 444] on img at bounding box center [569, 445] width 86 height 94
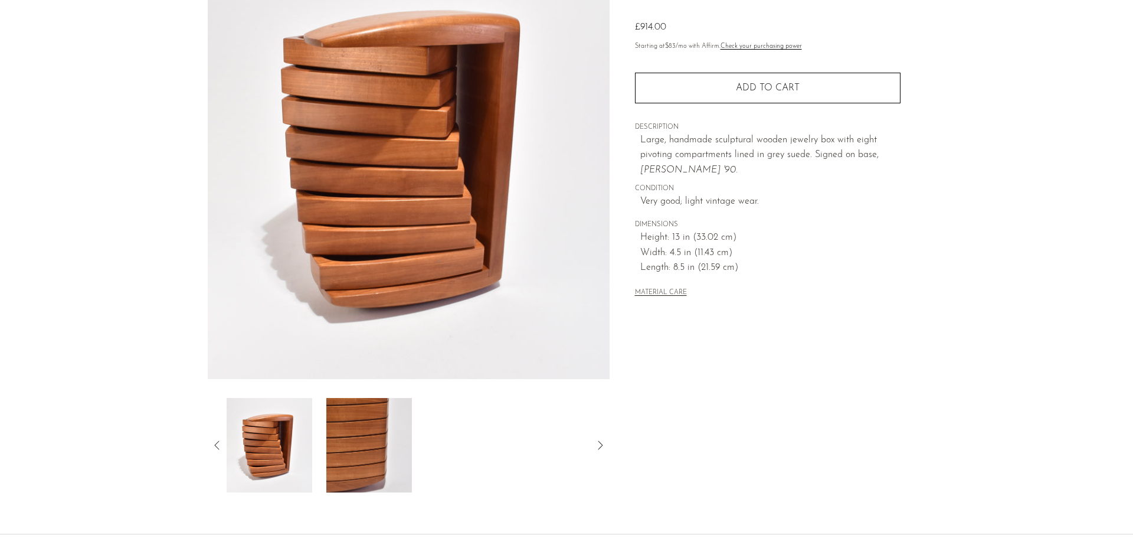
click at [215, 446] on icon at bounding box center [217, 445] width 14 height 14
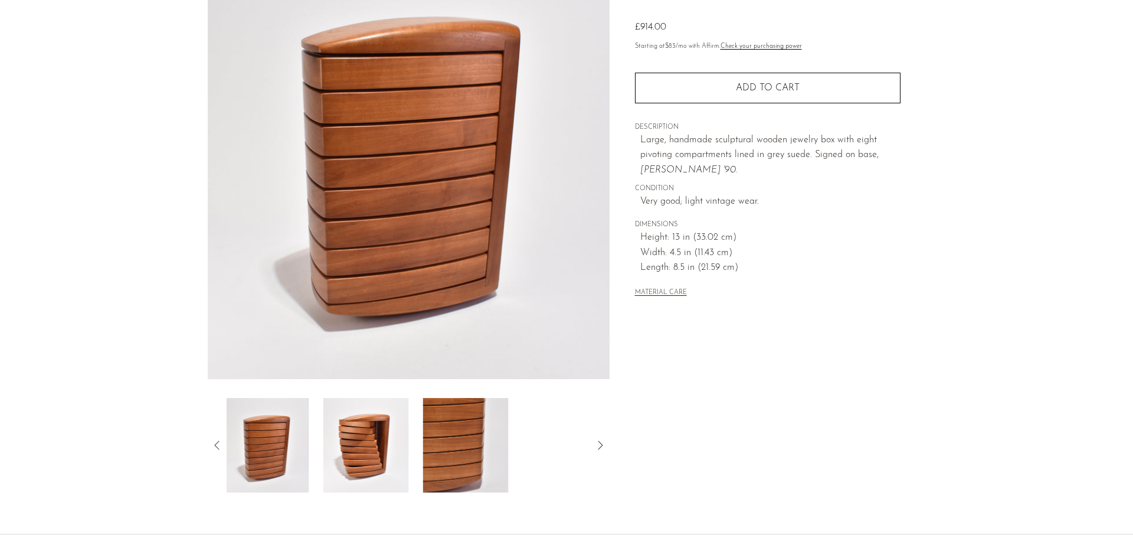
click at [215, 446] on icon at bounding box center [217, 445] width 14 height 14
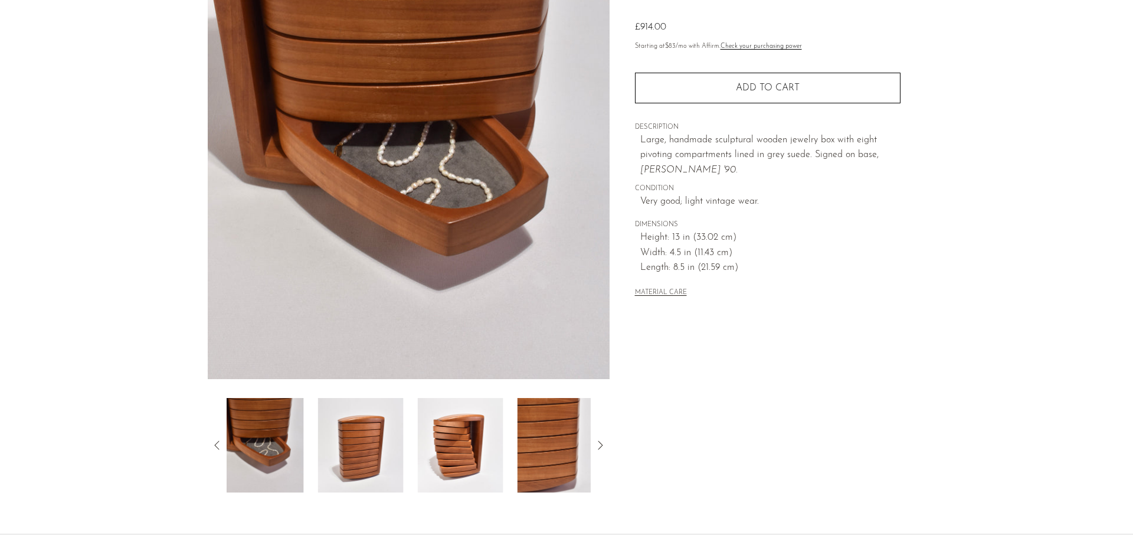
click at [215, 446] on icon at bounding box center [217, 445] width 14 height 14
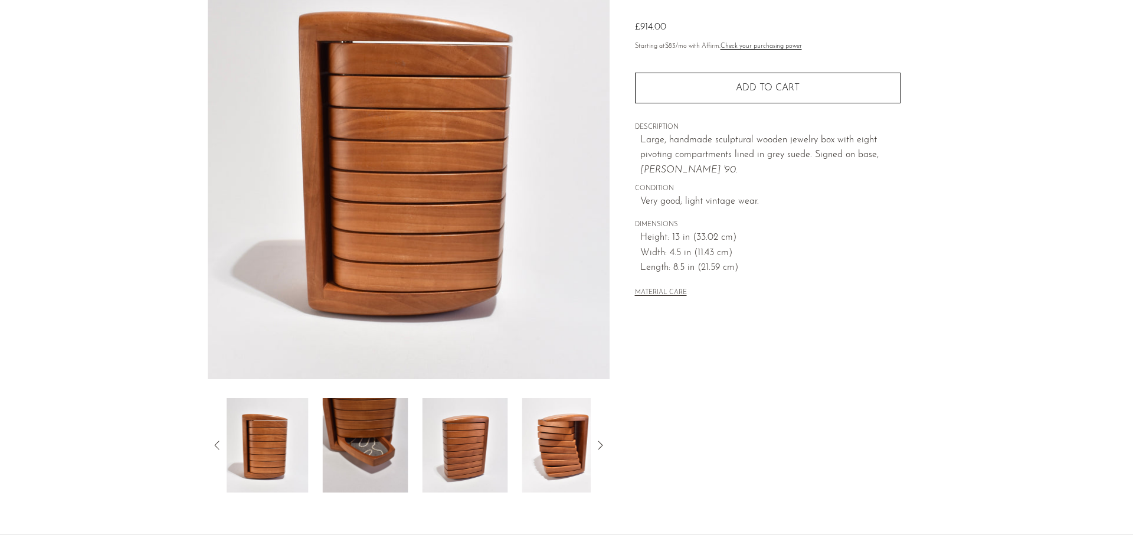
click at [385, 452] on img at bounding box center [366, 445] width 86 height 94
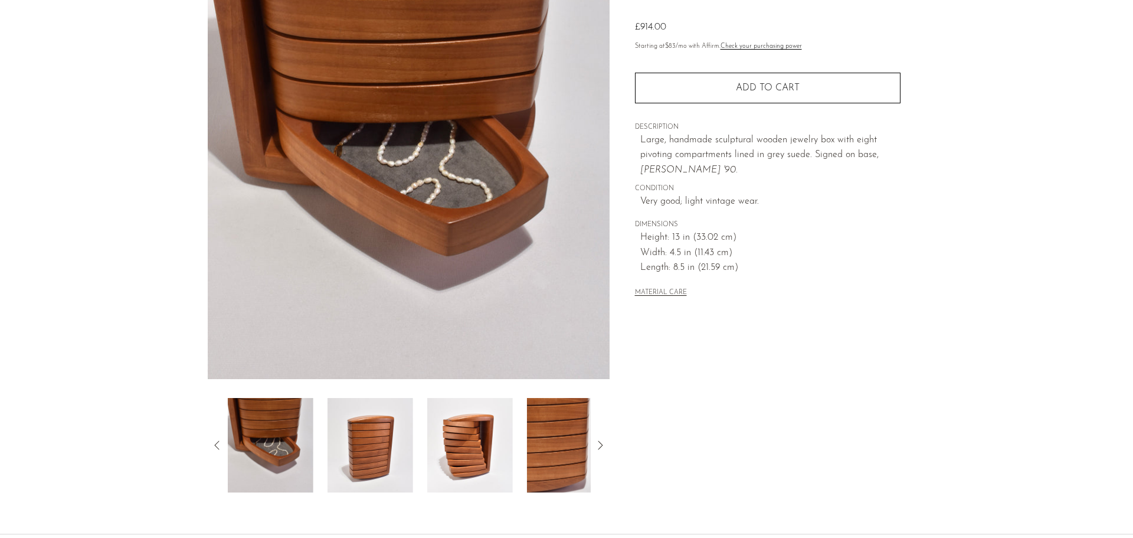
click at [905, 361] on div "Collections New Arrivals Pivoting Jewelry Box £914.00 Starting at $83 /mo with …" at bounding box center [768, 214] width 316 height 556
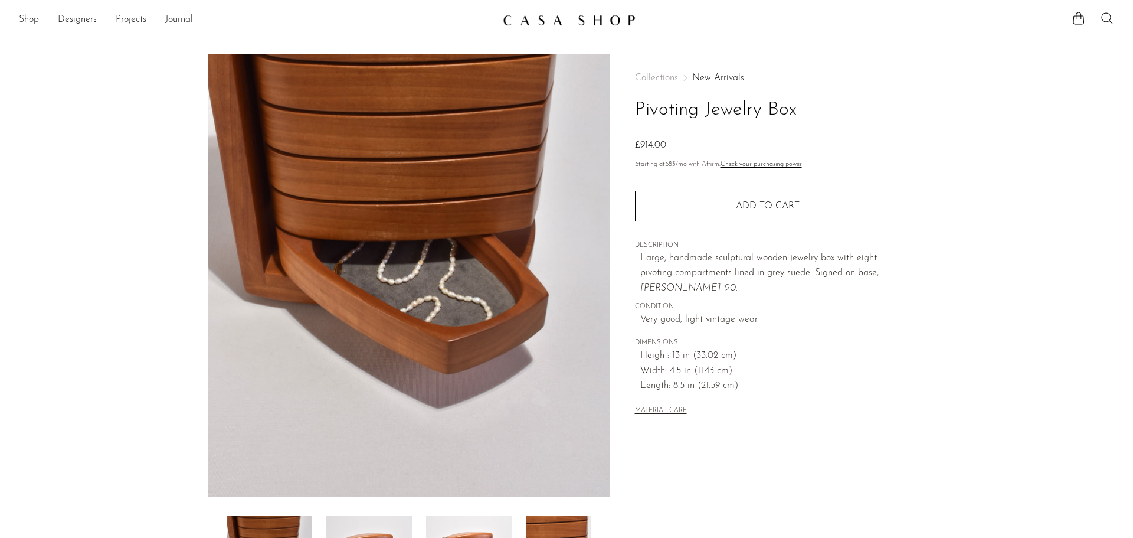
click at [157, 221] on section "Pivoting Jewelry Box £914.00" at bounding box center [566, 332] width 1133 height 556
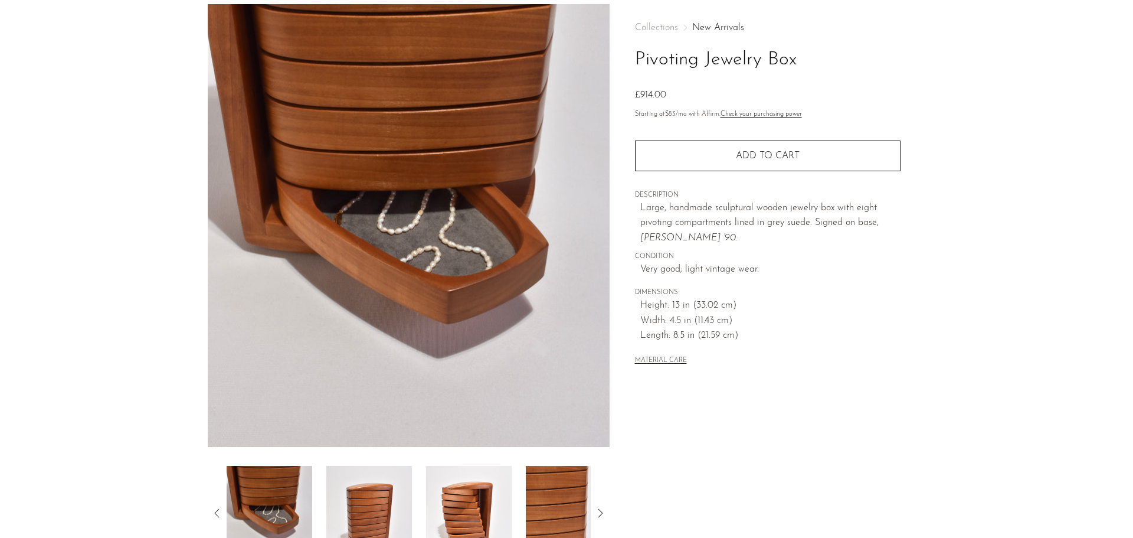
scroll to position [118, 0]
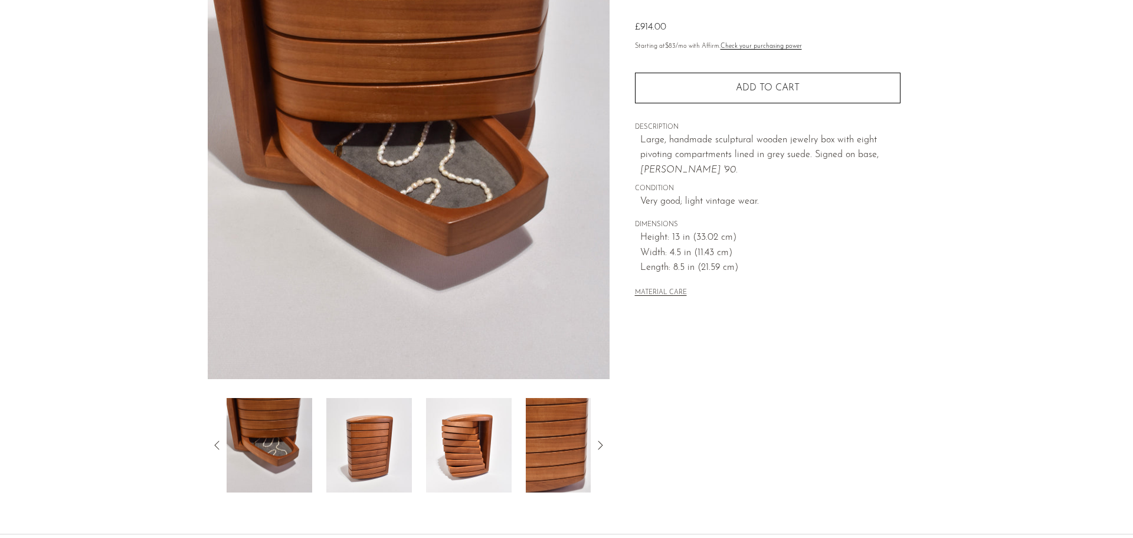
click at [459, 436] on img at bounding box center [469, 445] width 86 height 94
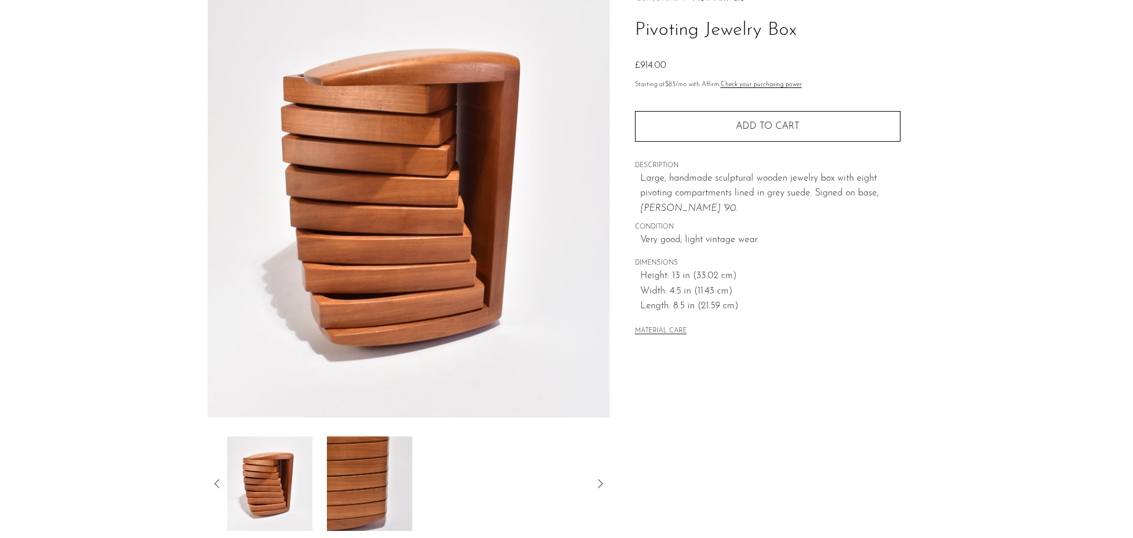
scroll to position [59, 0]
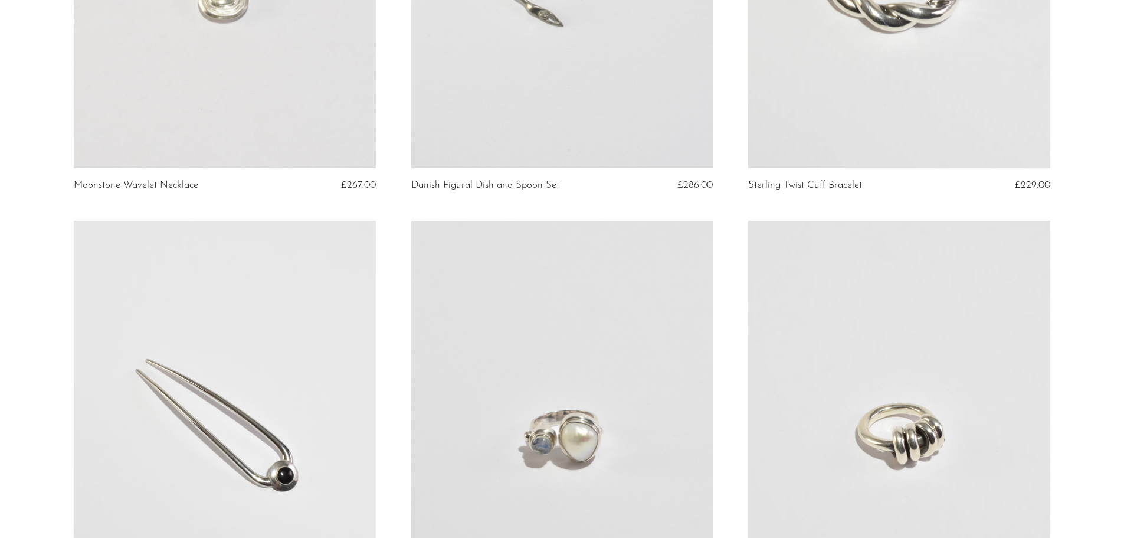
scroll to position [2420, 0]
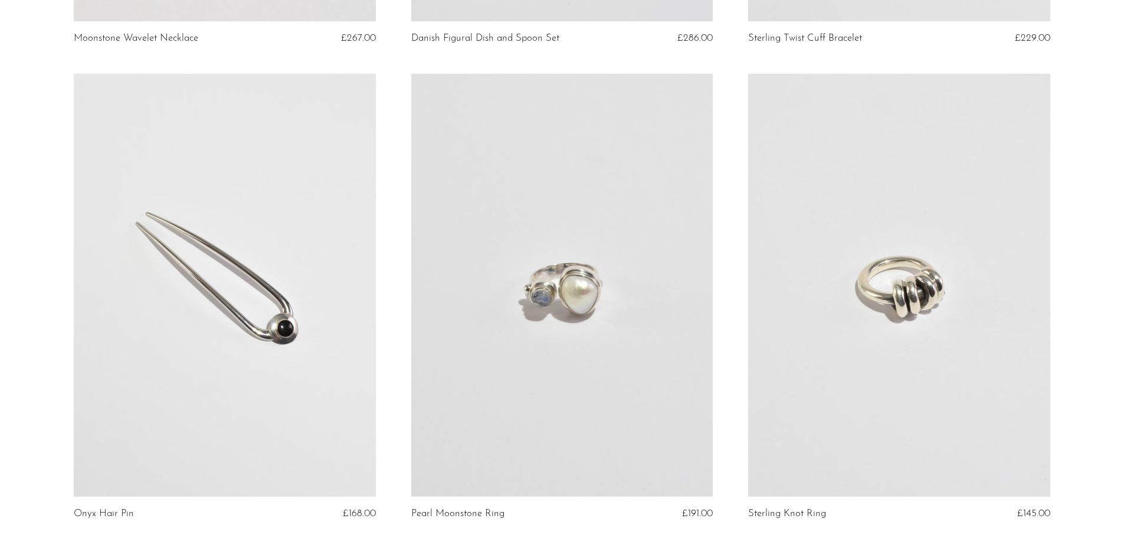
drag, startPoint x: 914, startPoint y: 233, endPoint x: 939, endPoint y: 240, distance: 25.1
click at [939, 240] on link at bounding box center [899, 285] width 302 height 423
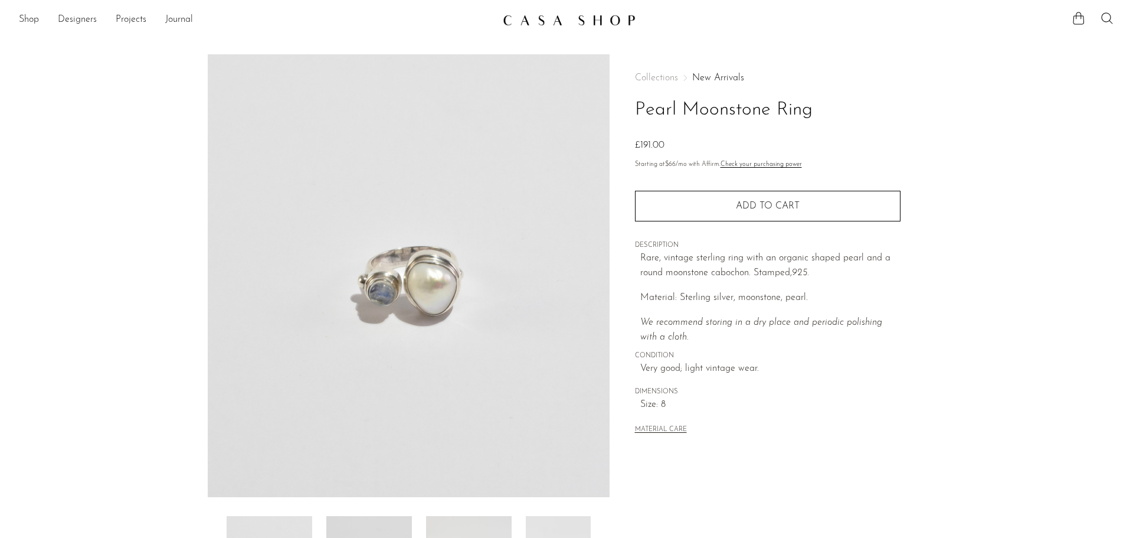
scroll to position [118, 0]
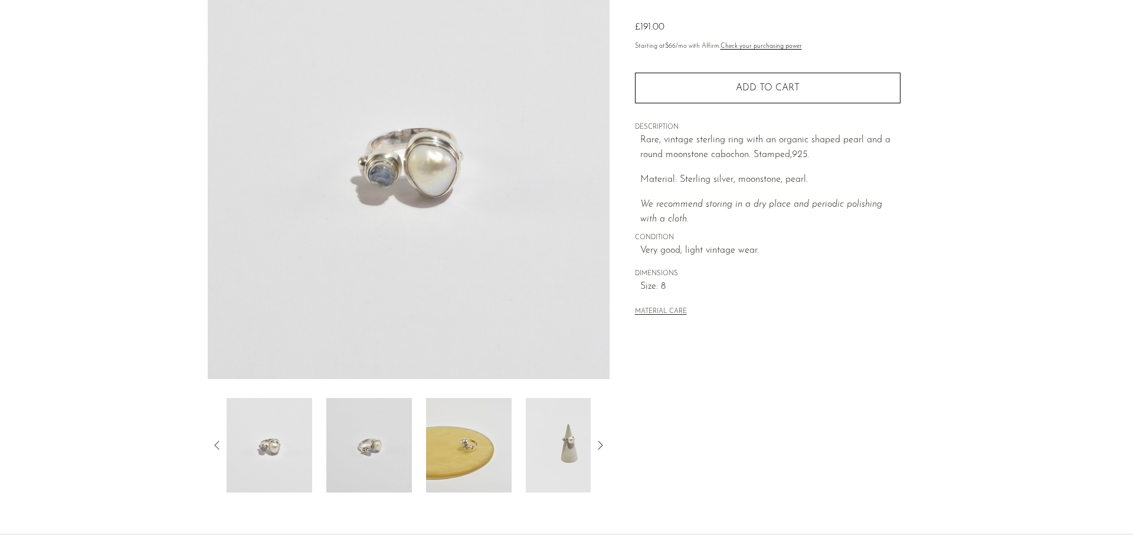
click at [178, 306] on section "Pearl Moonstone Ring £191.00" at bounding box center [566, 214] width 1133 height 556
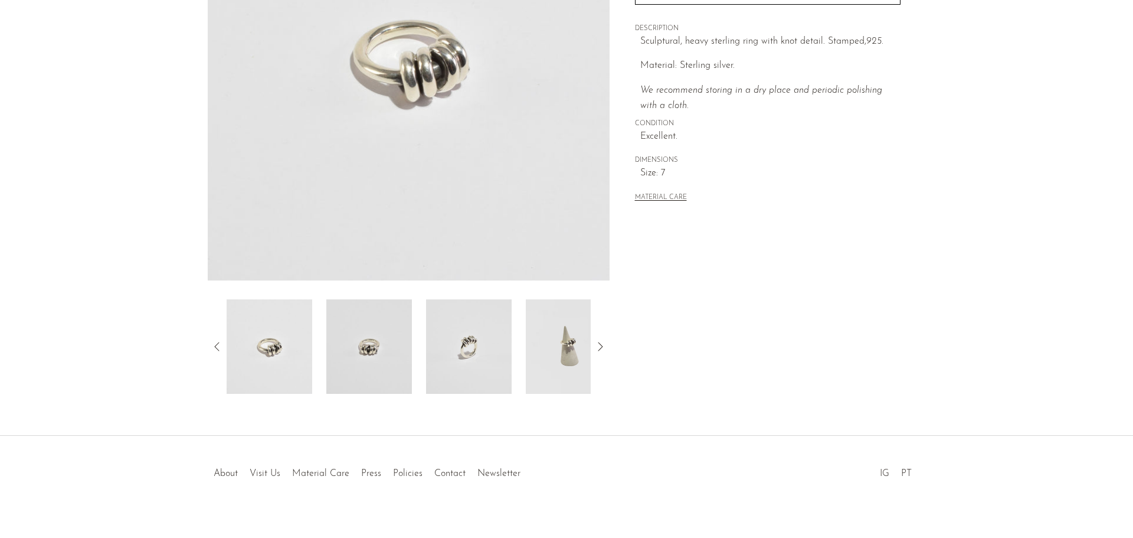
scroll to position [231, 0]
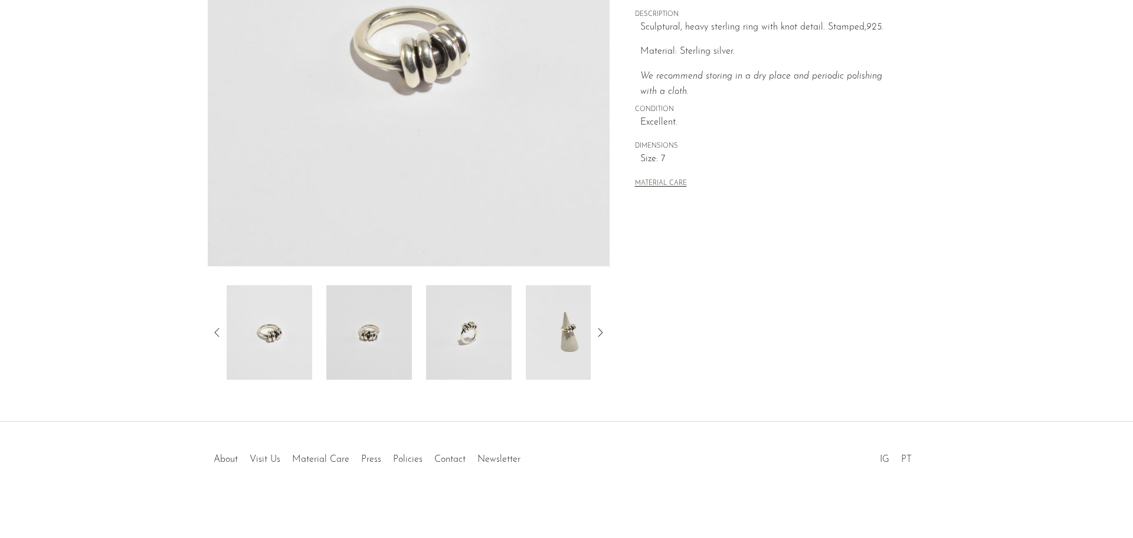
click at [423, 345] on div at bounding box center [409, 332] width 364 height 94
click at [563, 333] on img at bounding box center [569, 332] width 86 height 94
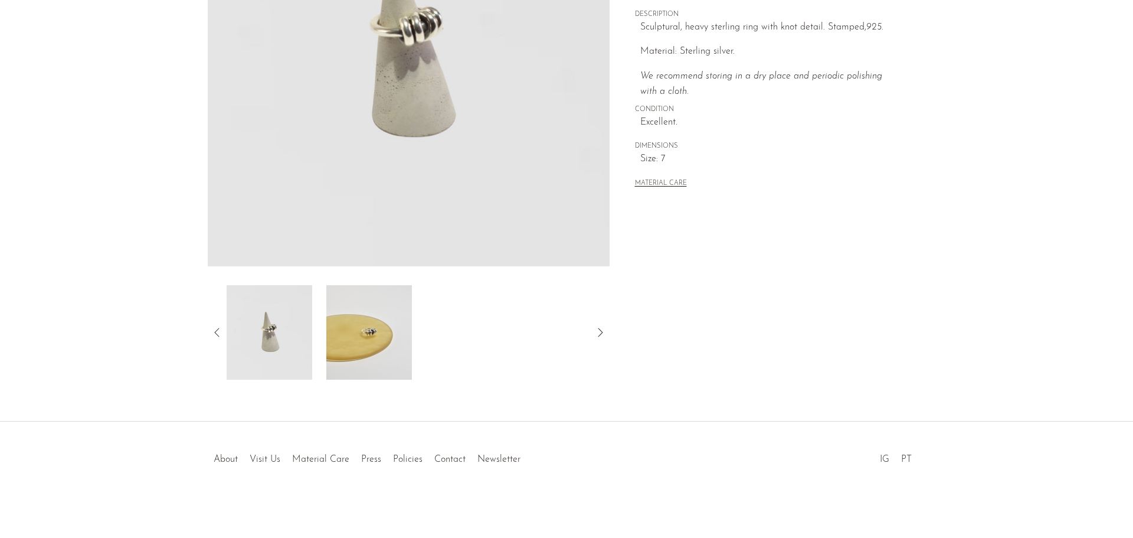
click at [359, 332] on img at bounding box center [369, 332] width 86 height 94
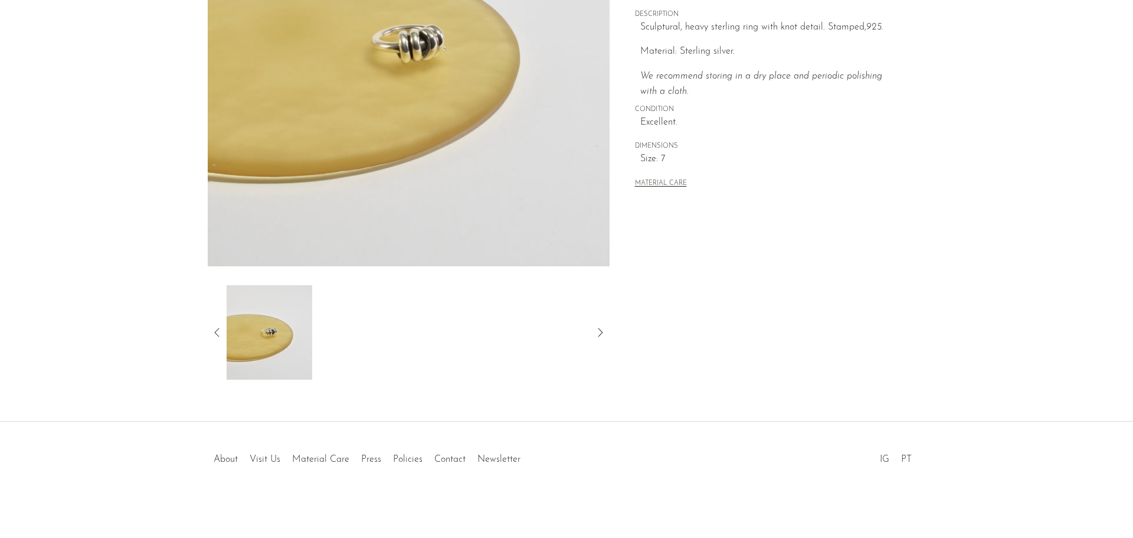
click at [215, 330] on icon at bounding box center [217, 332] width 14 height 14
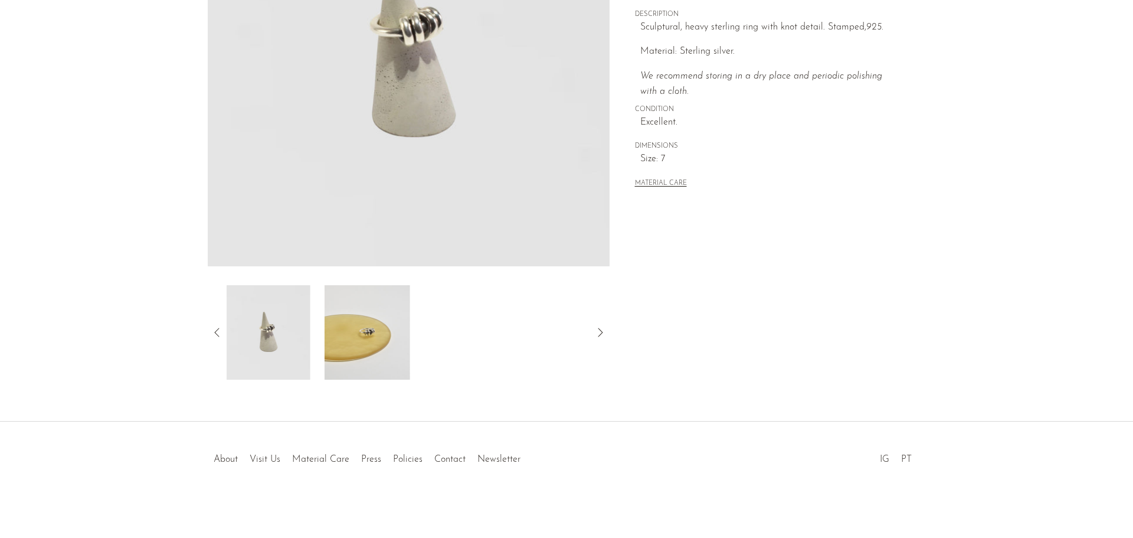
click at [215, 330] on icon at bounding box center [217, 332] width 14 height 14
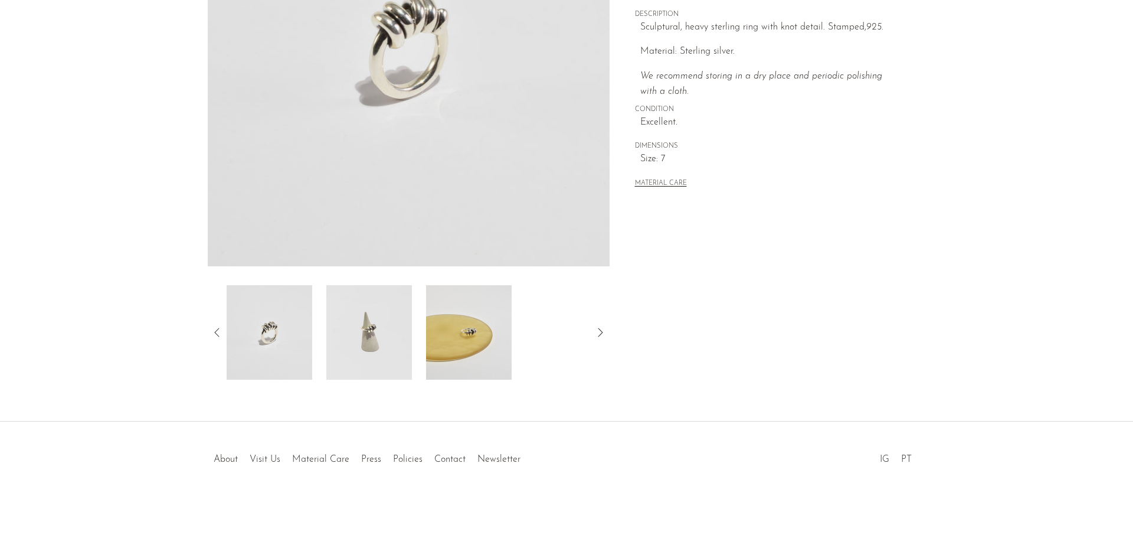
click at [215, 329] on icon at bounding box center [217, 332] width 14 height 14
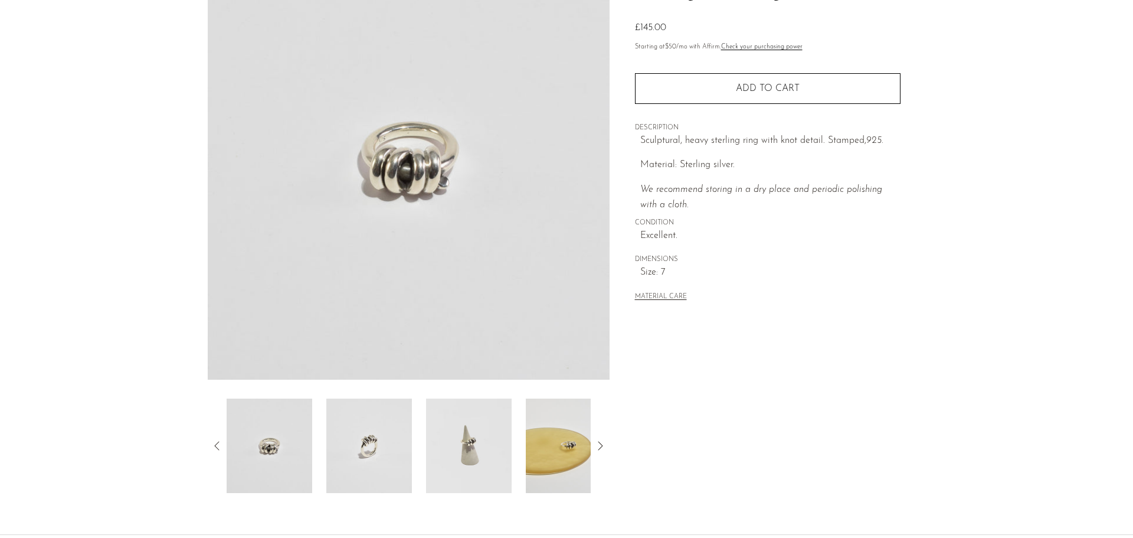
scroll to position [113, 0]
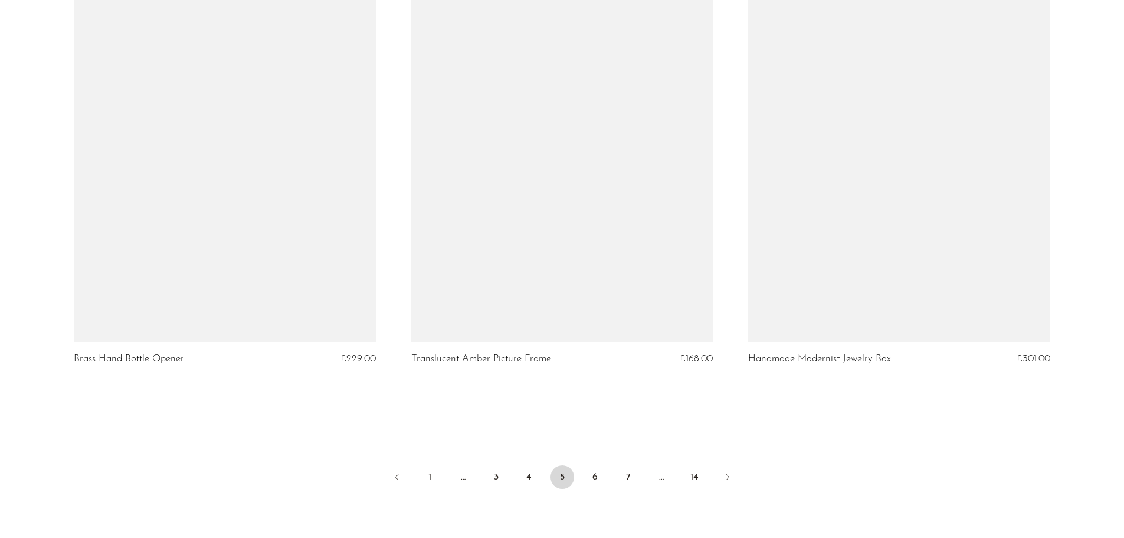
scroll to position [5490, 0]
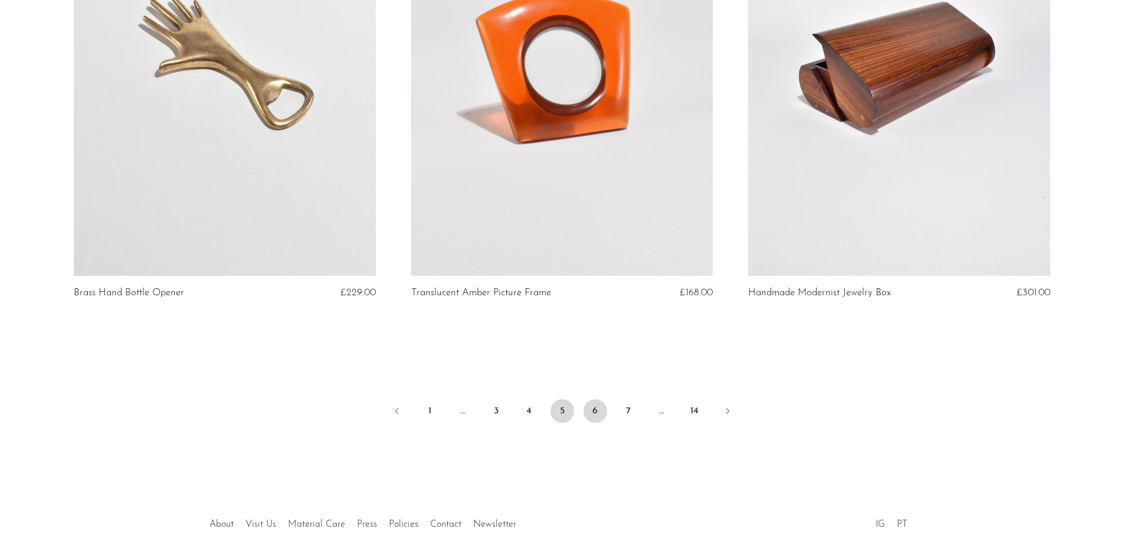
click at [594, 399] on link "6" at bounding box center [596, 411] width 24 height 24
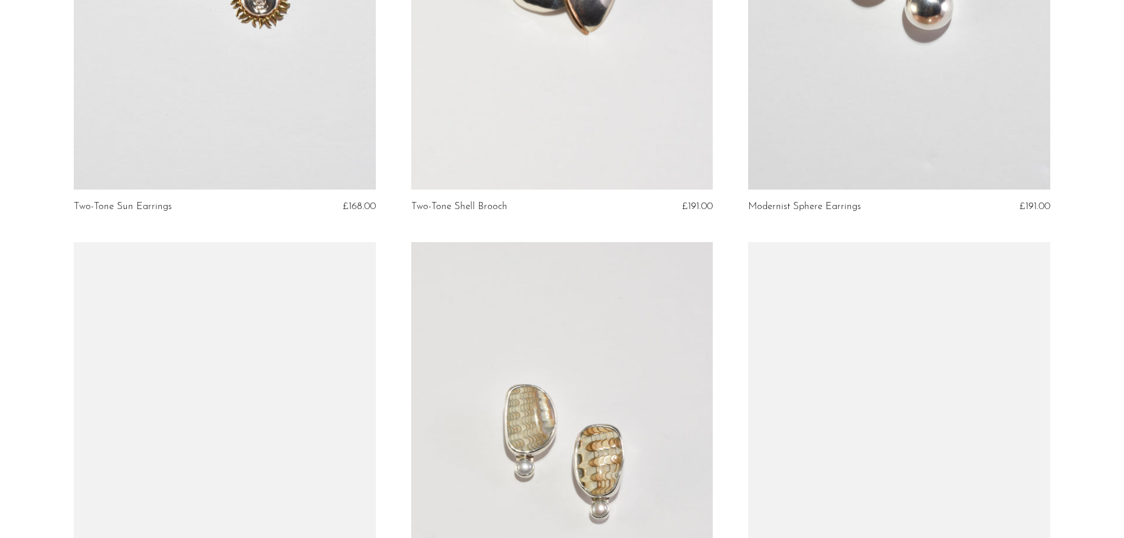
scroll to position [2420, 0]
